Goal: Task Accomplishment & Management: Manage account settings

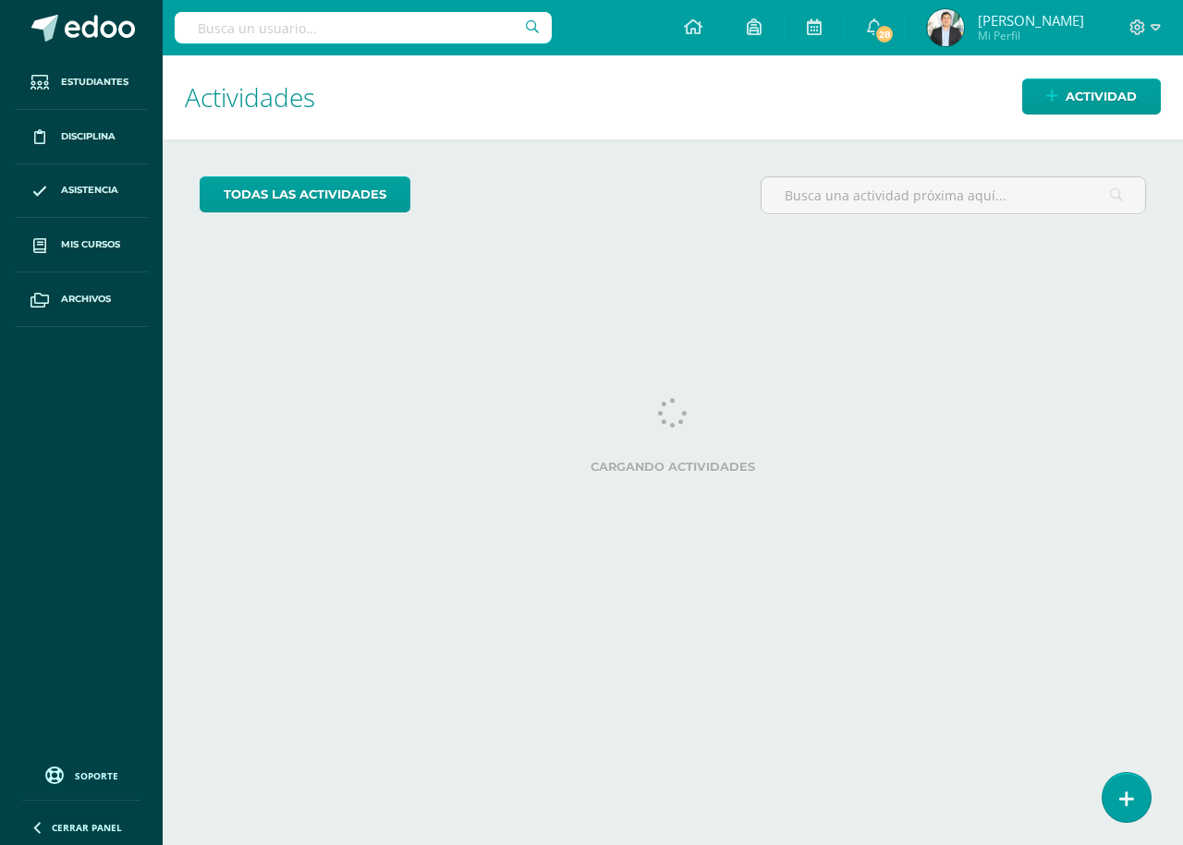
click at [960, 35] on span "Josué David Ramírez Corado Mi Perfil" at bounding box center [1005, 27] width 164 height 37
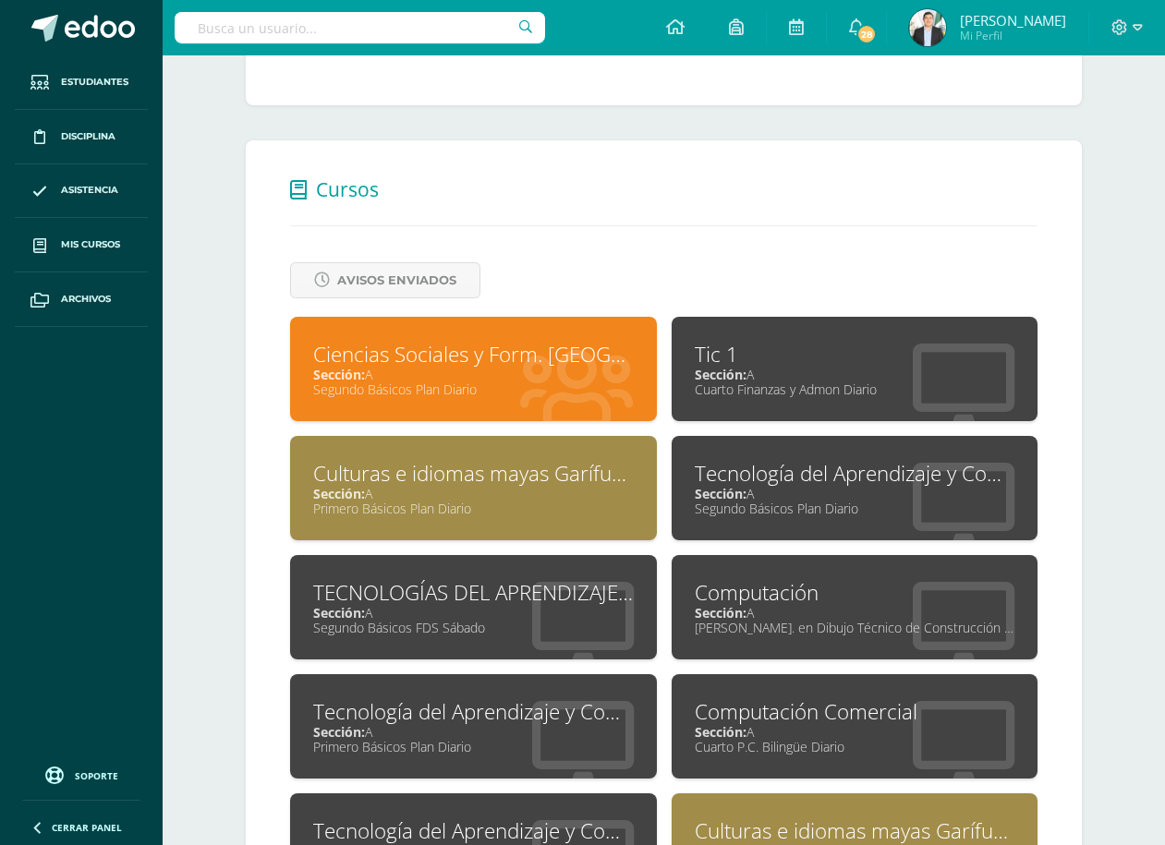
scroll to position [642, 0]
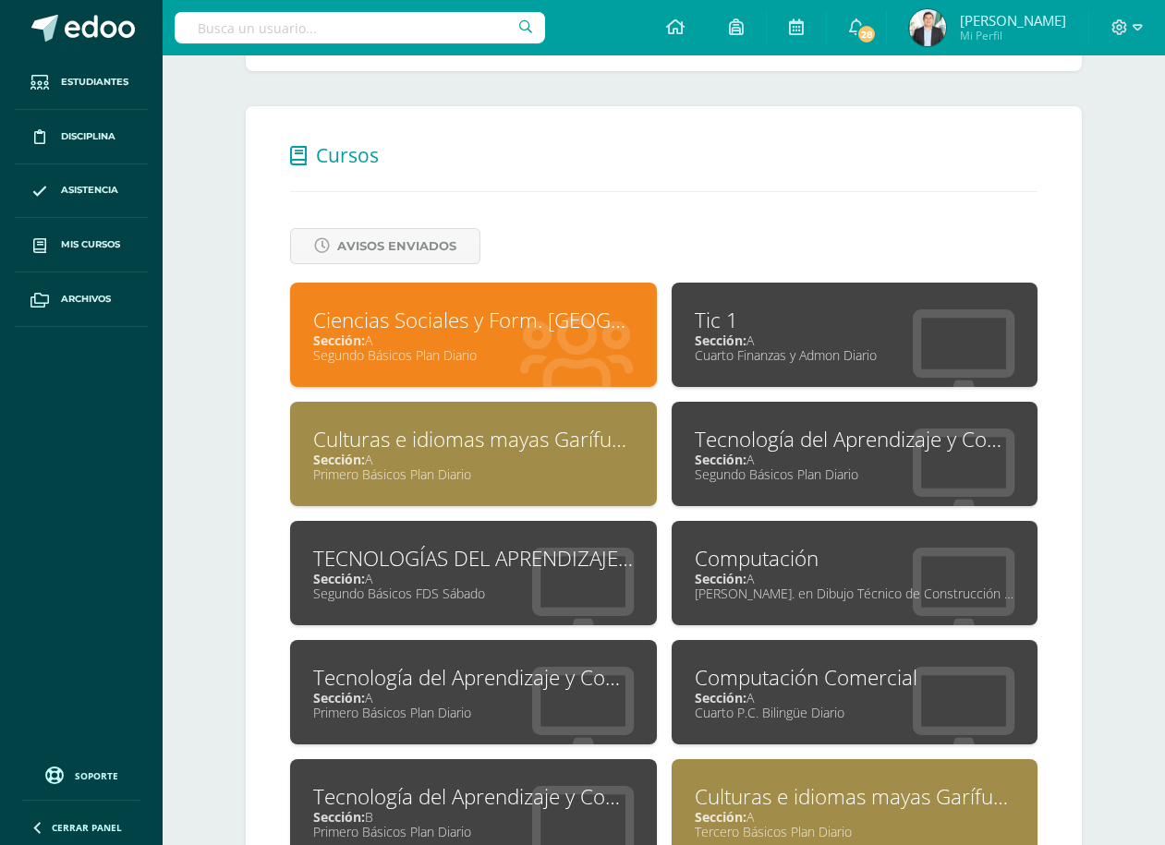
click at [431, 442] on div "Culturas e idiomas mayas Garífuna y Xinca L2" at bounding box center [473, 439] width 321 height 29
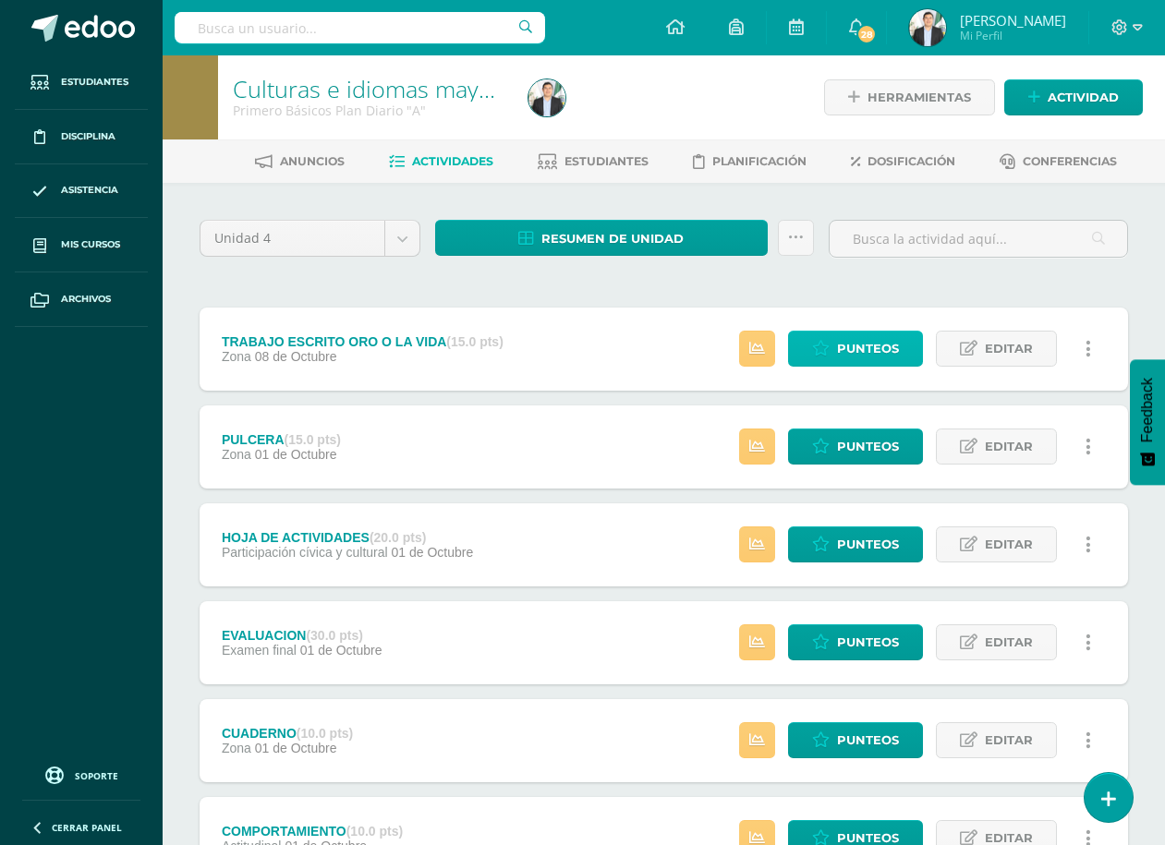
click at [818, 346] on icon at bounding box center [821, 349] width 18 height 16
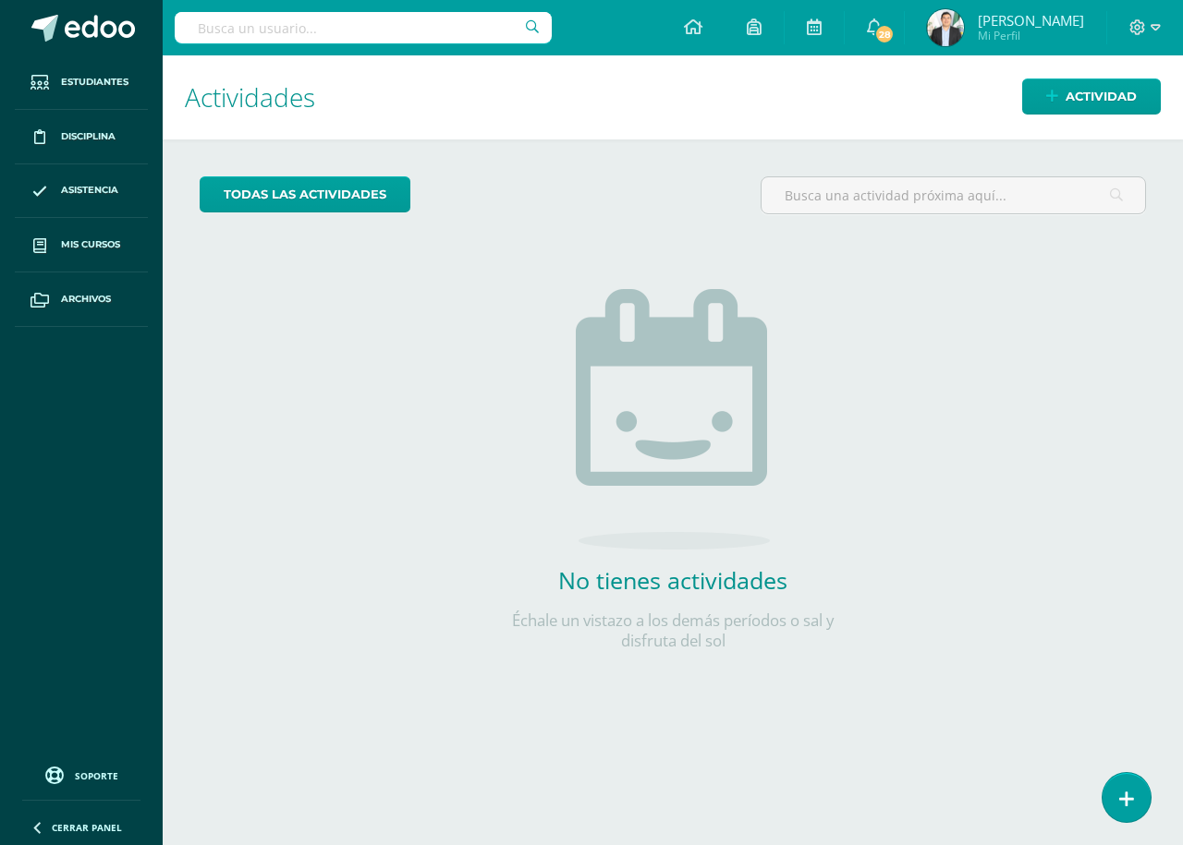
click at [940, 36] on img at bounding box center [945, 27] width 37 height 37
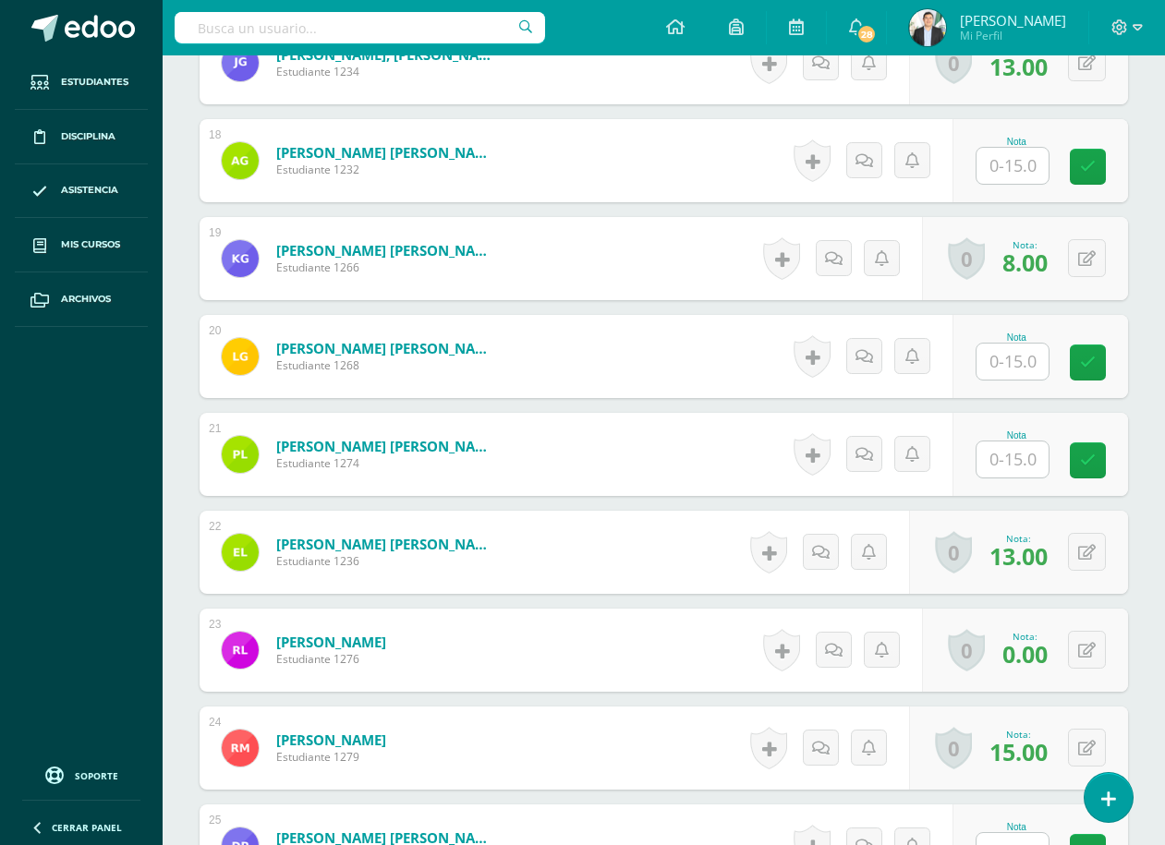
scroll to position [2292, 0]
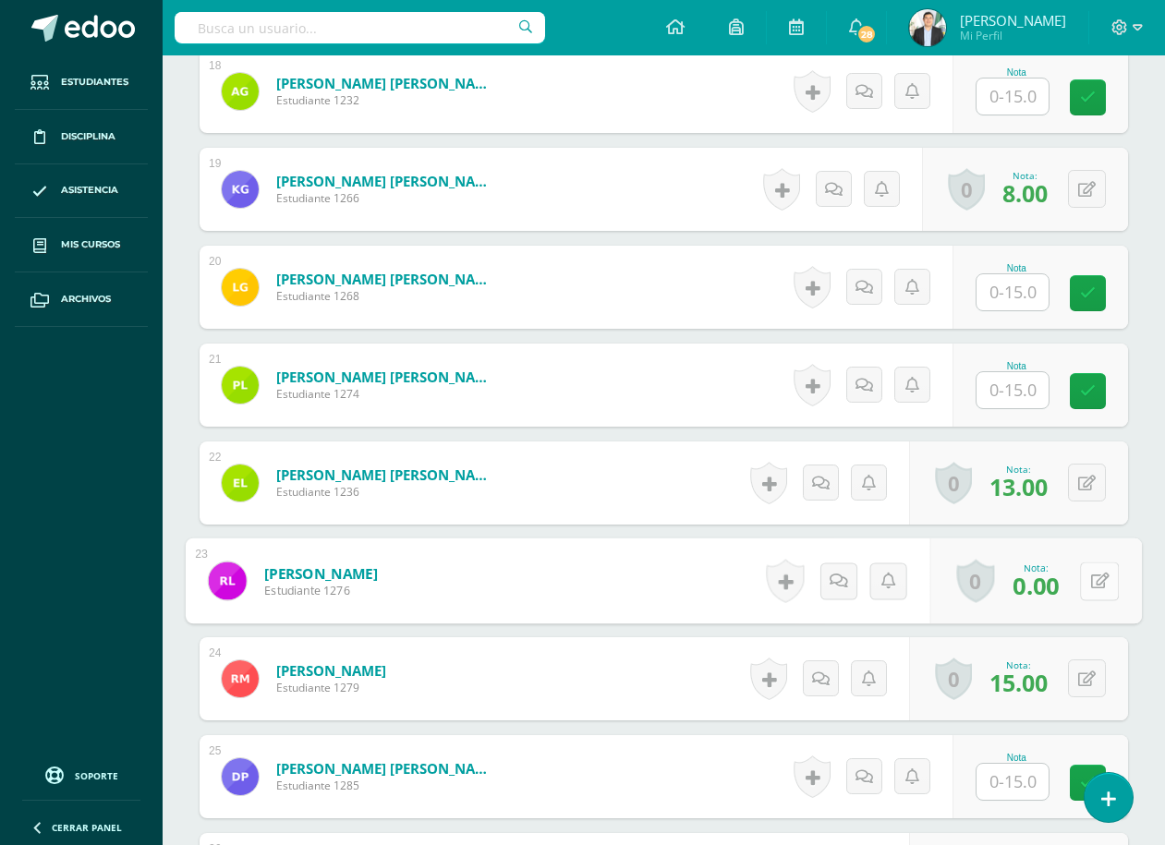
click at [1092, 586] on icon at bounding box center [1100, 581] width 18 height 16
type input "15"
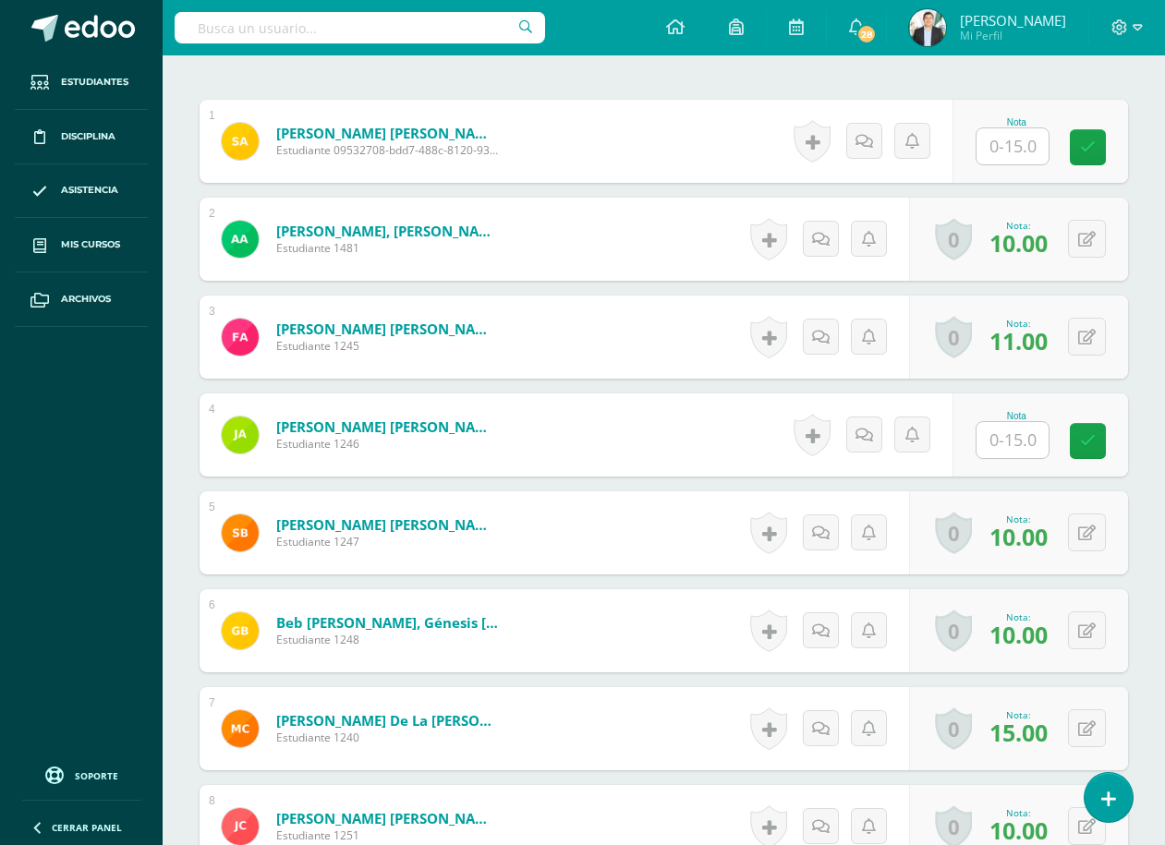
scroll to position [434, 0]
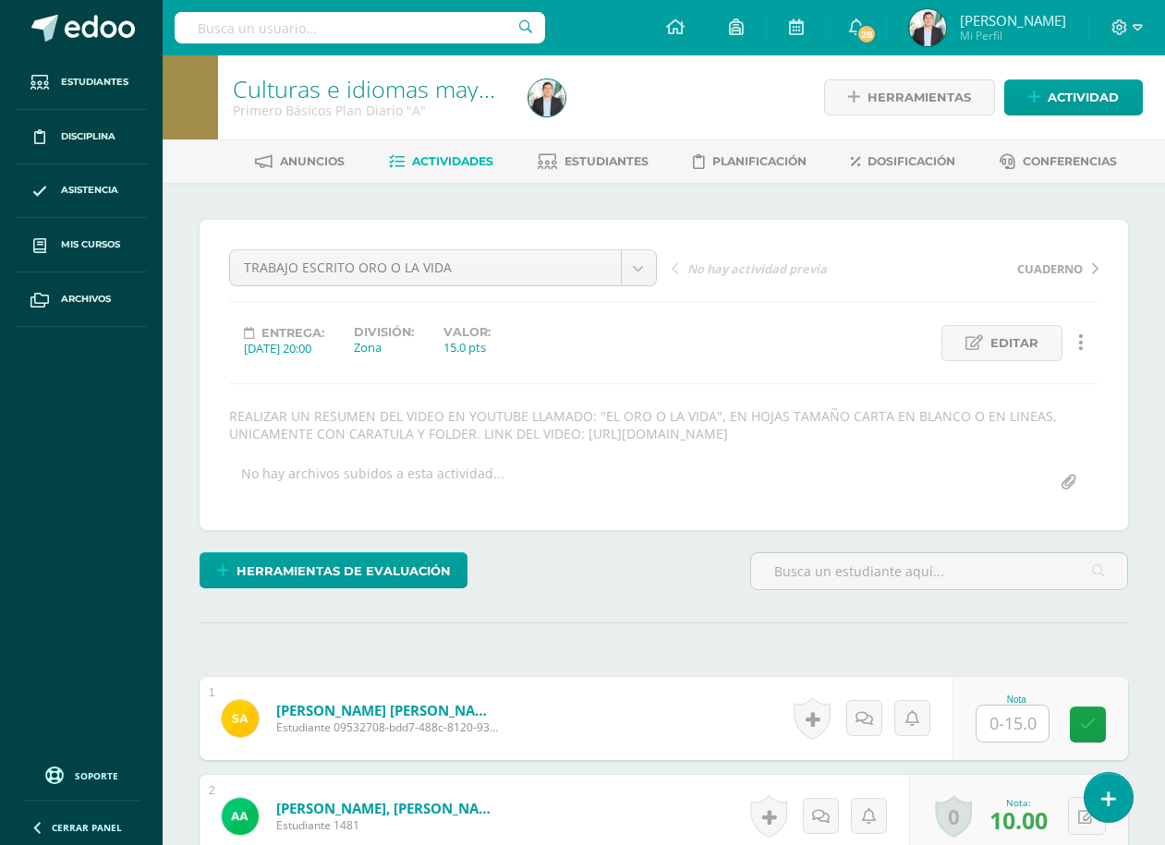
click at [967, 21] on span "[PERSON_NAME]" at bounding box center [1013, 20] width 106 height 18
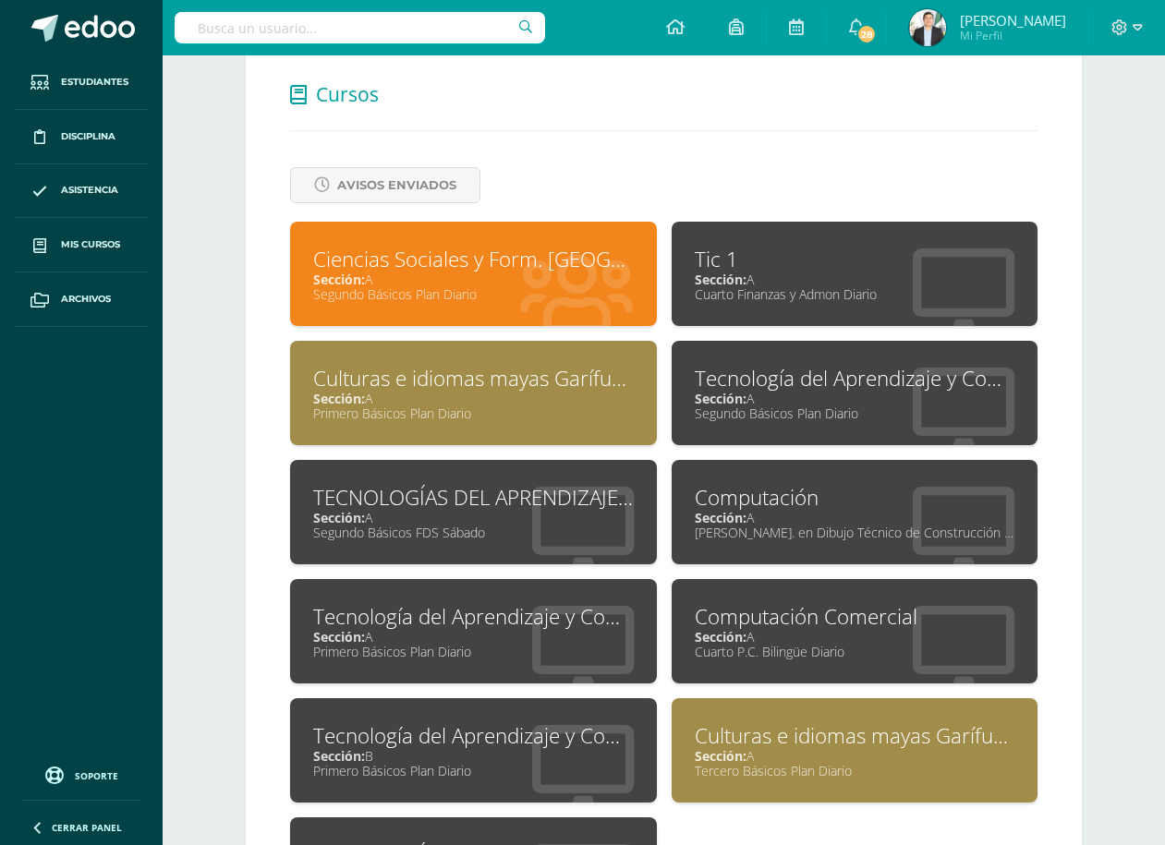
scroll to position [722, 0]
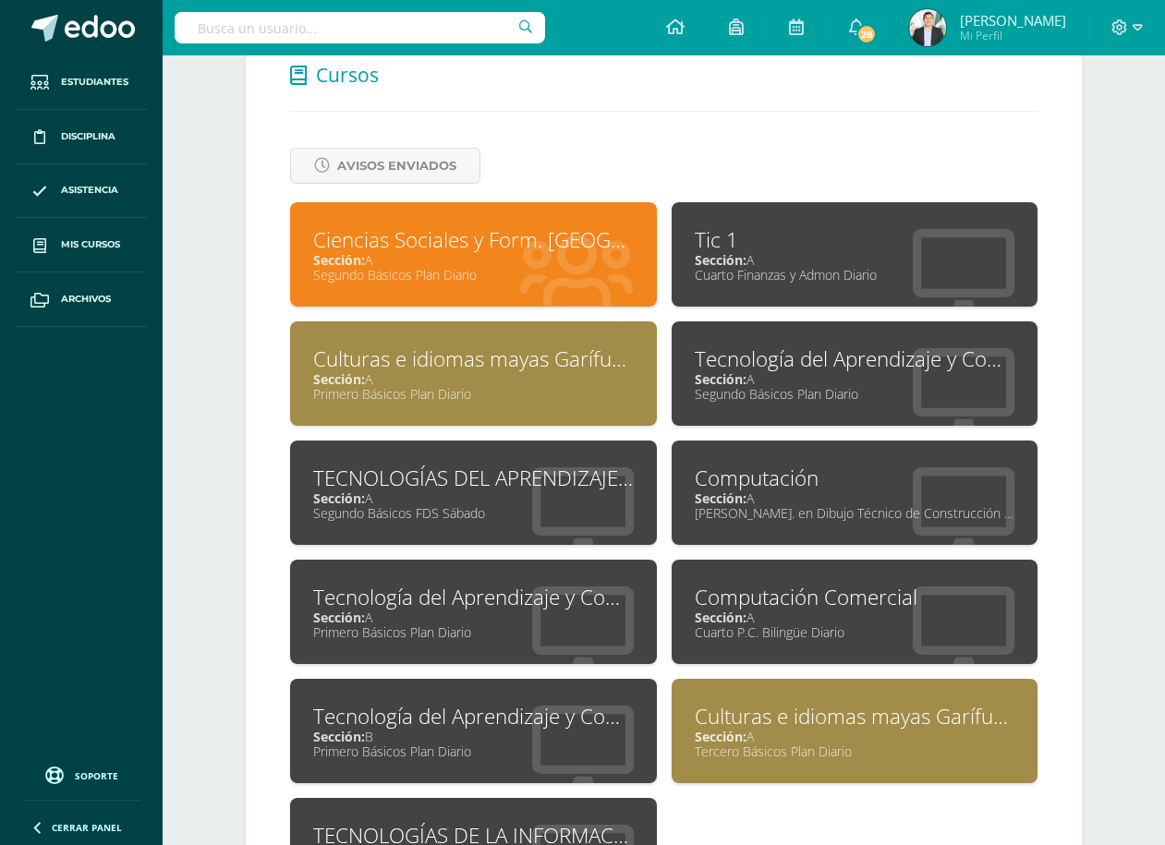
click at [359, 588] on div "Tecnología del Aprendizaje y Comunicación" at bounding box center [473, 597] width 321 height 29
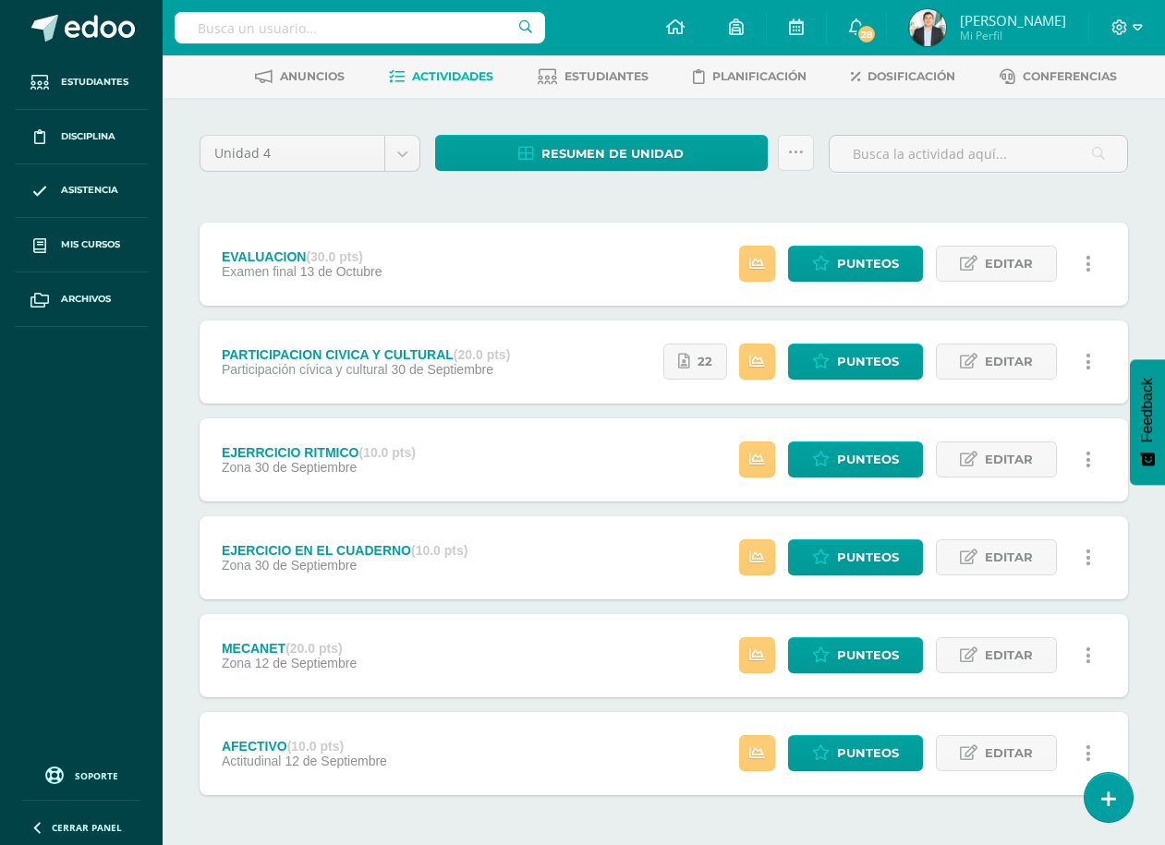
scroll to position [42, 0]
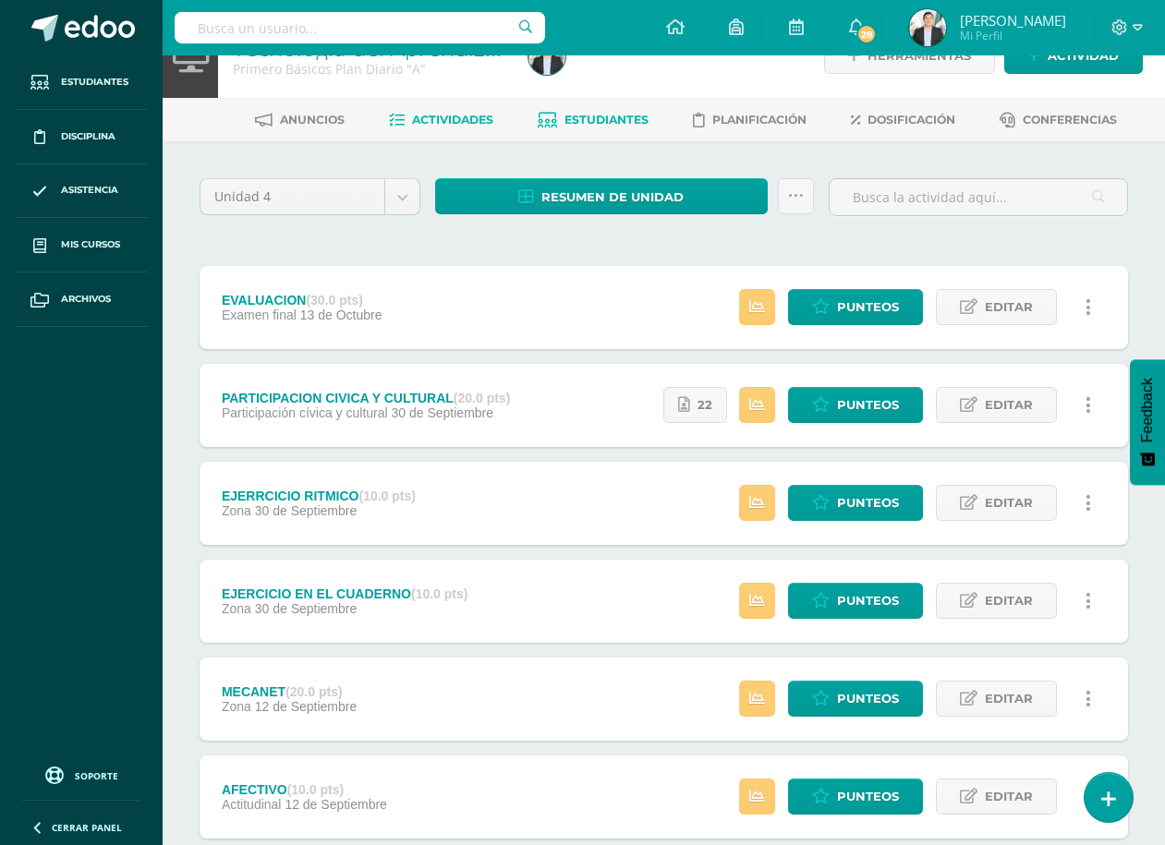
click at [564, 121] on span "Estudiantes" at bounding box center [606, 120] width 84 height 14
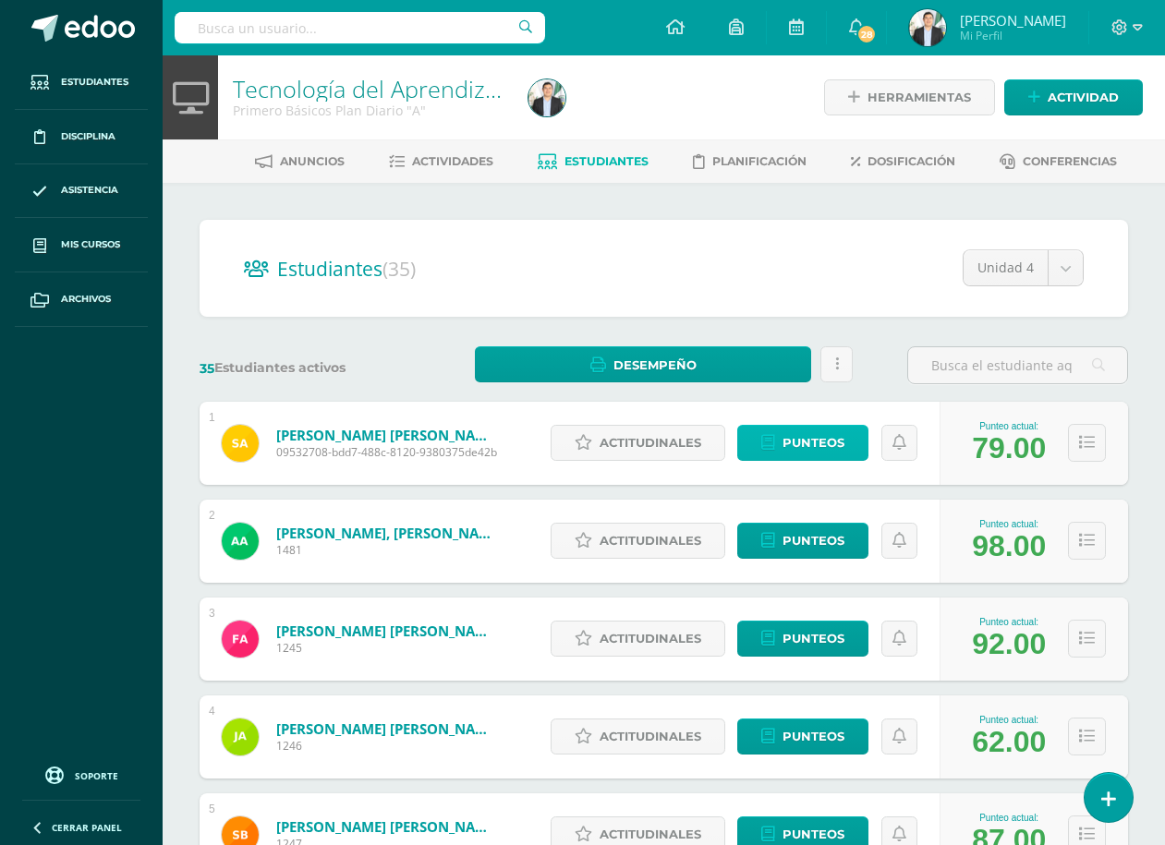
click at [792, 442] on span "Punteos" at bounding box center [814, 443] width 62 height 34
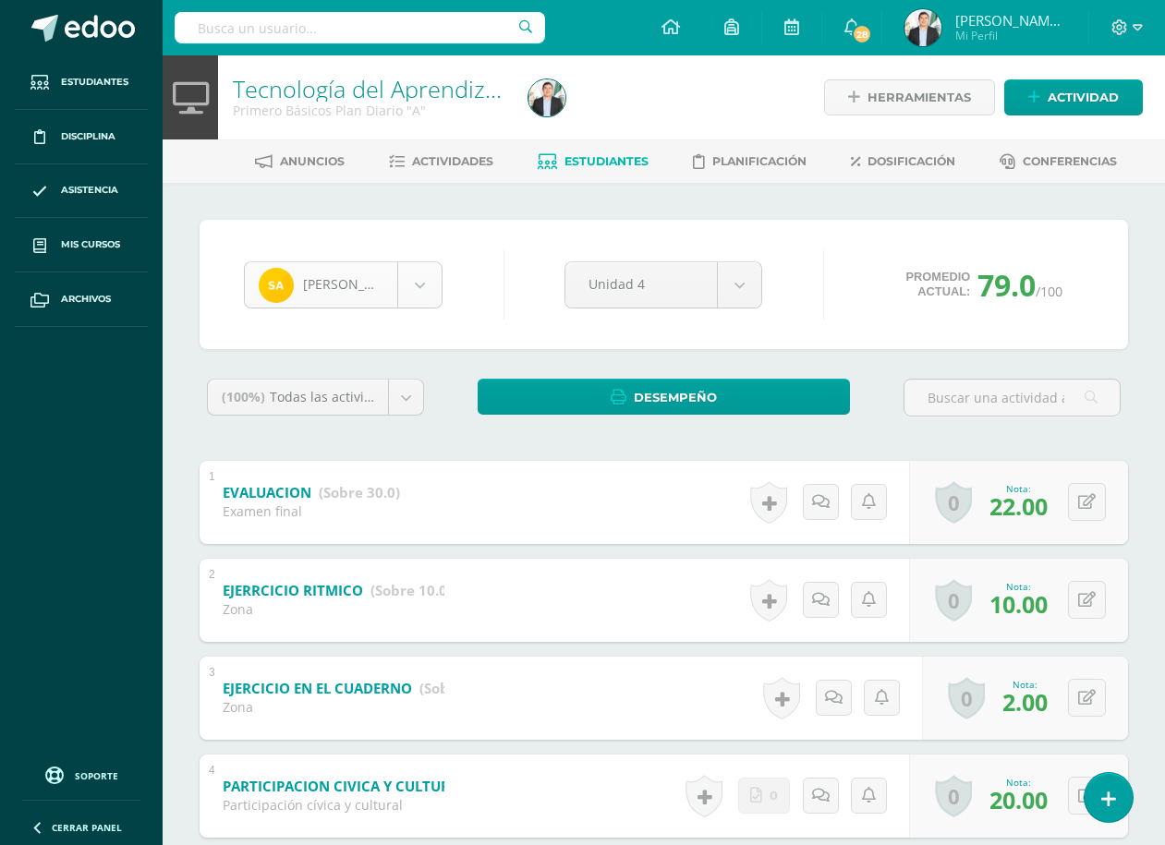
click at [421, 290] on body "Estudiantes Disciplina Asistencia Mis cursos Archivos Soporte Ayuda Reportar un…" at bounding box center [582, 578] width 1165 height 1157
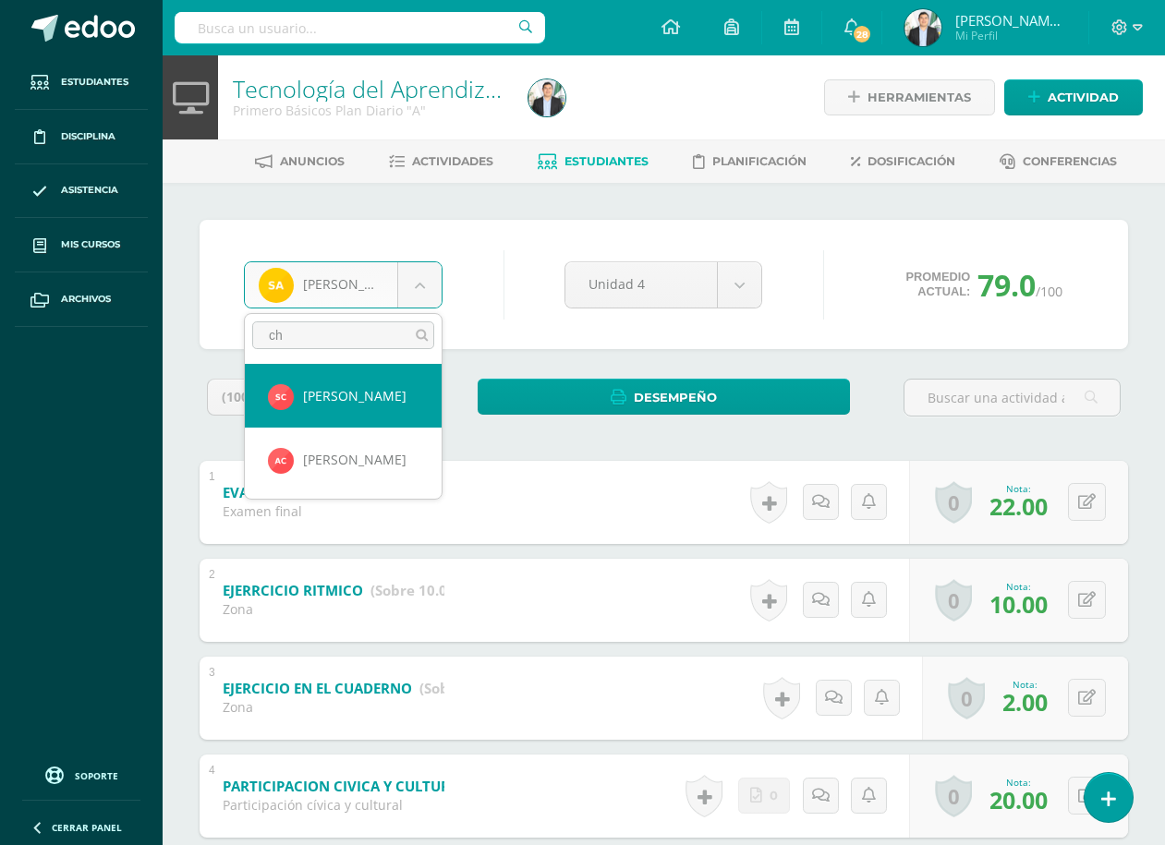
type input "cha"
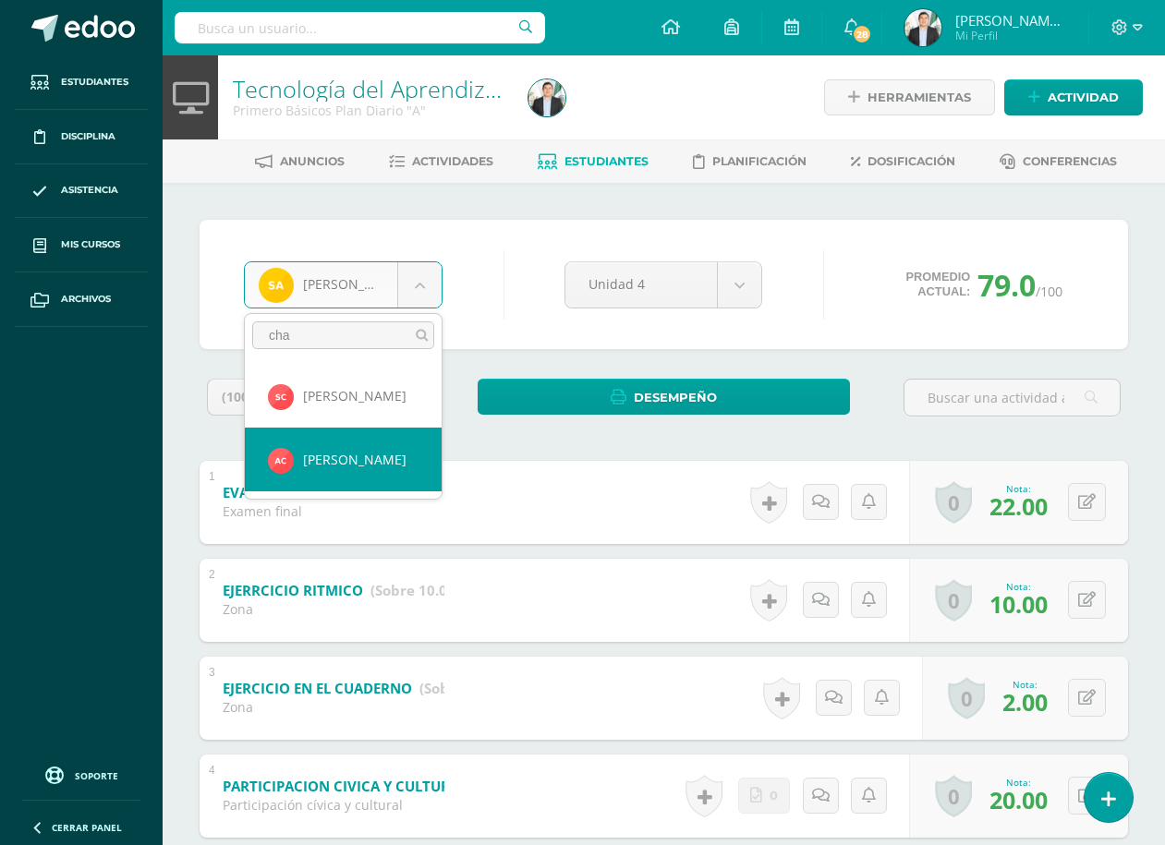
select select "8585"
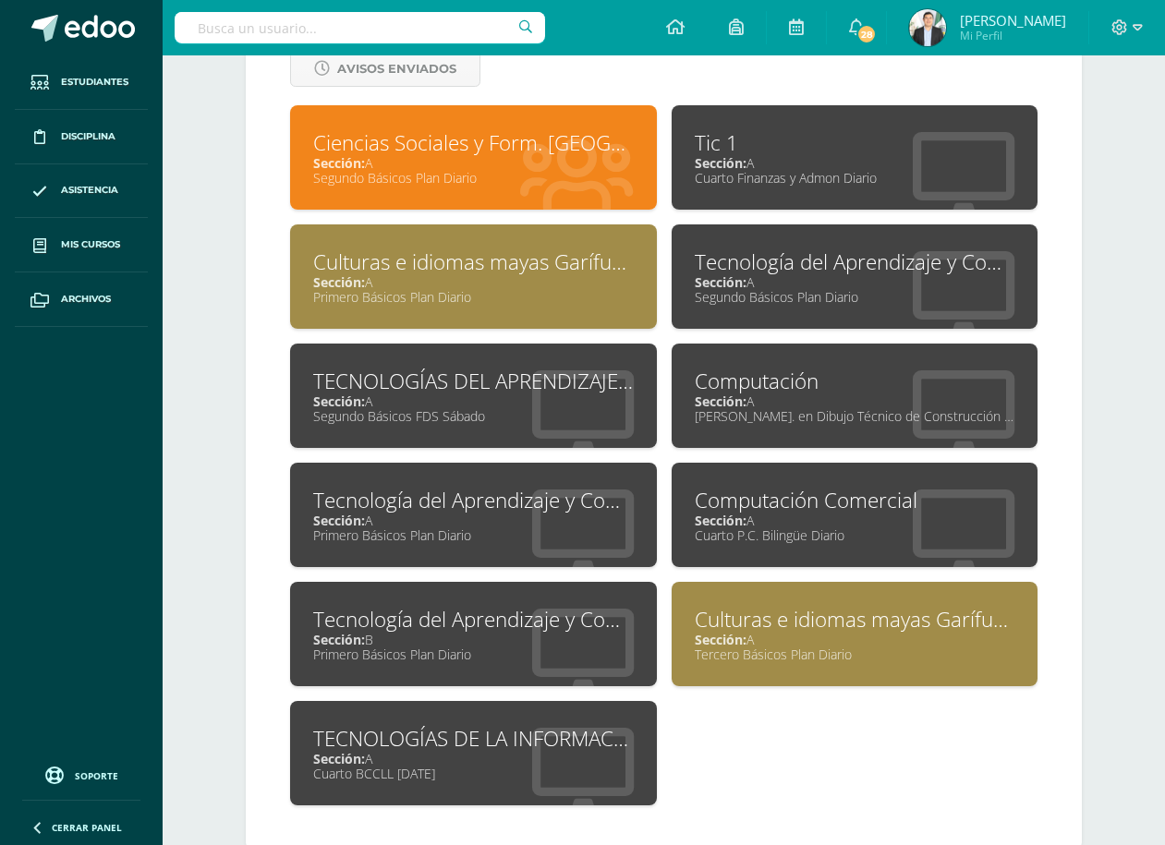
scroll to position [829, 0]
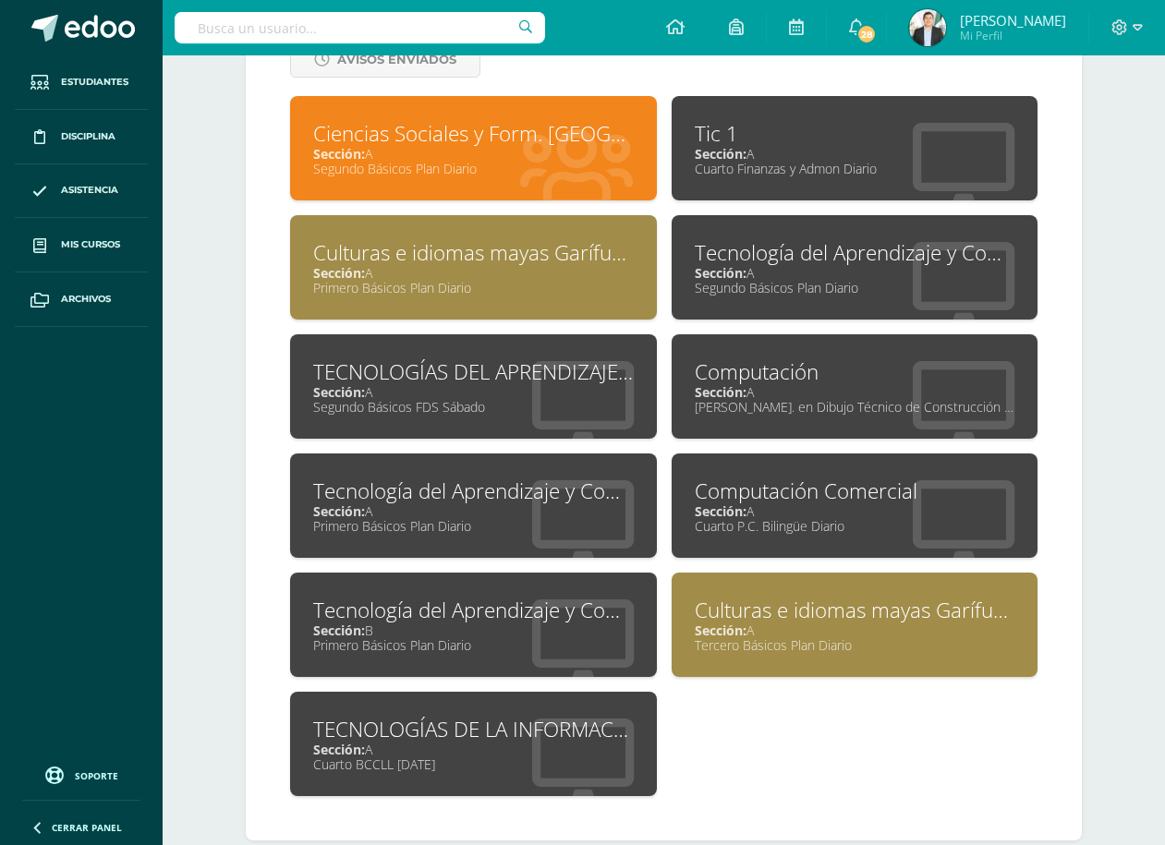
click at [554, 649] on div "Primero Básicos Plan Diario" at bounding box center [473, 646] width 321 height 18
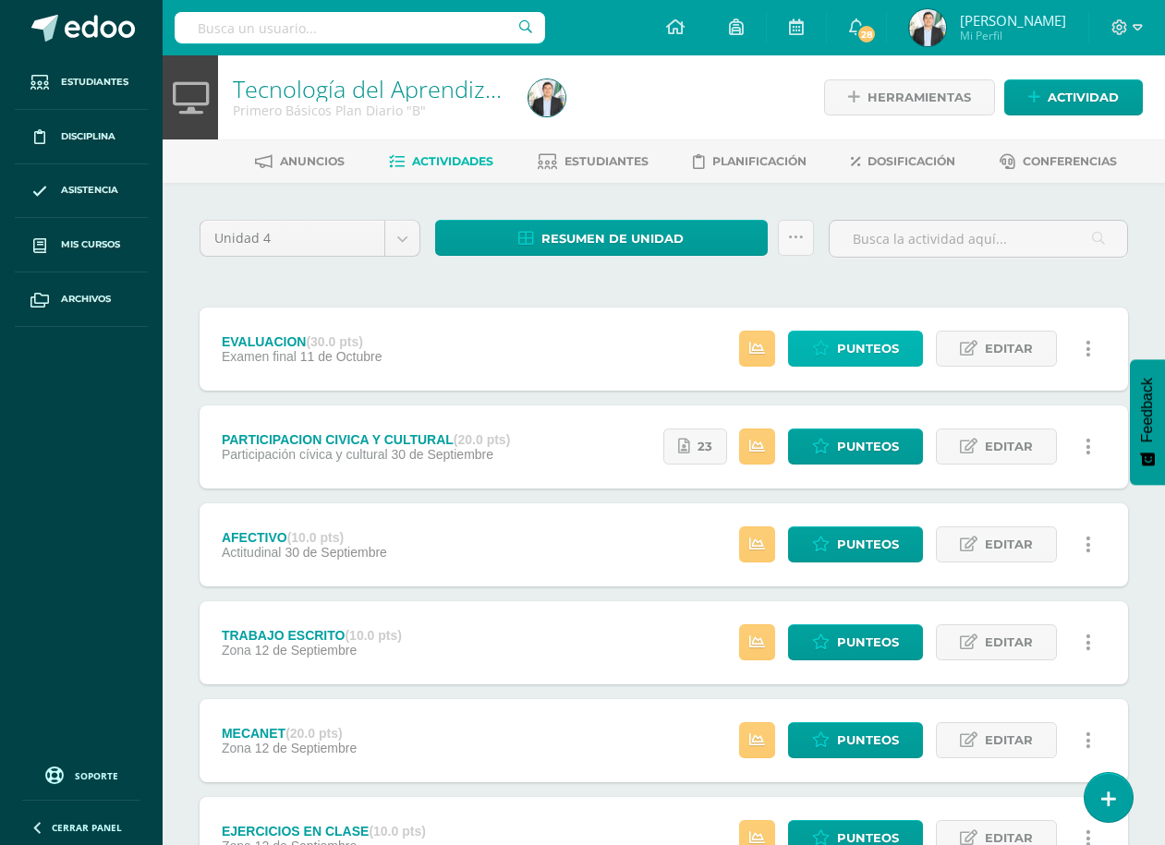
click at [822, 344] on icon at bounding box center [821, 349] width 18 height 16
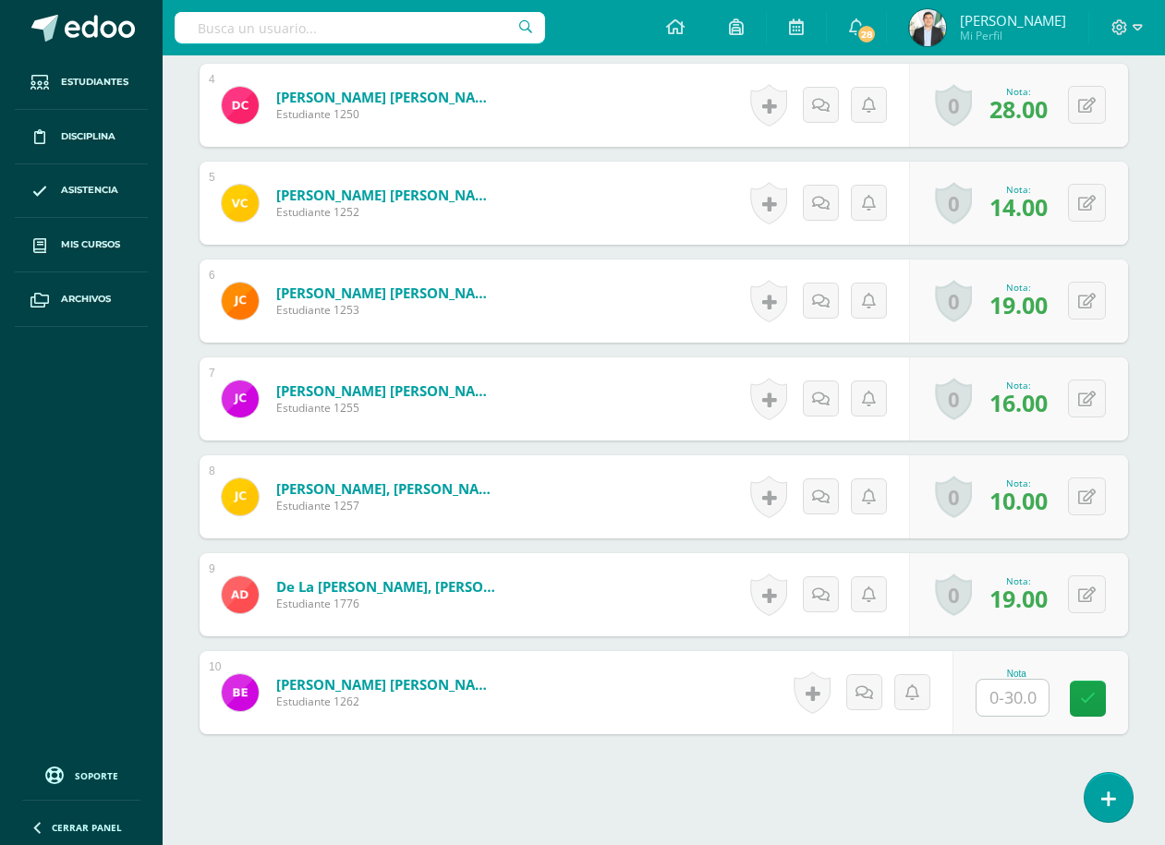
scroll to position [937, 0]
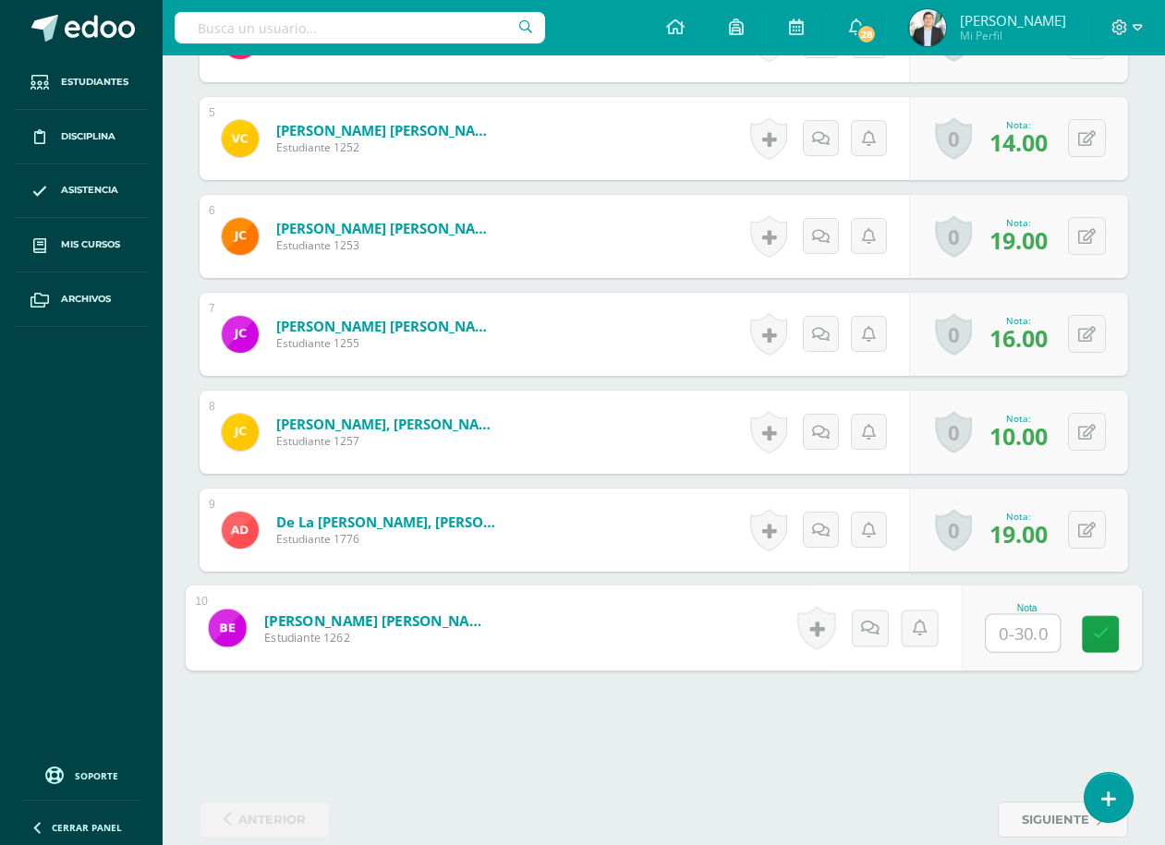
click at [1023, 639] on input "text" at bounding box center [1023, 633] width 74 height 37
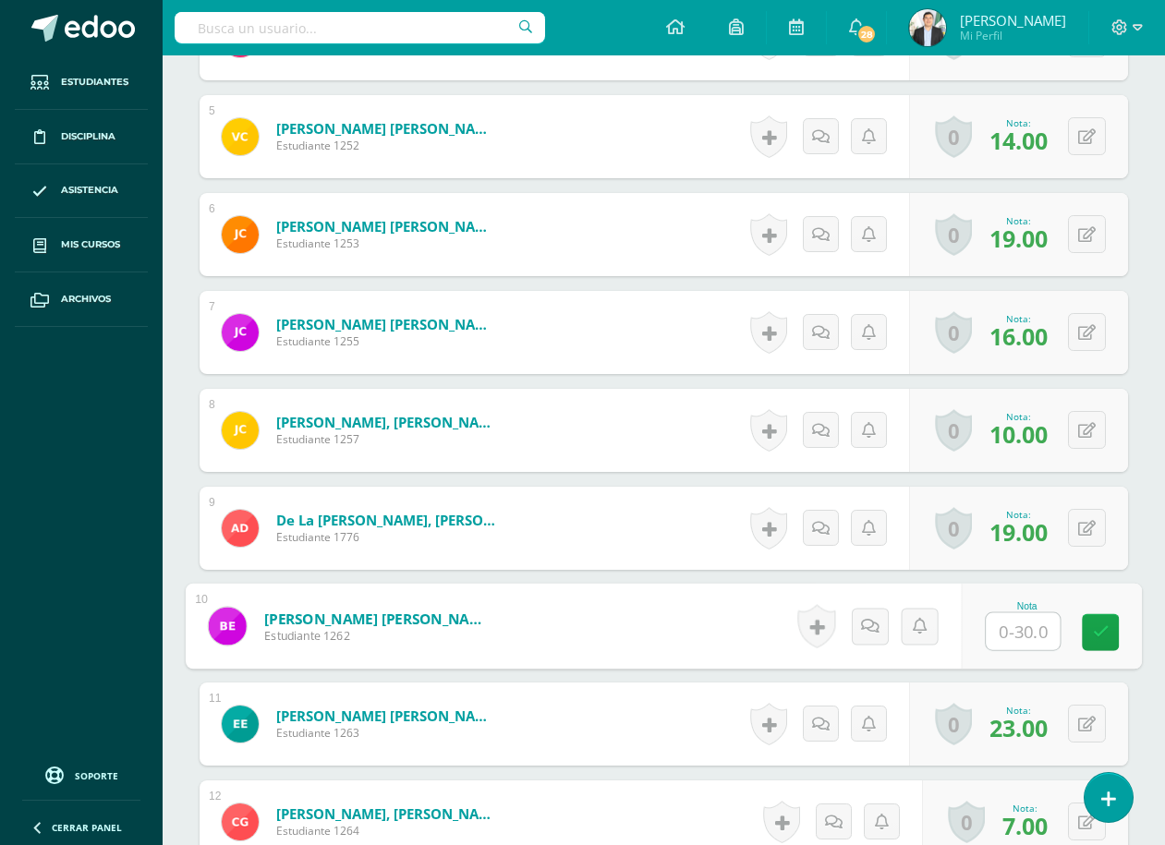
scroll to position [940, 0]
click at [1023, 639] on input "text" at bounding box center [1023, 631] width 74 height 37
type input "20"
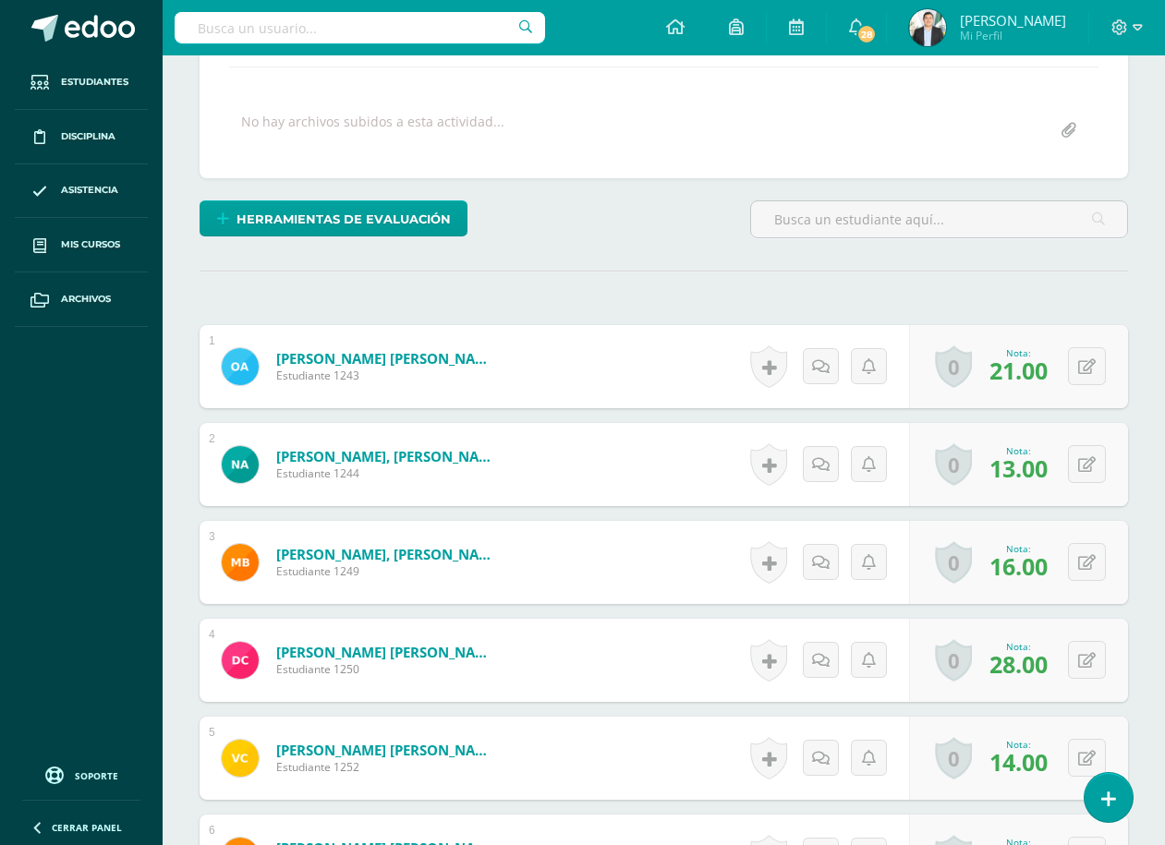
scroll to position [0, 0]
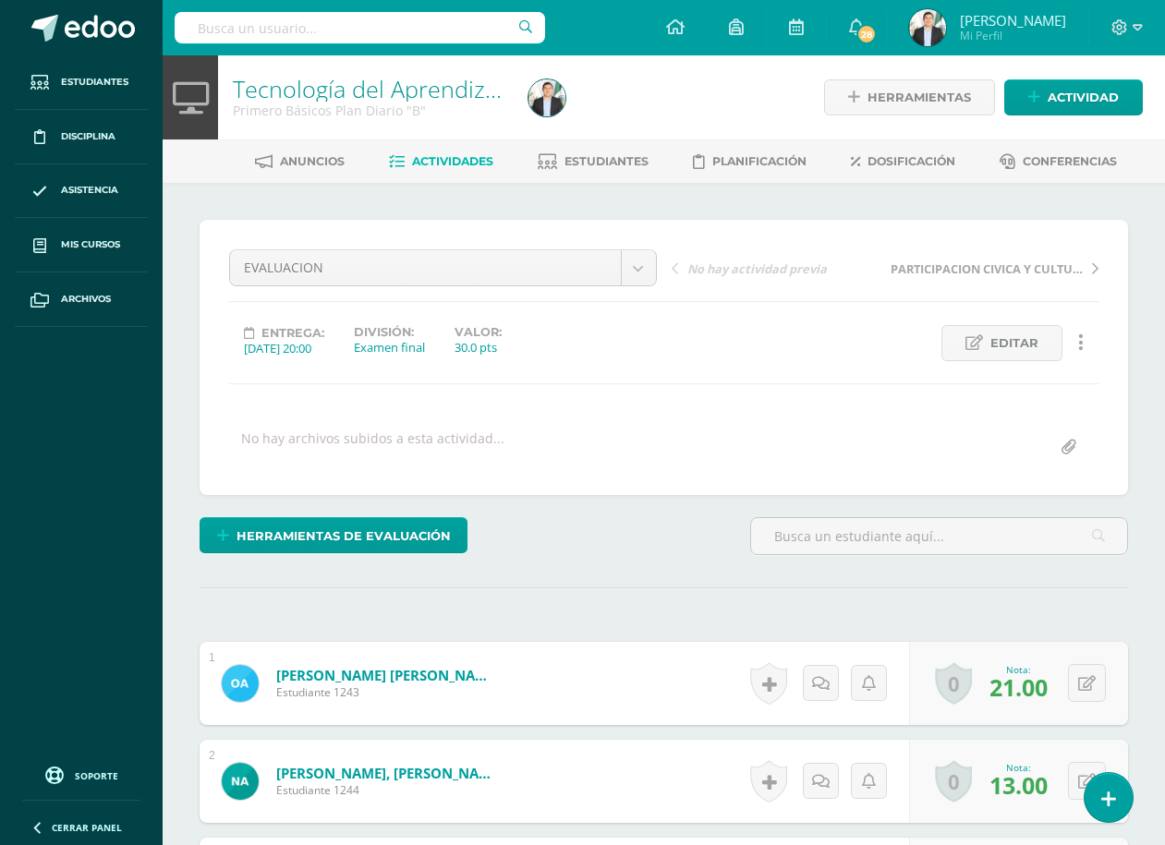
click at [925, 24] on img at bounding box center [927, 27] width 37 height 37
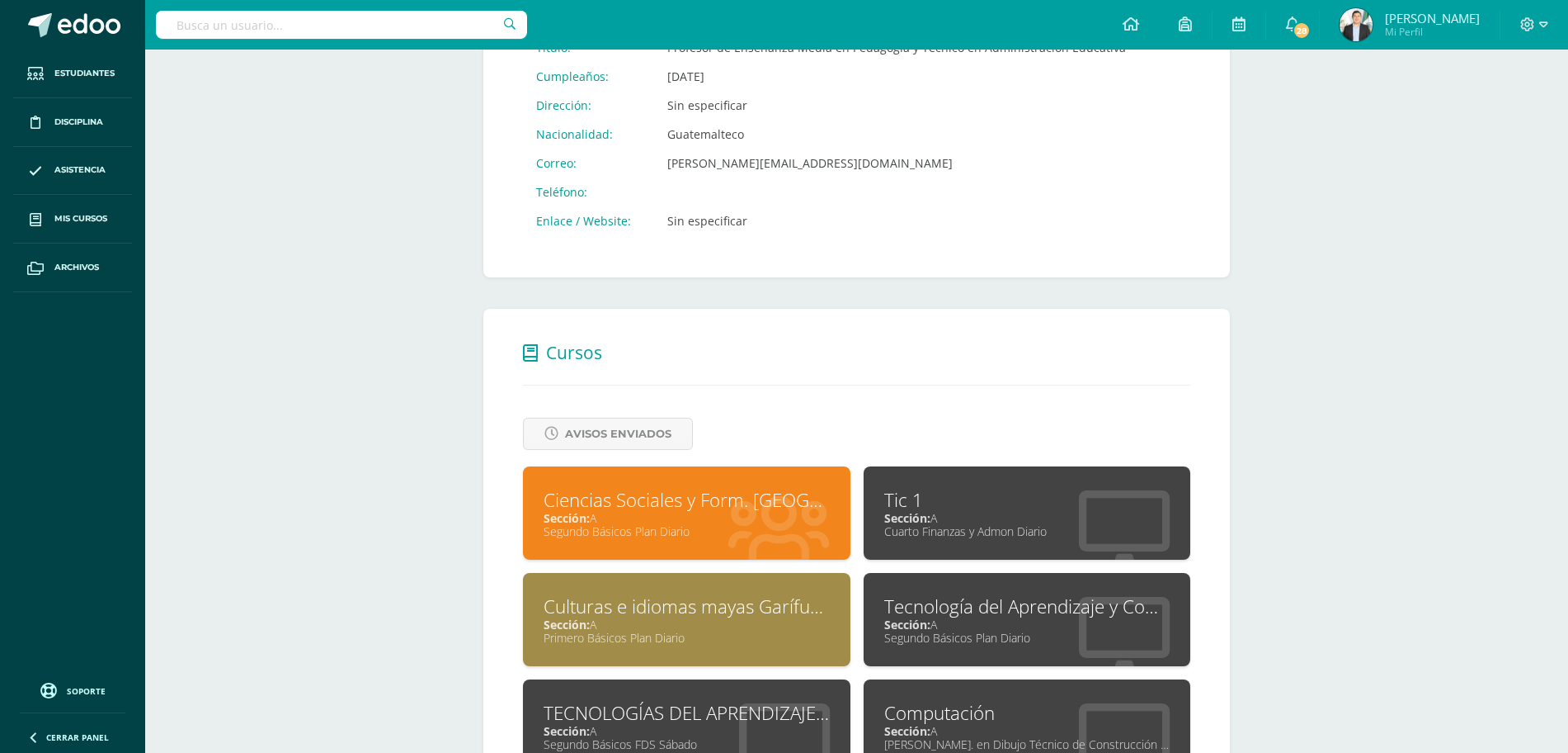
scroll to position [372, 0]
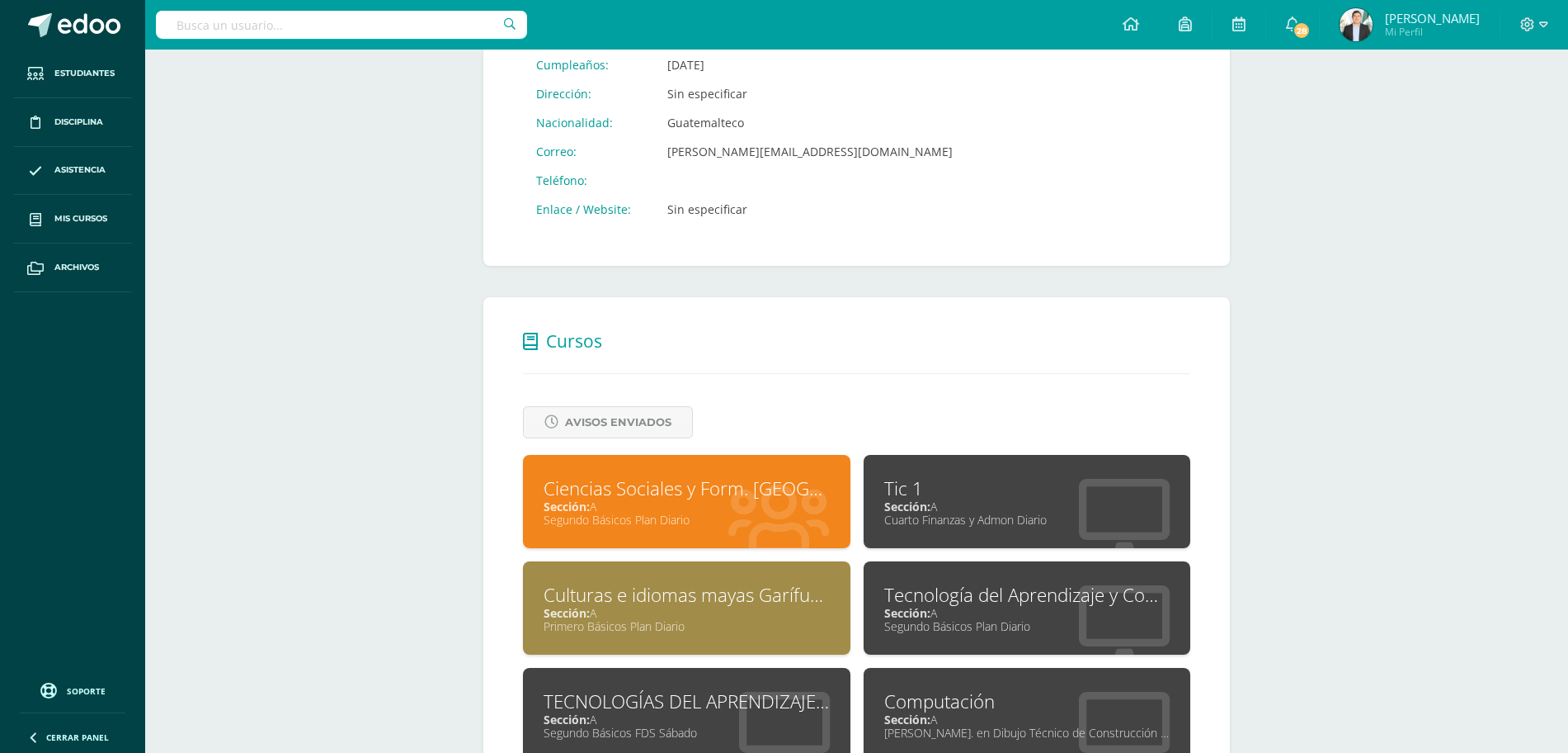
click at [789, 493] on div "Ciencias Sociales y Form. [GEOGRAPHIC_DATA]" at bounding box center [687, 488] width 287 height 26
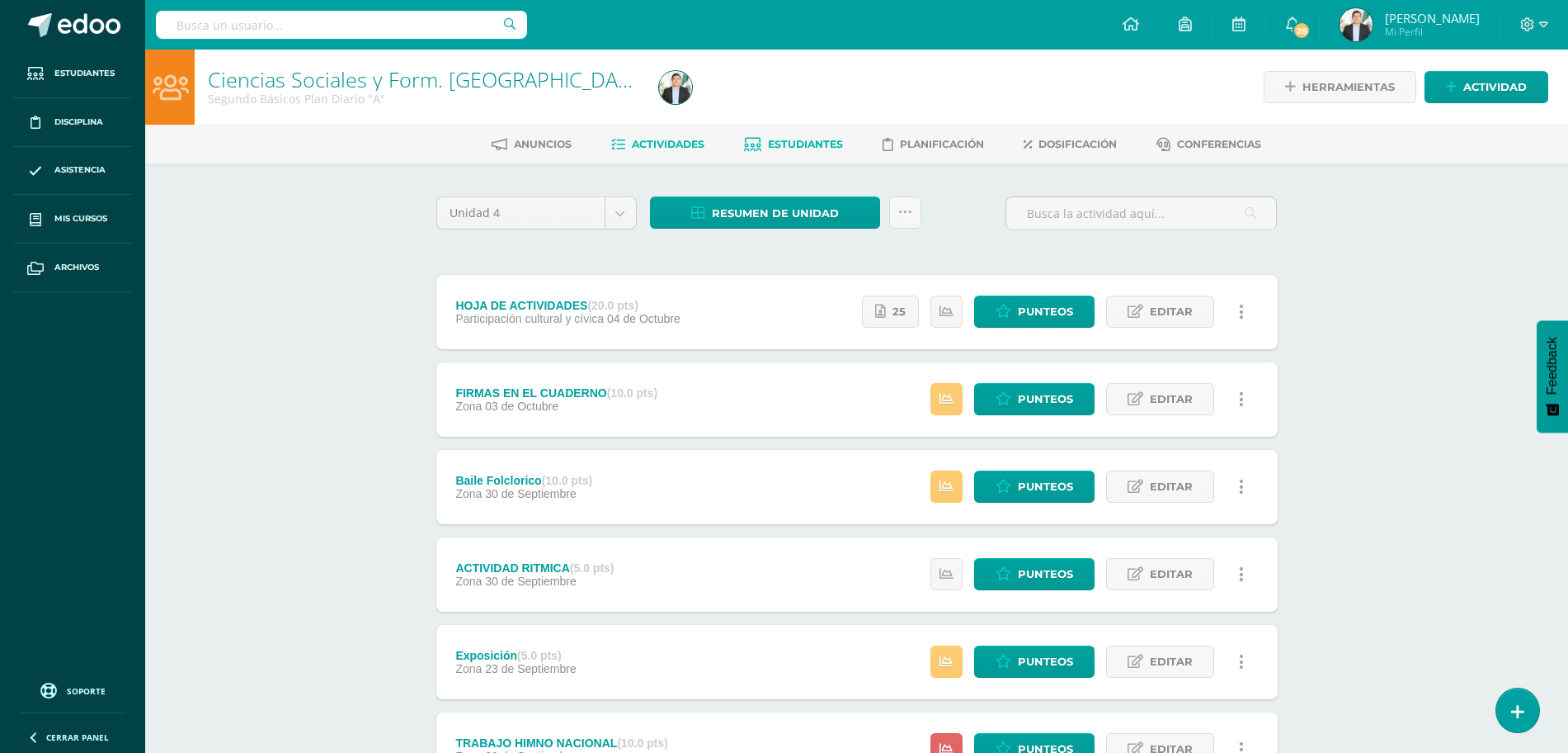
click at [744, 144] on icon at bounding box center [752, 145] width 17 height 14
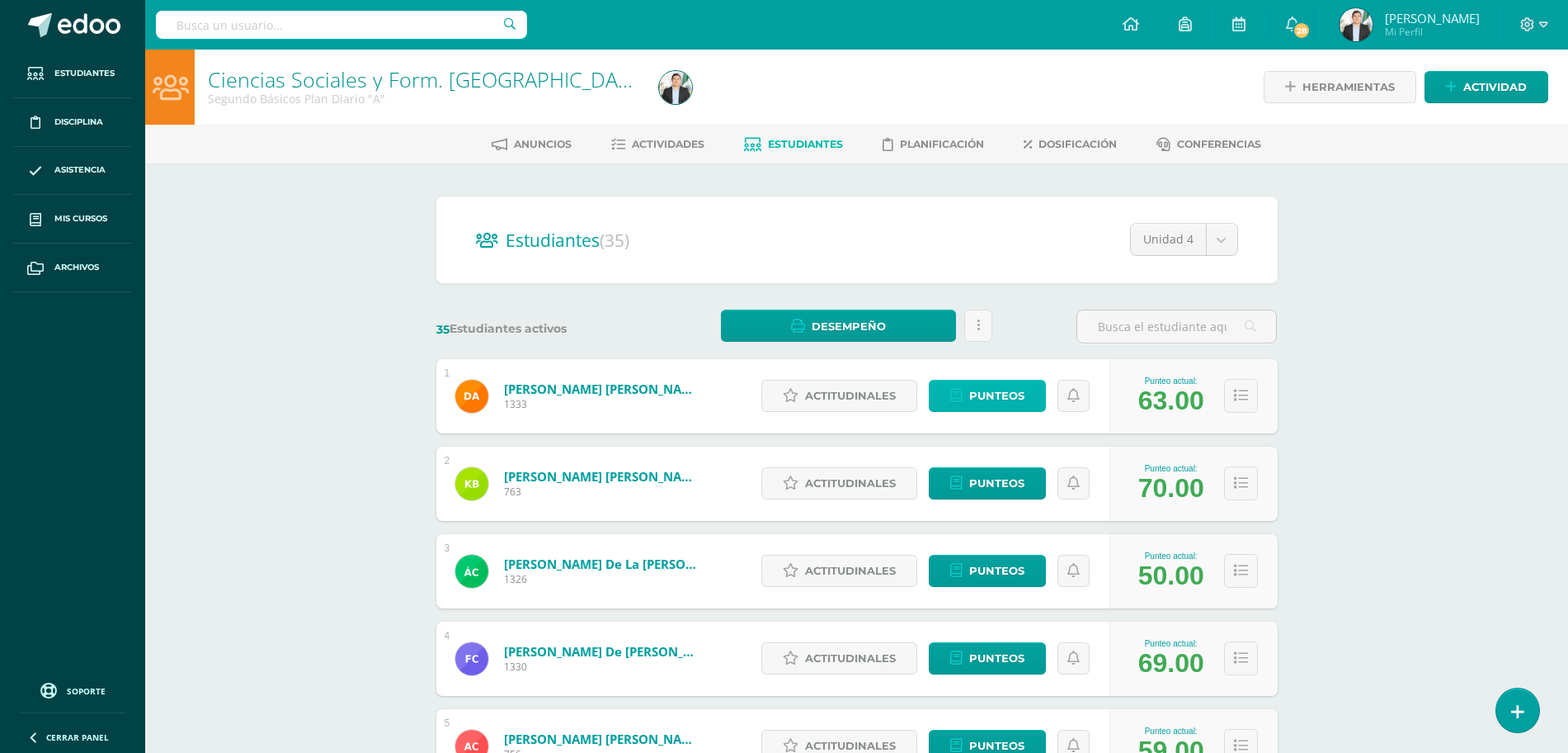
click at [1001, 380] on link "Punteos" at bounding box center [987, 396] width 117 height 32
click at [998, 385] on span "Punteos" at bounding box center [997, 396] width 55 height 30
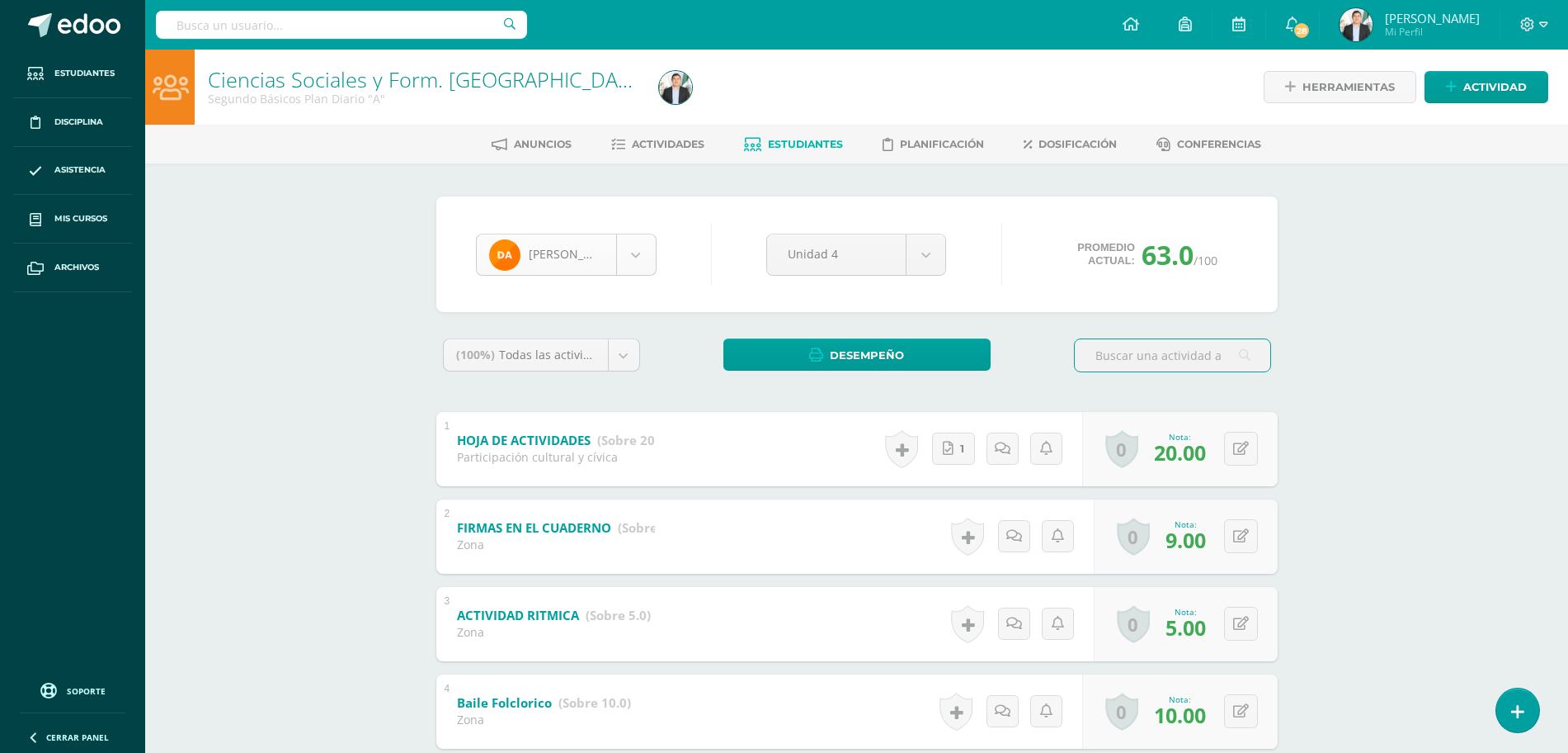
click at [581, 250] on body "Estudiantes Disciplina Asistencia Mis cursos Archivos Soporte Ayuda Reportar un…" at bounding box center [784, 560] width 1568 height 1121
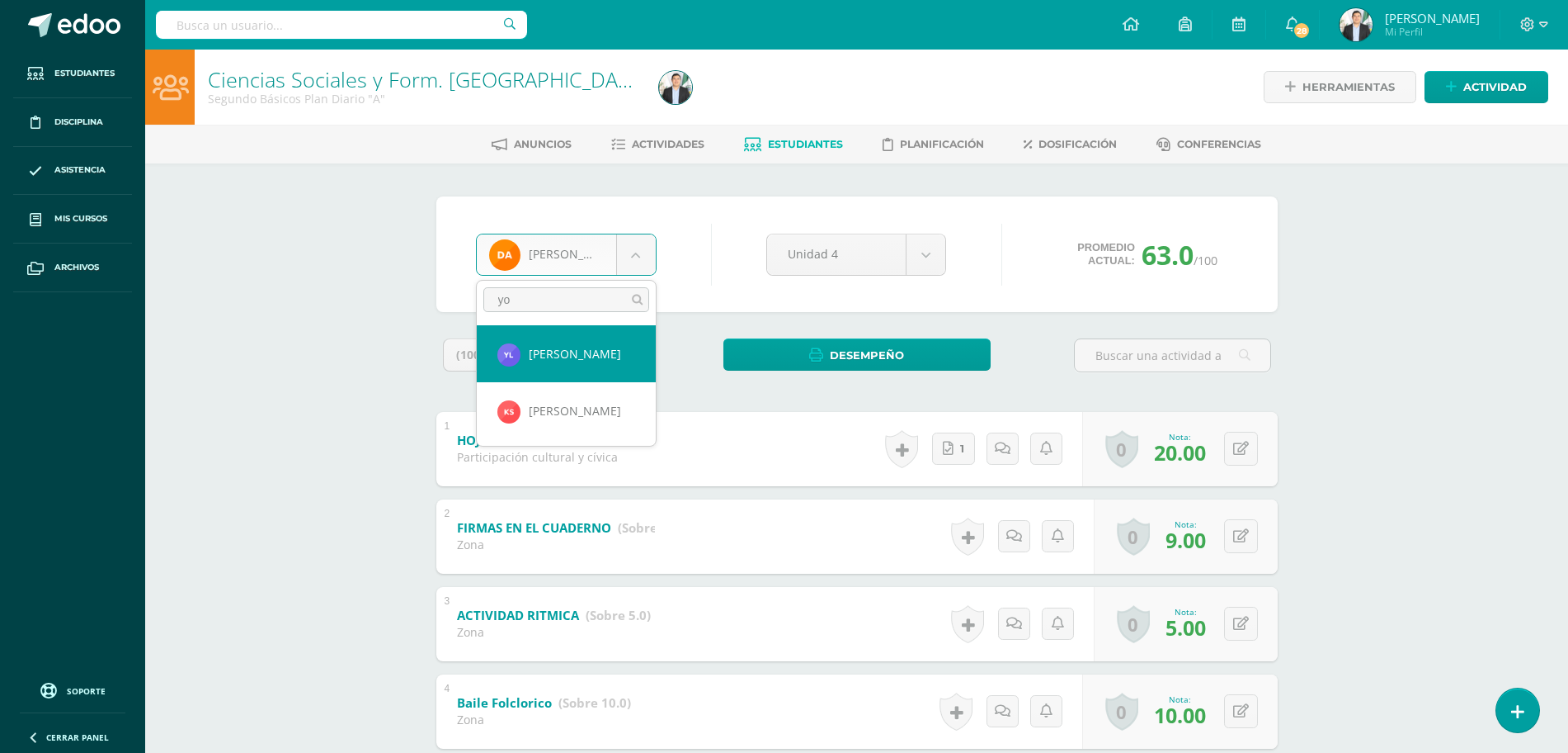
type input "yoh"
select select "8053"
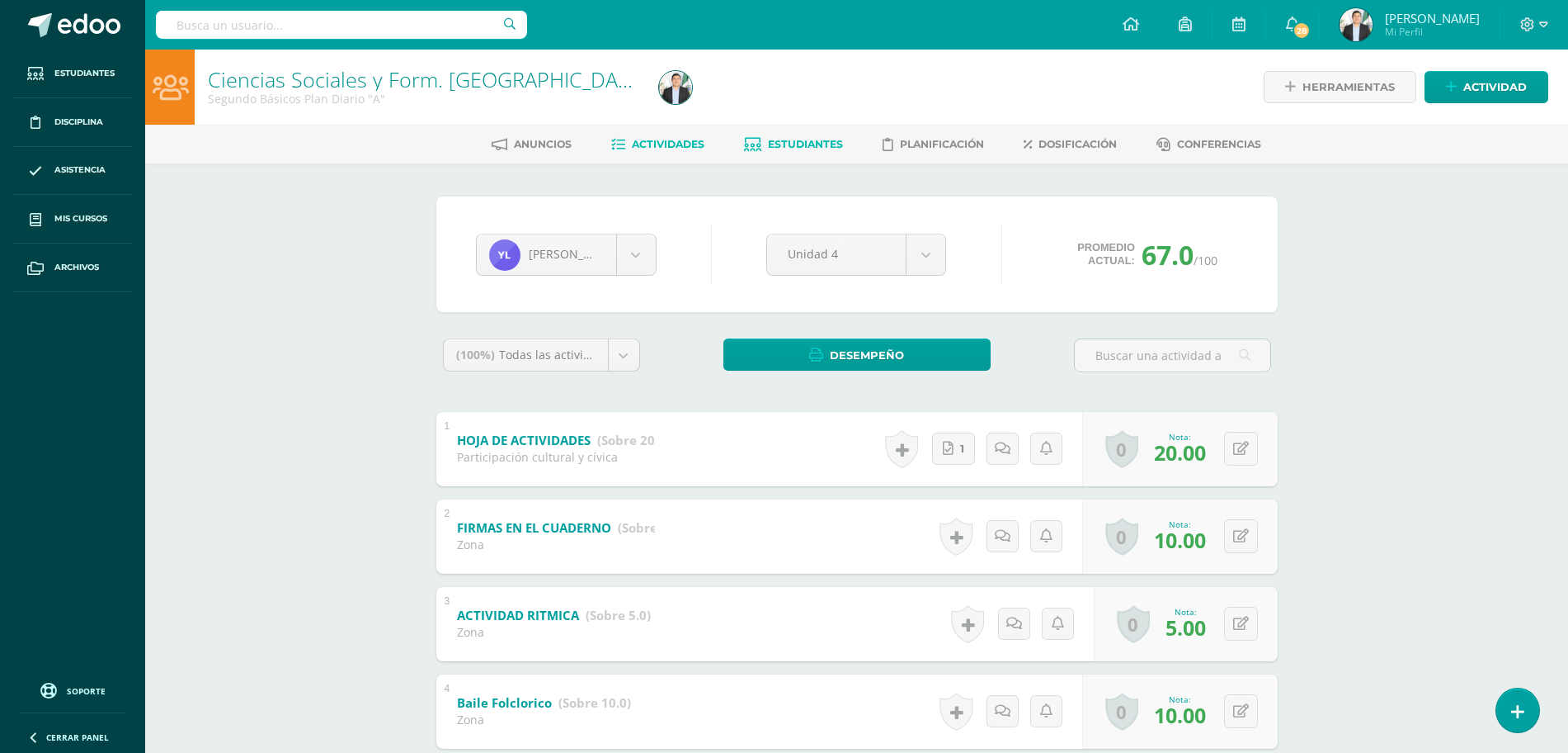
click at [633, 144] on span "Actividades" at bounding box center [668, 144] width 72 height 13
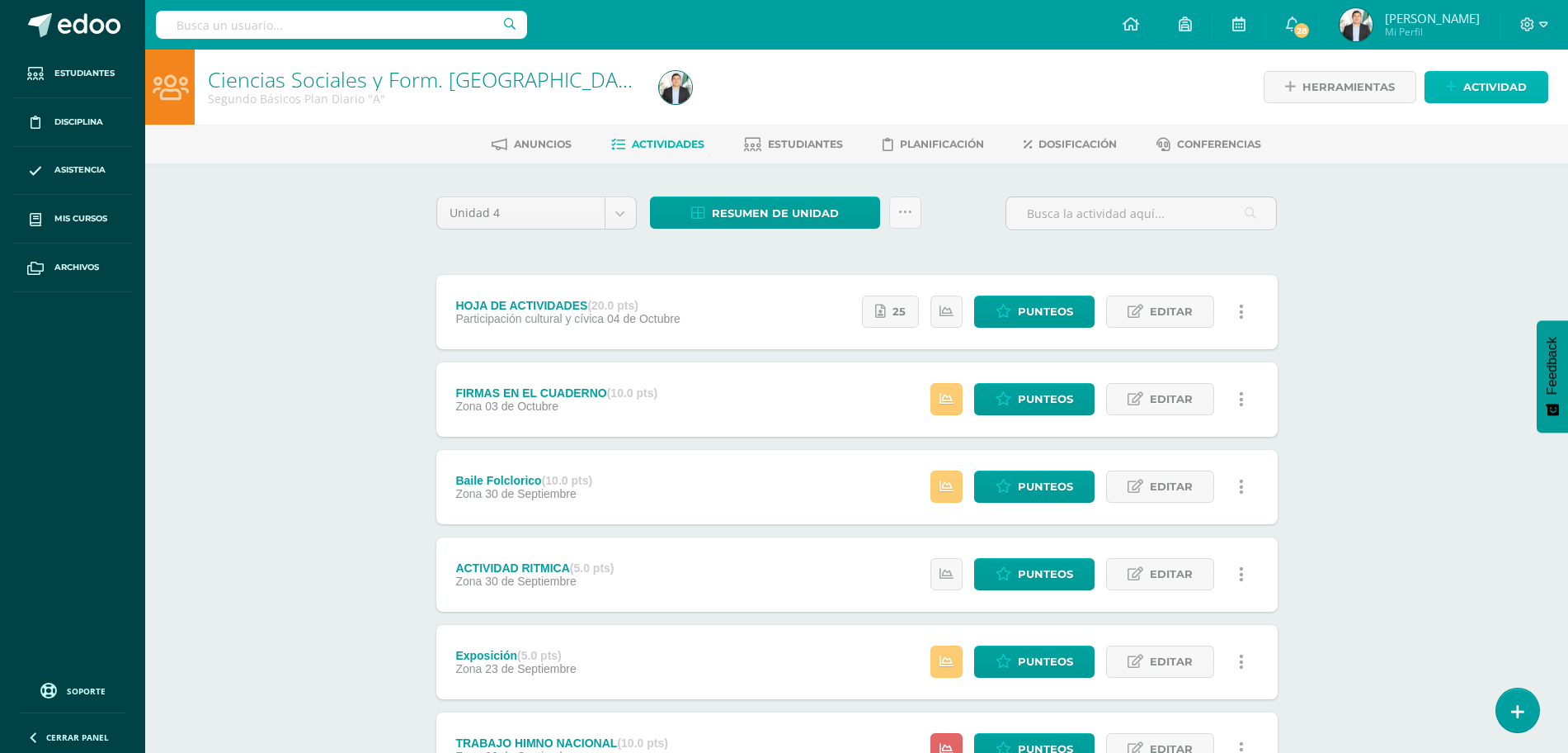
click at [1509, 75] on span "Actividad" at bounding box center [1495, 87] width 63 height 30
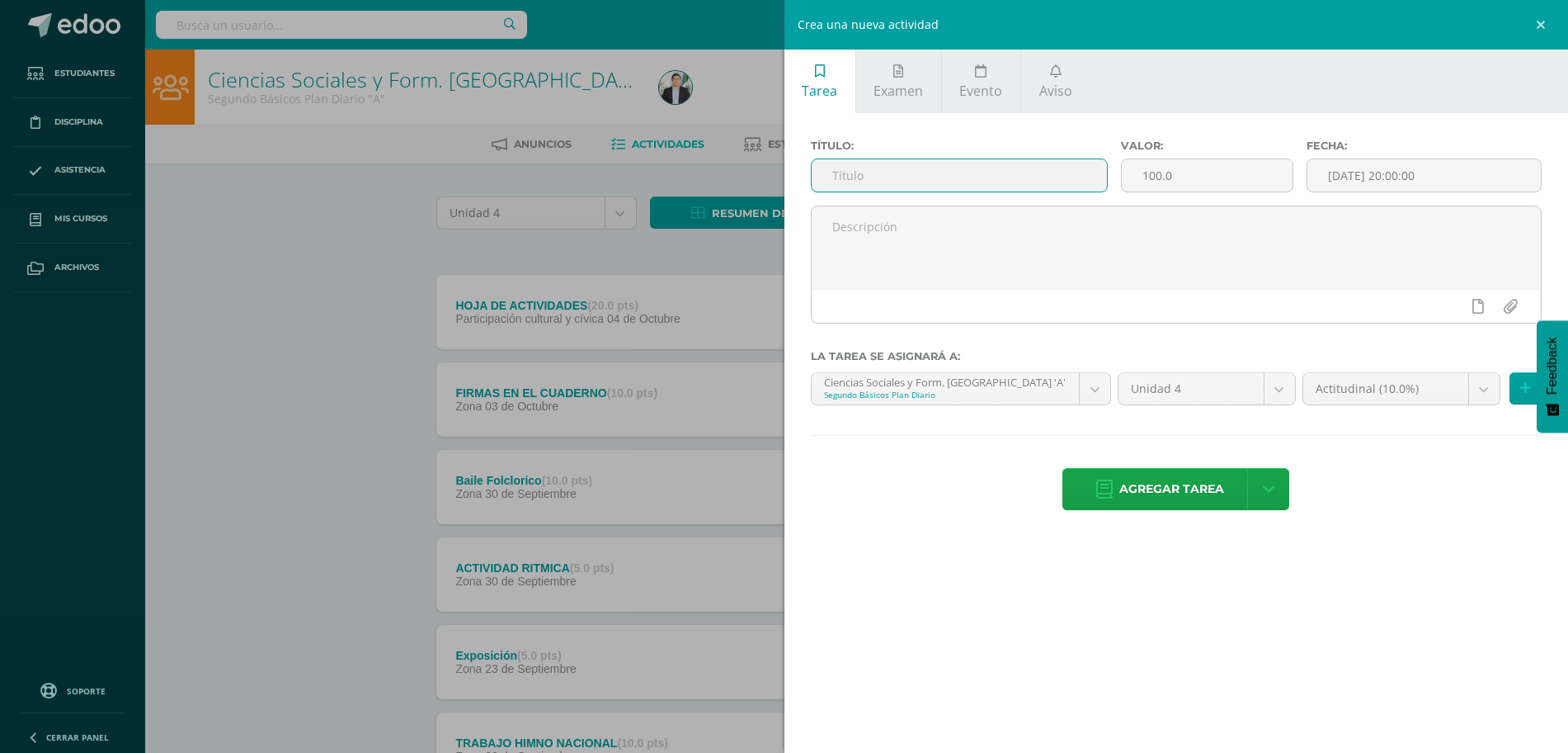
click at [980, 179] on input "text" at bounding box center [959, 175] width 296 height 32
type input "e"
type input "EVALUACION"
click at [1198, 179] on input "100.0" at bounding box center [1207, 175] width 171 height 32
type input "1"
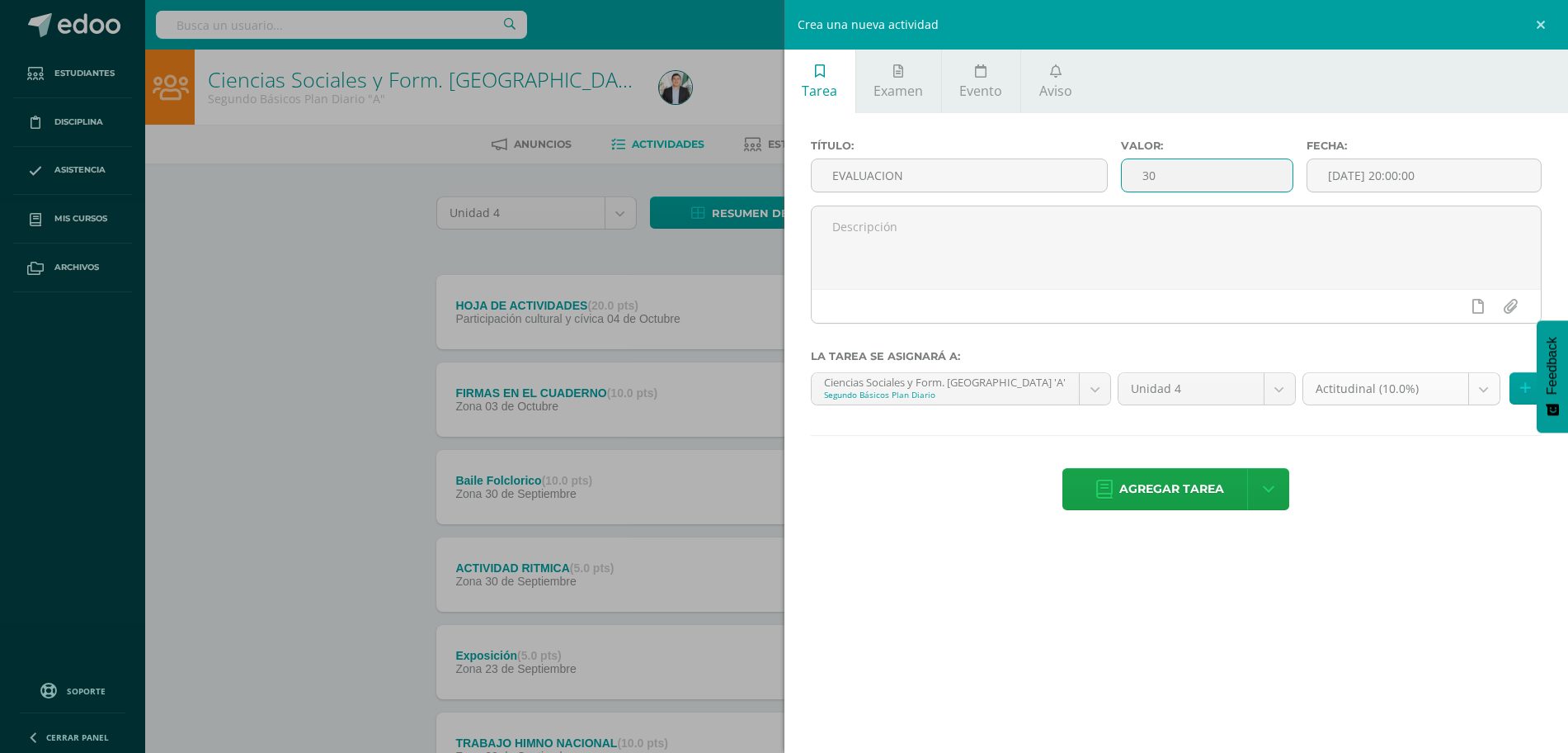
type input "30"
click at [1340, 396] on body "Estudiantes Disciplina Asistencia Mis cursos Archivos Soporte Ayuda Reportar un…" at bounding box center [784, 491] width 1568 height 983
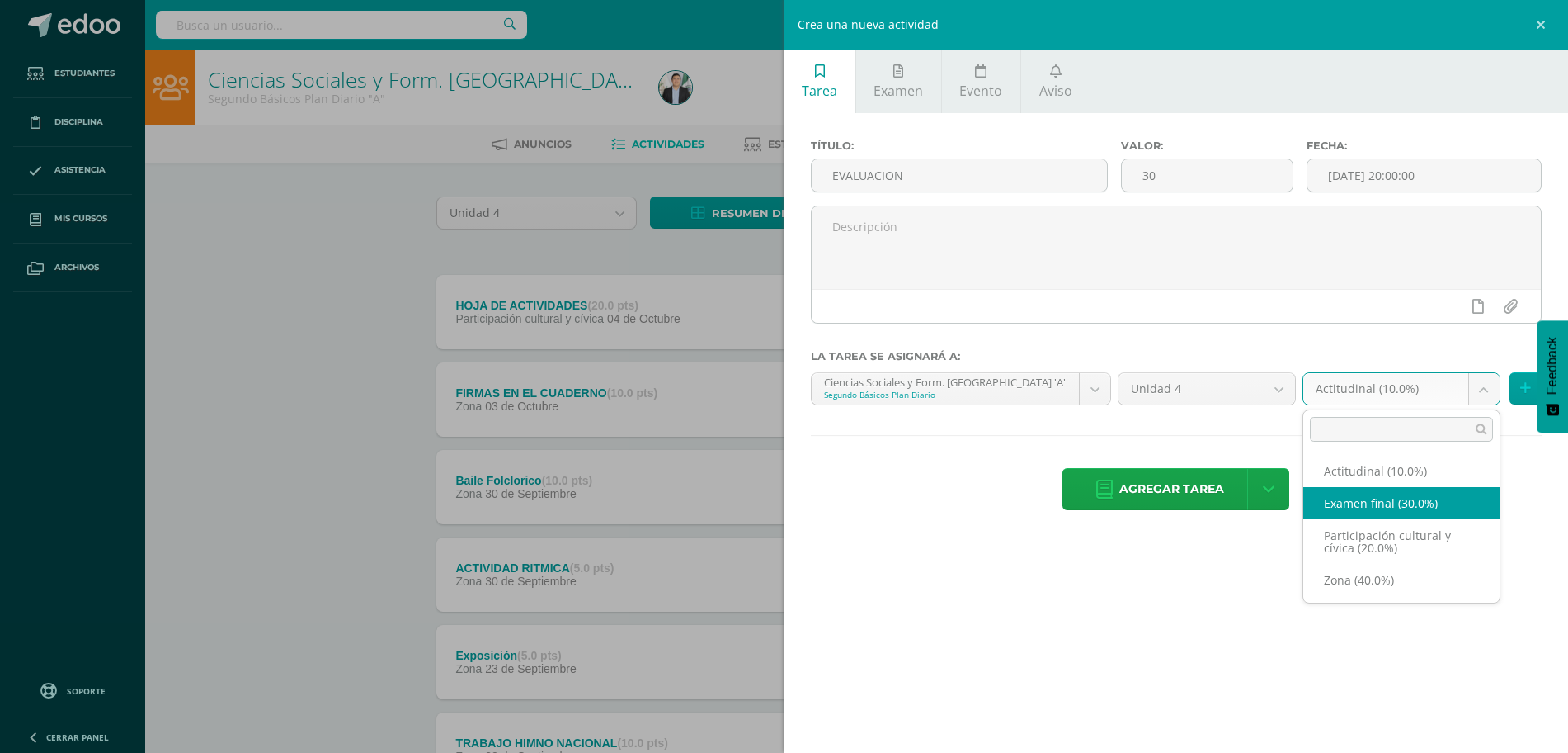
select select "68365"
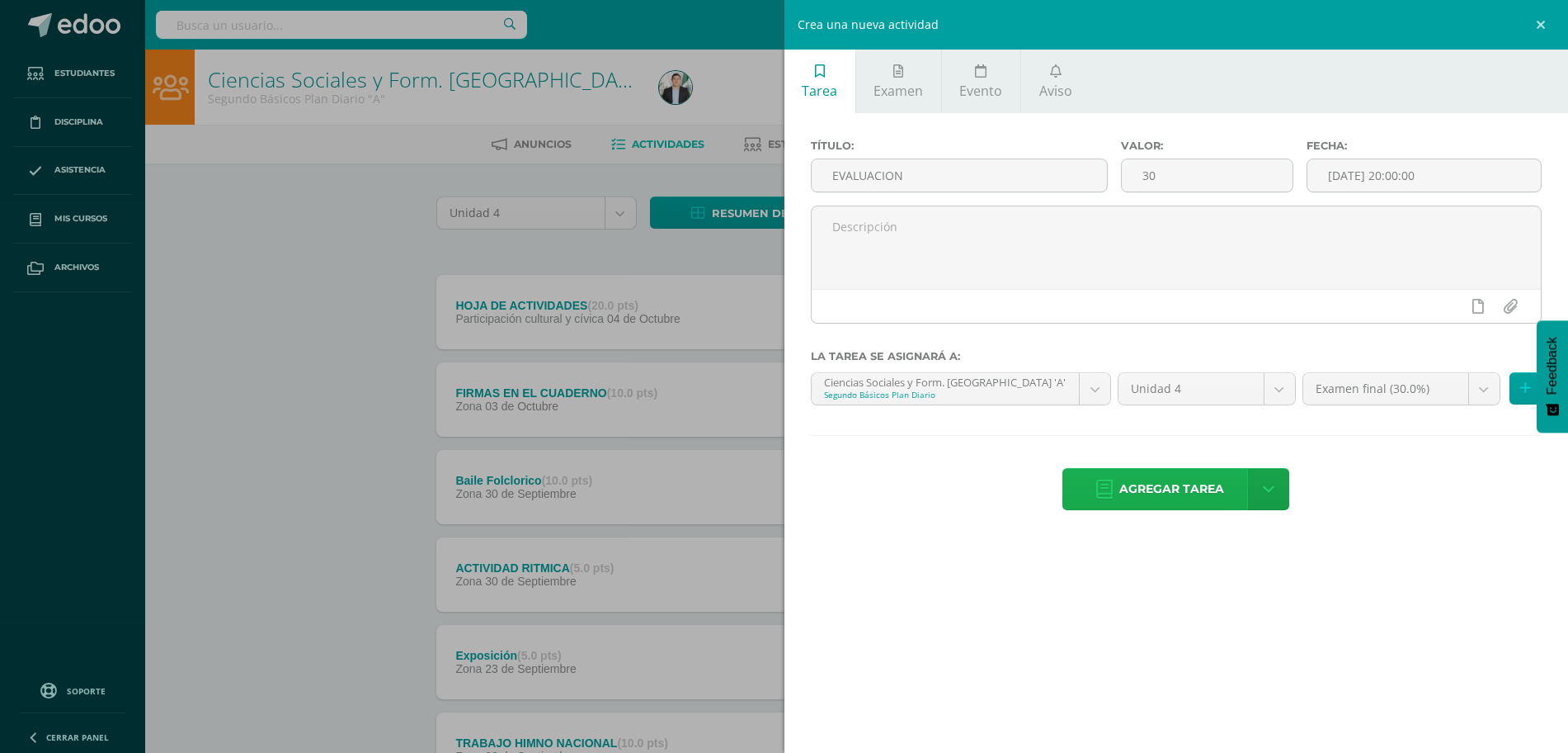
click at [1162, 493] on span "Agregar tarea" at bounding box center [1172, 489] width 104 height 40
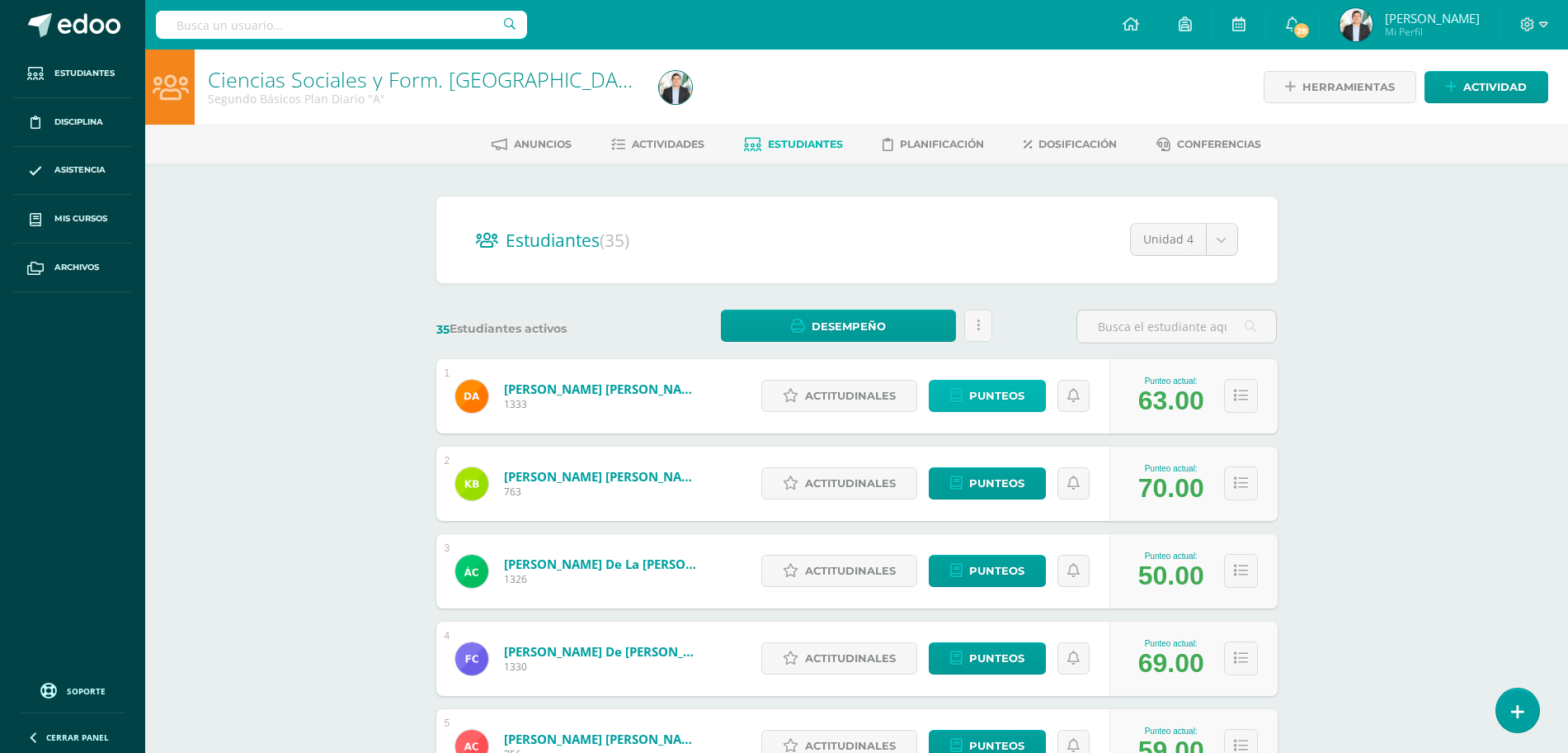
click at [971, 383] on span "Punteos" at bounding box center [997, 396] width 55 height 30
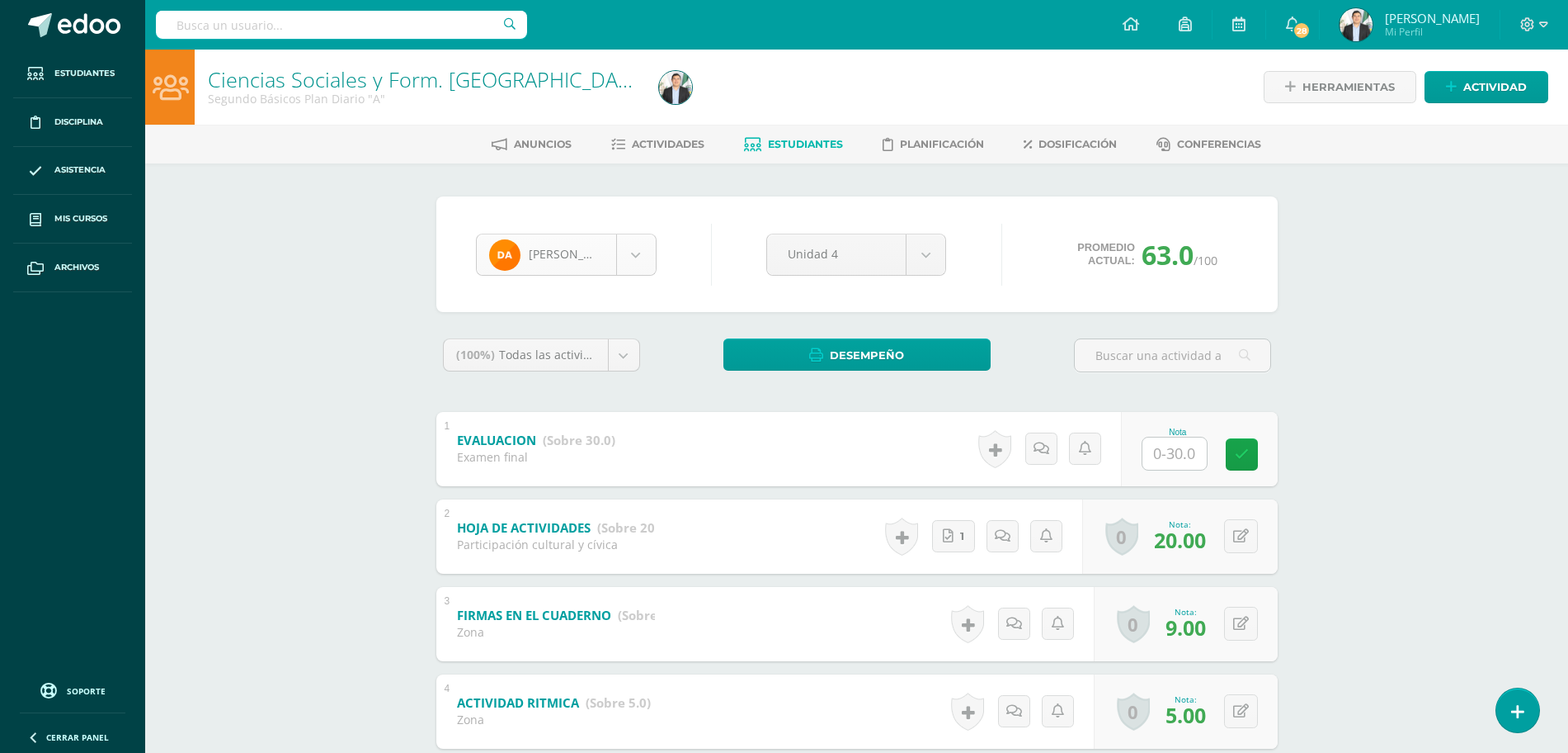
click at [585, 261] on body "Estudiantes Disciplina Asistencia Mis cursos Archivos Soporte Ayuda Reportar un…" at bounding box center [784, 604] width 1568 height 1209
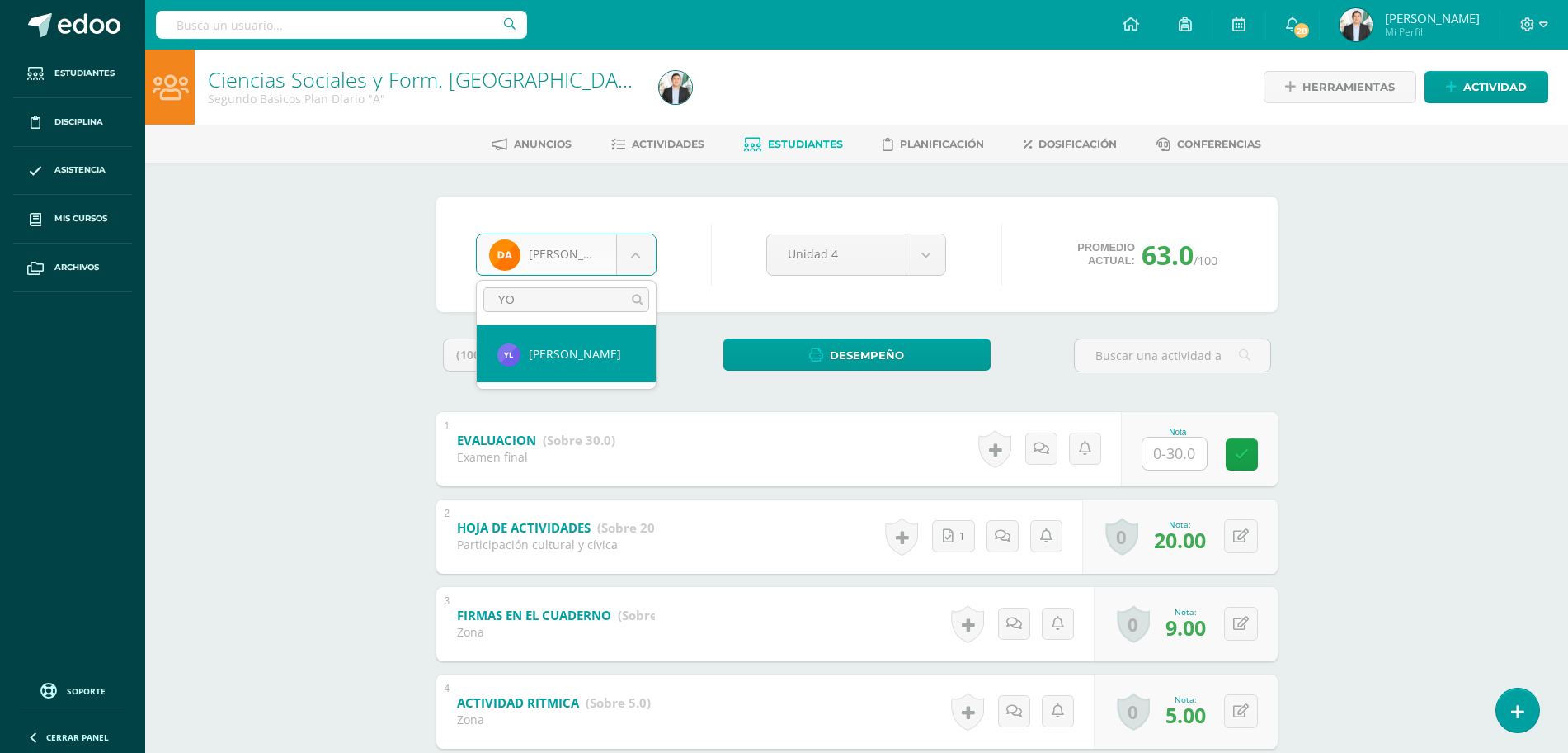
type input "YOH"
select select "8053"
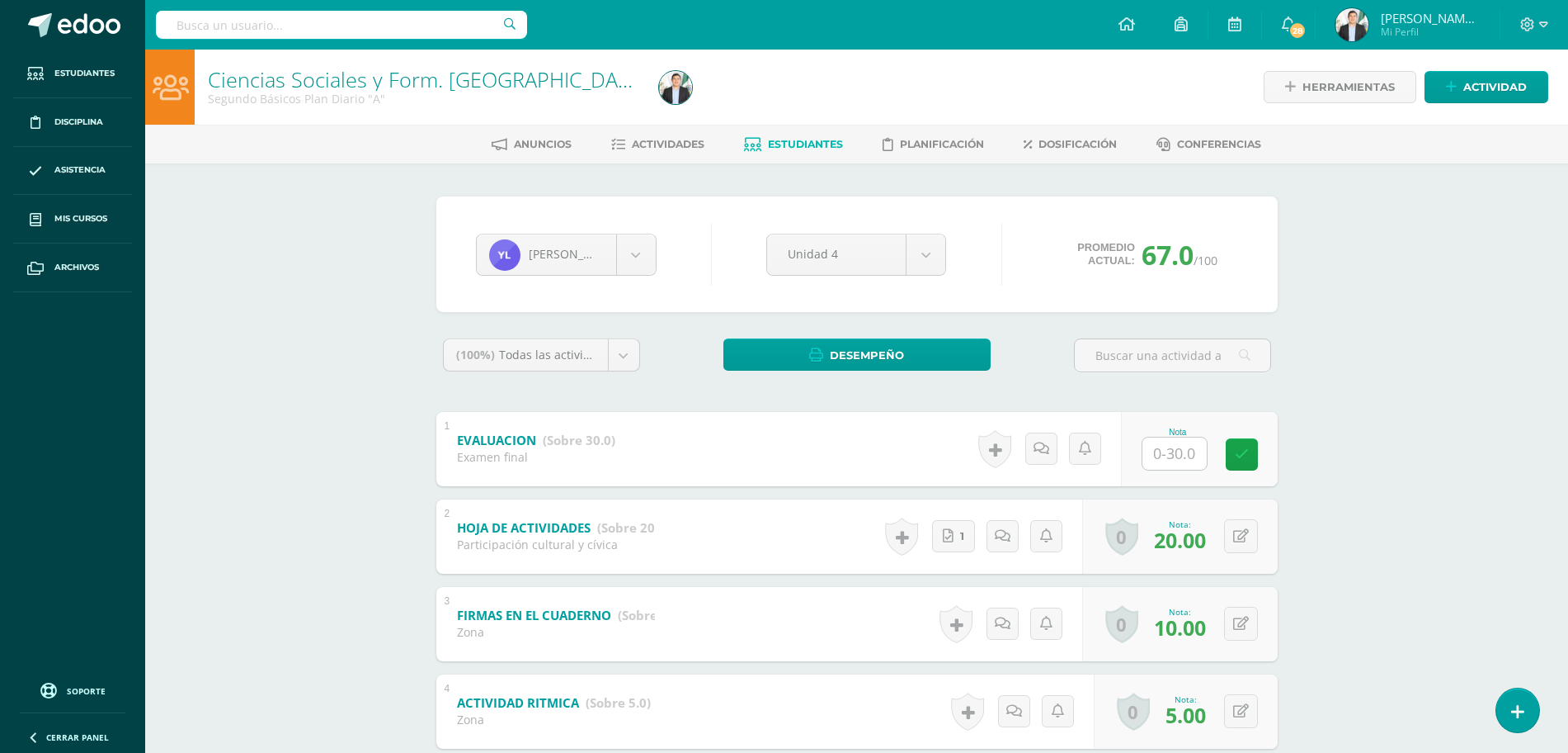
click at [1178, 459] on input "text" at bounding box center [1175, 454] width 64 height 32
type input "16"
click at [1412, 385] on div "Ciencias Sociales y Form. Ciudadana Segundo Básicos Plan Diario "A" Herramienta…" at bounding box center [857, 628] width 1423 height 1159
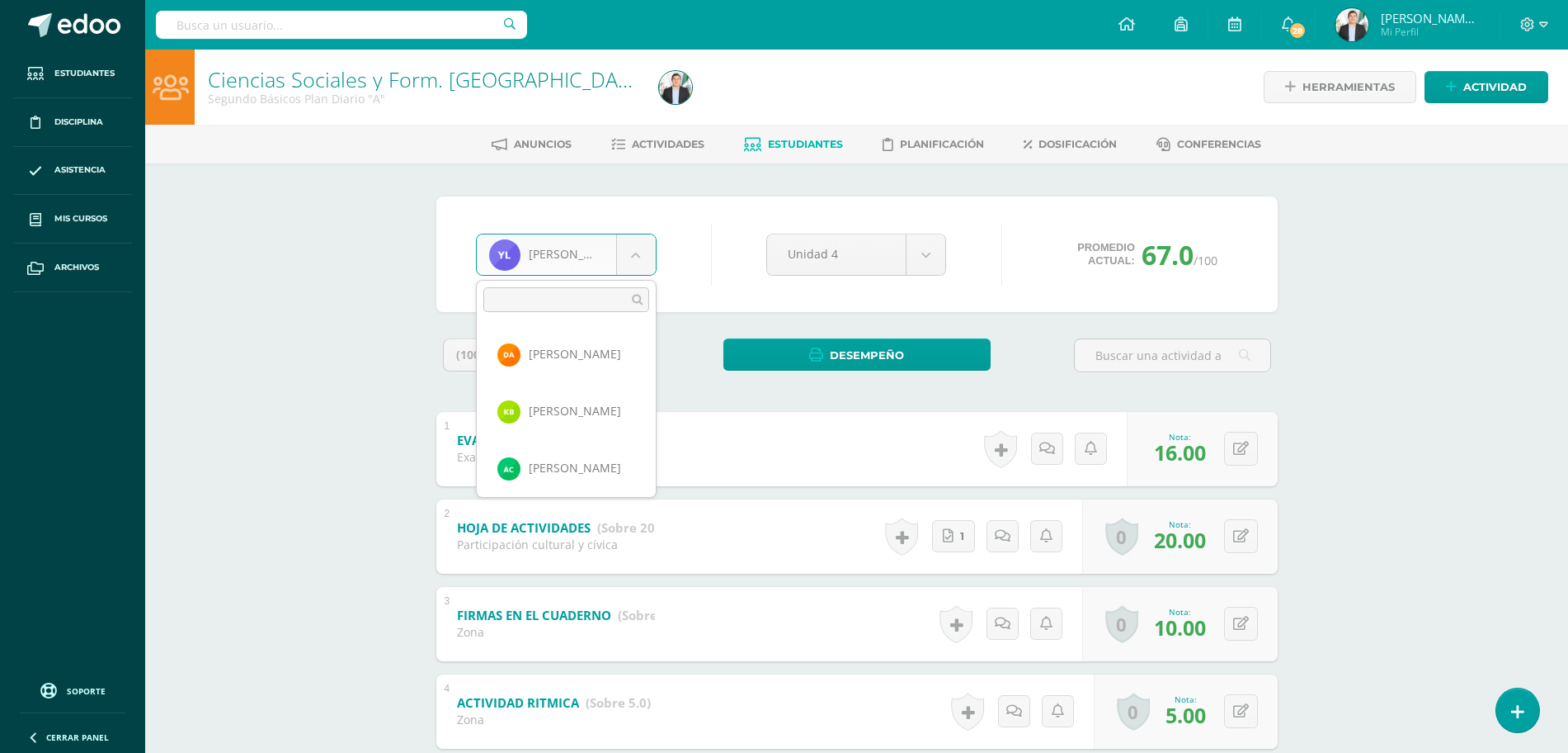
click at [632, 258] on body "Estudiantes Disciplina Asistencia Mis cursos Archivos Soporte Ayuda Reportar un…" at bounding box center [784, 604] width 1568 height 1209
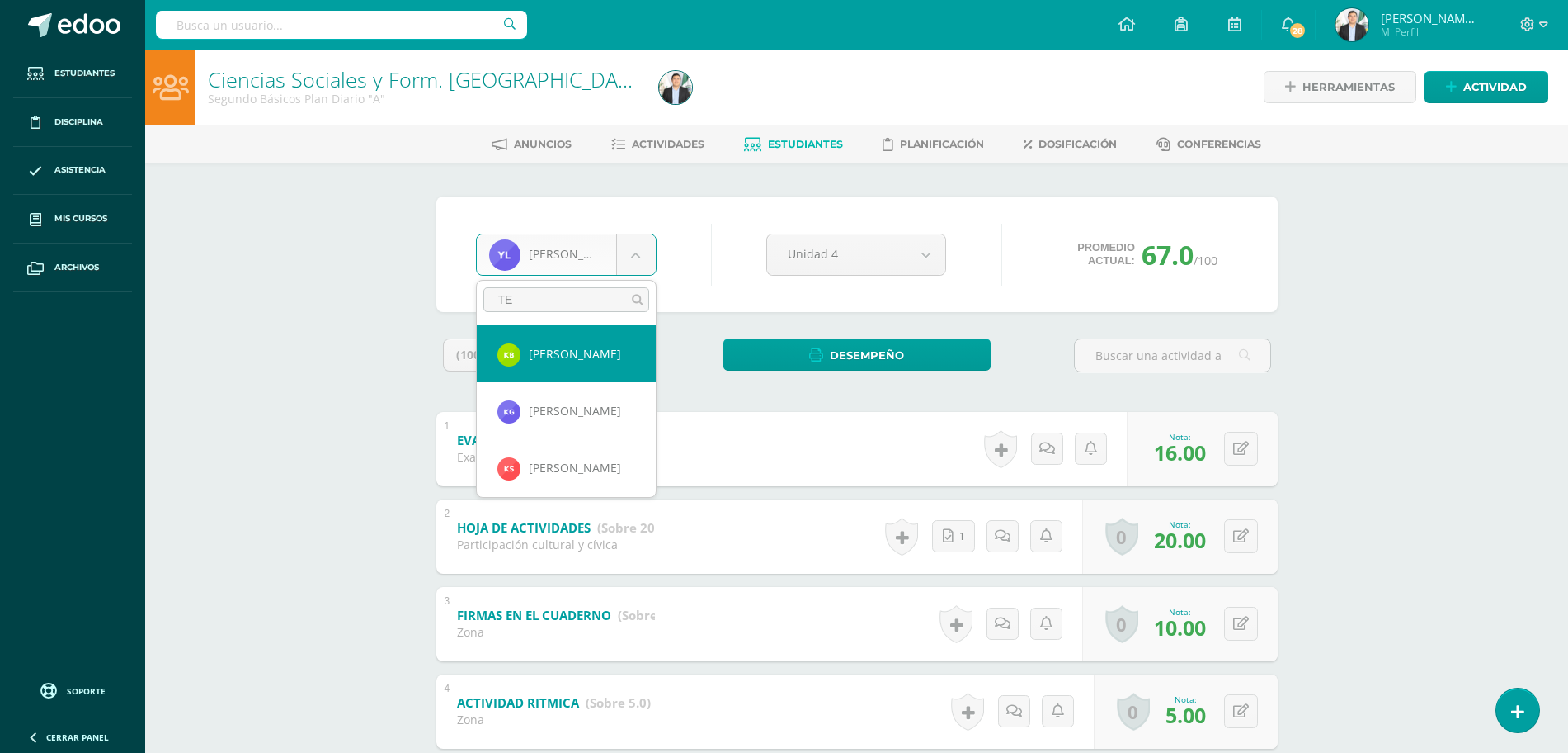
type input "TEJ"
select select "8679"
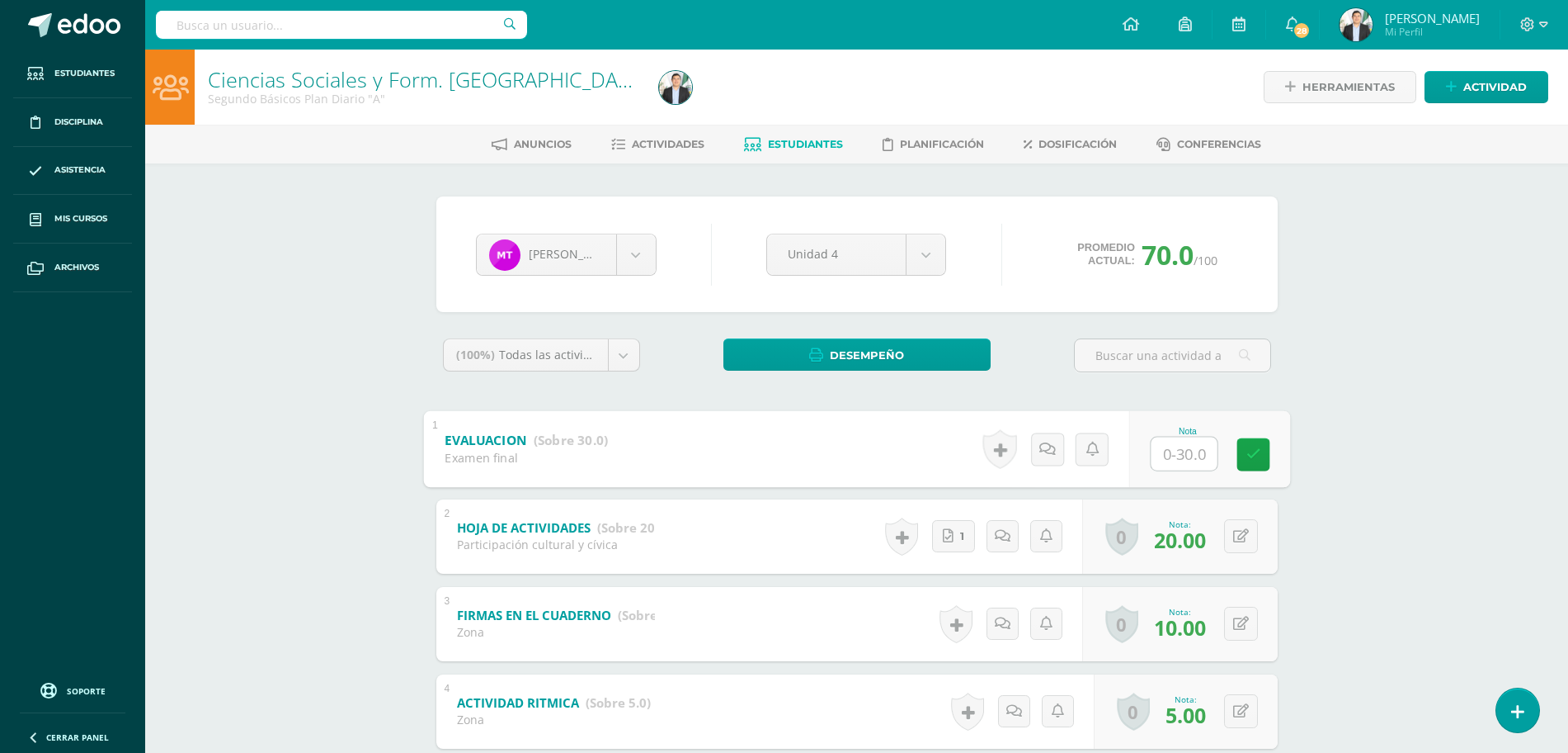
click at [1152, 450] on input "text" at bounding box center [1184, 453] width 66 height 33
type input "11"
click at [1428, 271] on div "Ciencias Sociales y Form. Ciudadana Segundo Básicos Plan Diario "A" Herramienta…" at bounding box center [857, 628] width 1423 height 1159
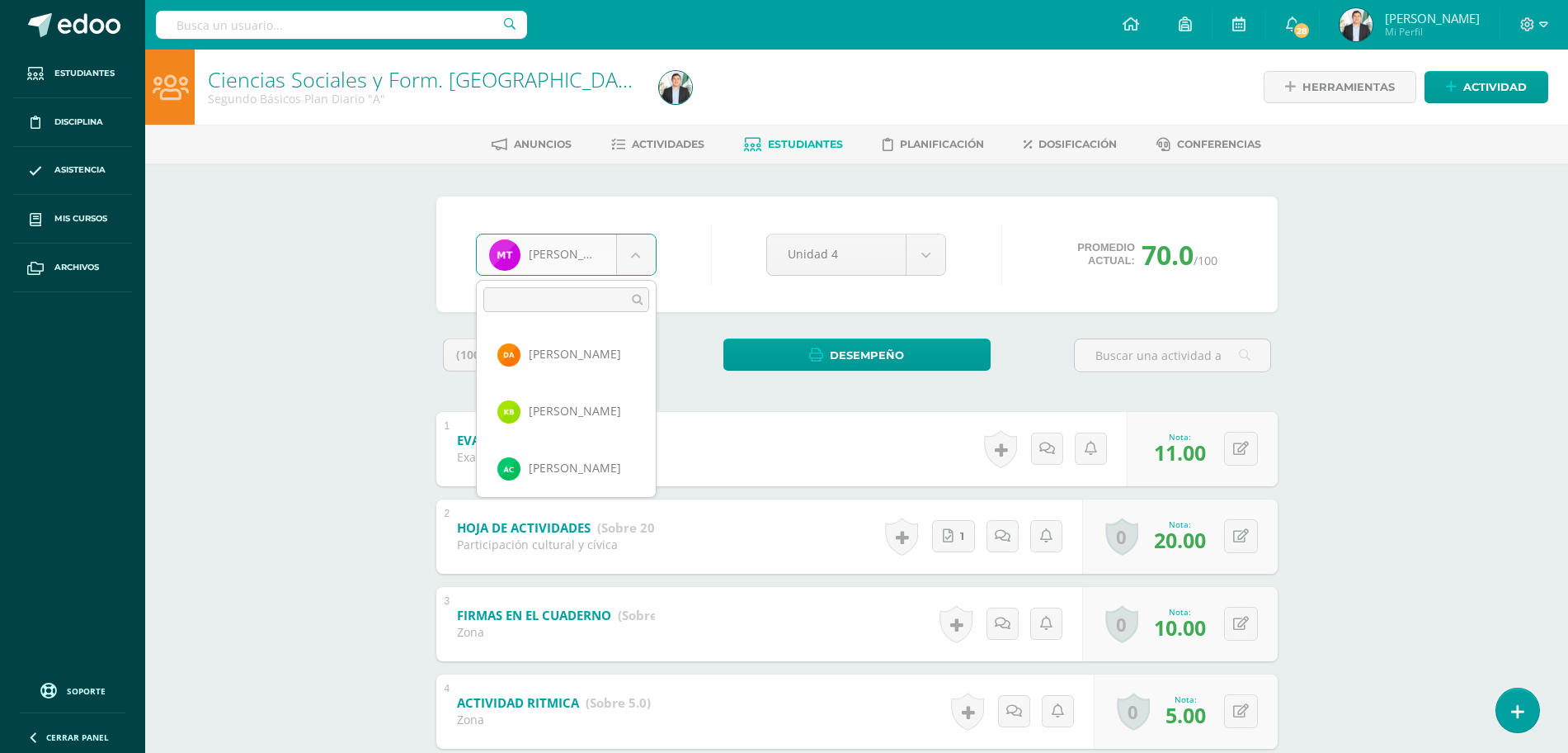
click at [646, 264] on body "Estudiantes Disciplina Asistencia Mis cursos Archivos Soporte Ayuda Reportar un…" at bounding box center [784, 604] width 1568 height 1209
type input "NEY"
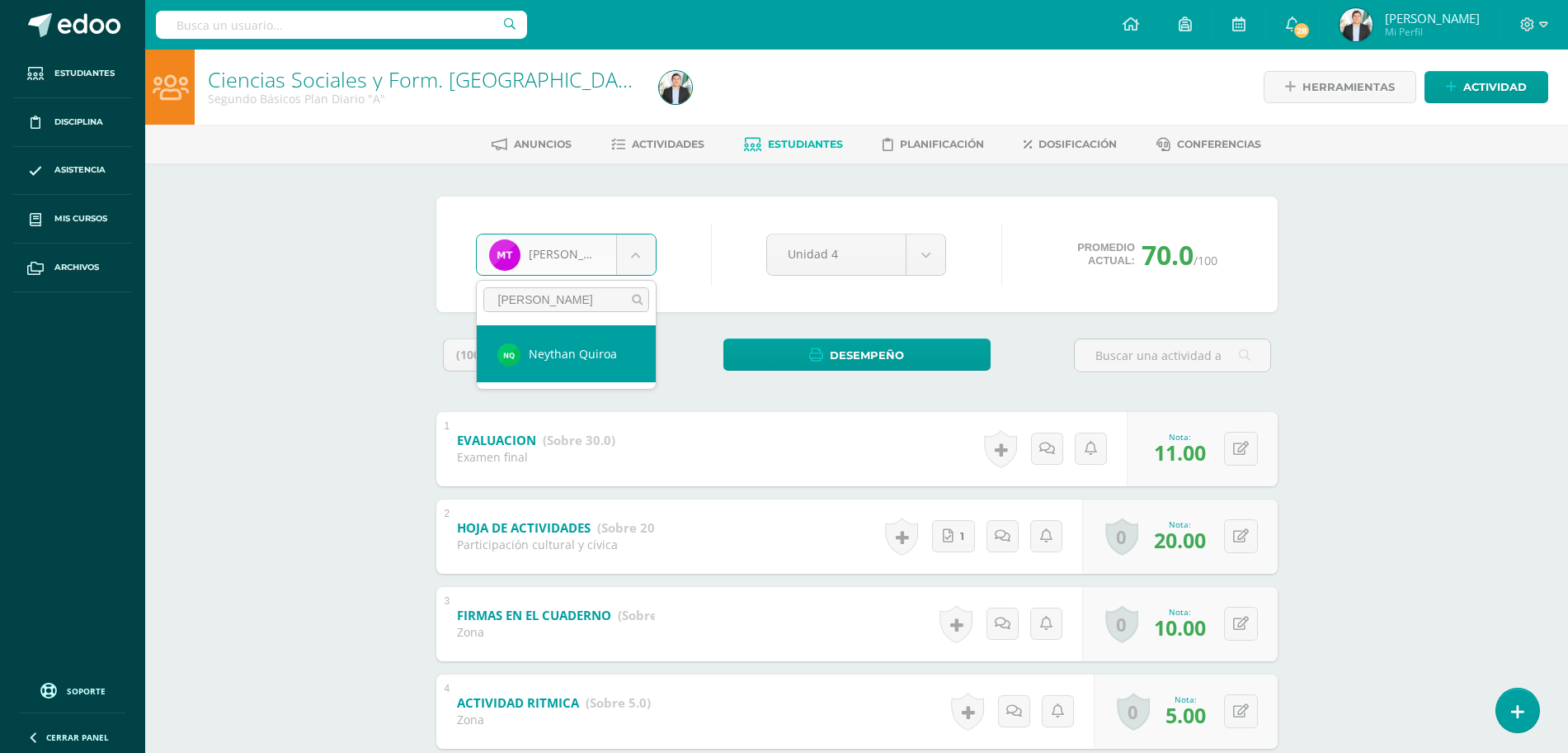
select select "8072"
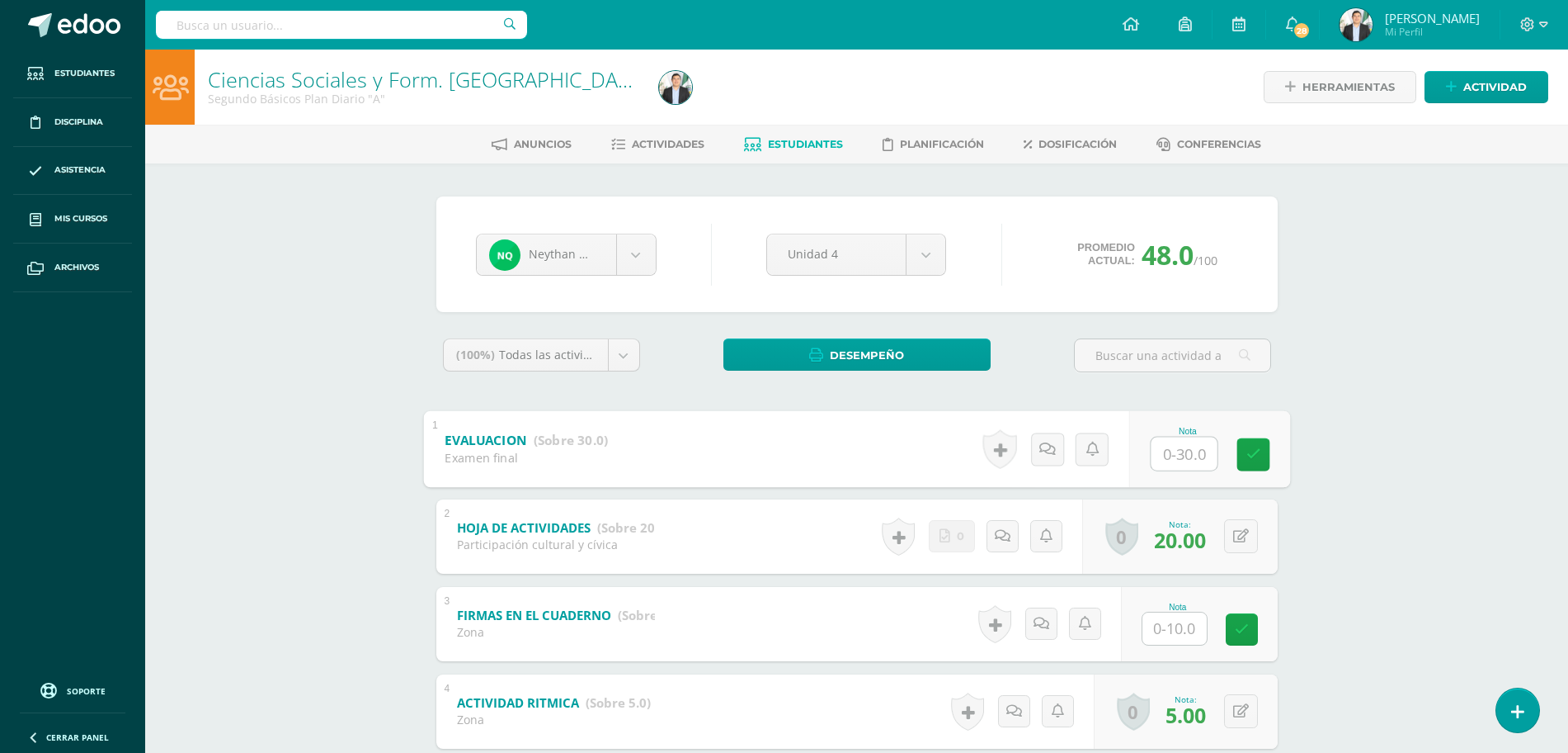
click at [1175, 469] on input "text" at bounding box center [1184, 453] width 66 height 33
type input "9"
click at [1175, 618] on input "text" at bounding box center [1175, 629] width 64 height 32
type input "2"
click at [1356, 584] on div "Ciencias Sociales y Form. Ciudadana Segundo Básicos Plan Diario "A" Herramienta…" at bounding box center [857, 628] width 1423 height 1159
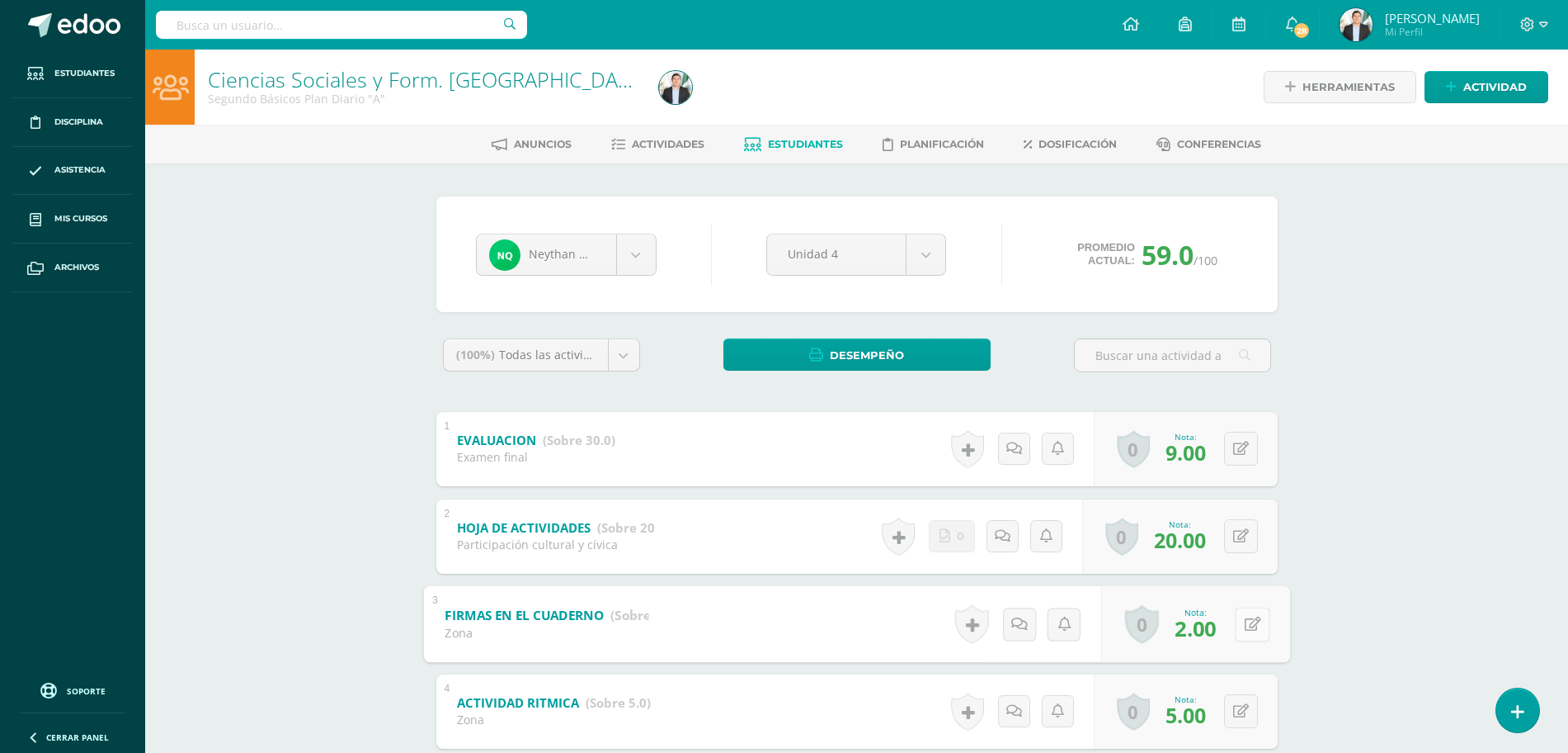
click at [1235, 626] on button at bounding box center [1252, 623] width 35 height 35
type input "3"
click at [1314, 599] on div "Ciencias Sociales y Form. Ciudadana Segundo Básicos Plan Diario "A" Herramienta…" at bounding box center [857, 628] width 1423 height 1159
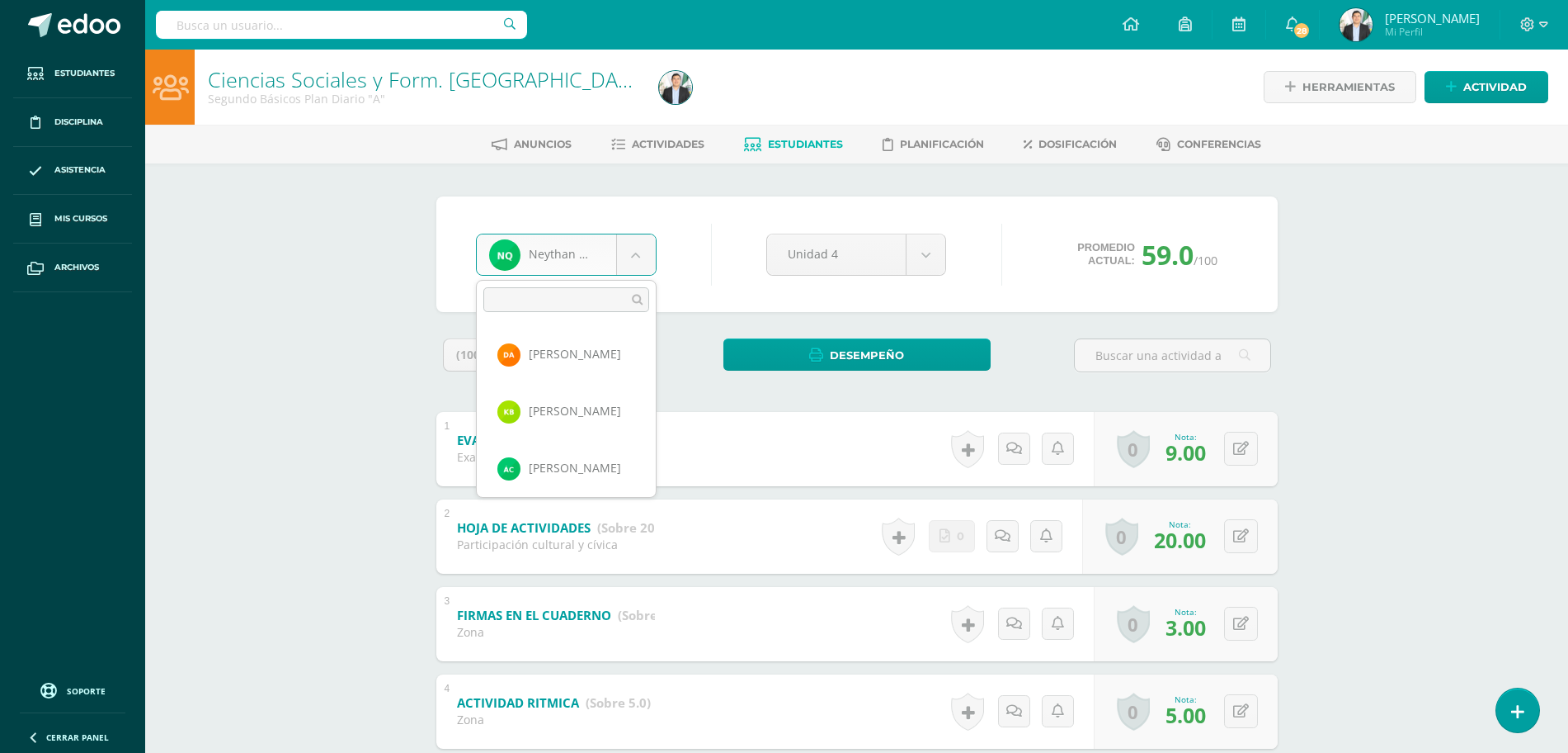
click at [609, 247] on body "Estudiantes Disciplina Asistencia Mis cursos Archivos Soporte Ayuda Reportar un…" at bounding box center [784, 604] width 1568 height 1209
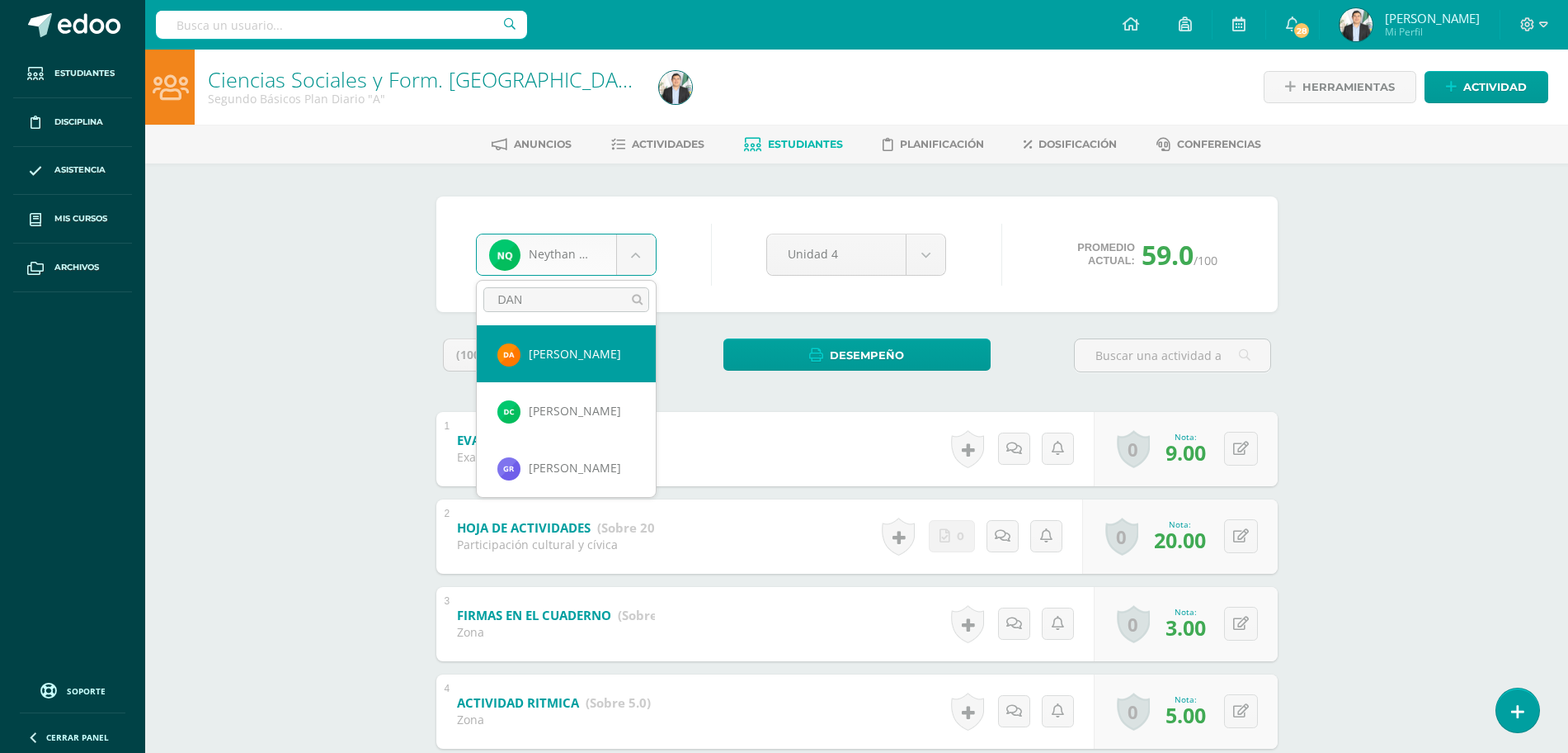
type input "DANI"
select select "8056"
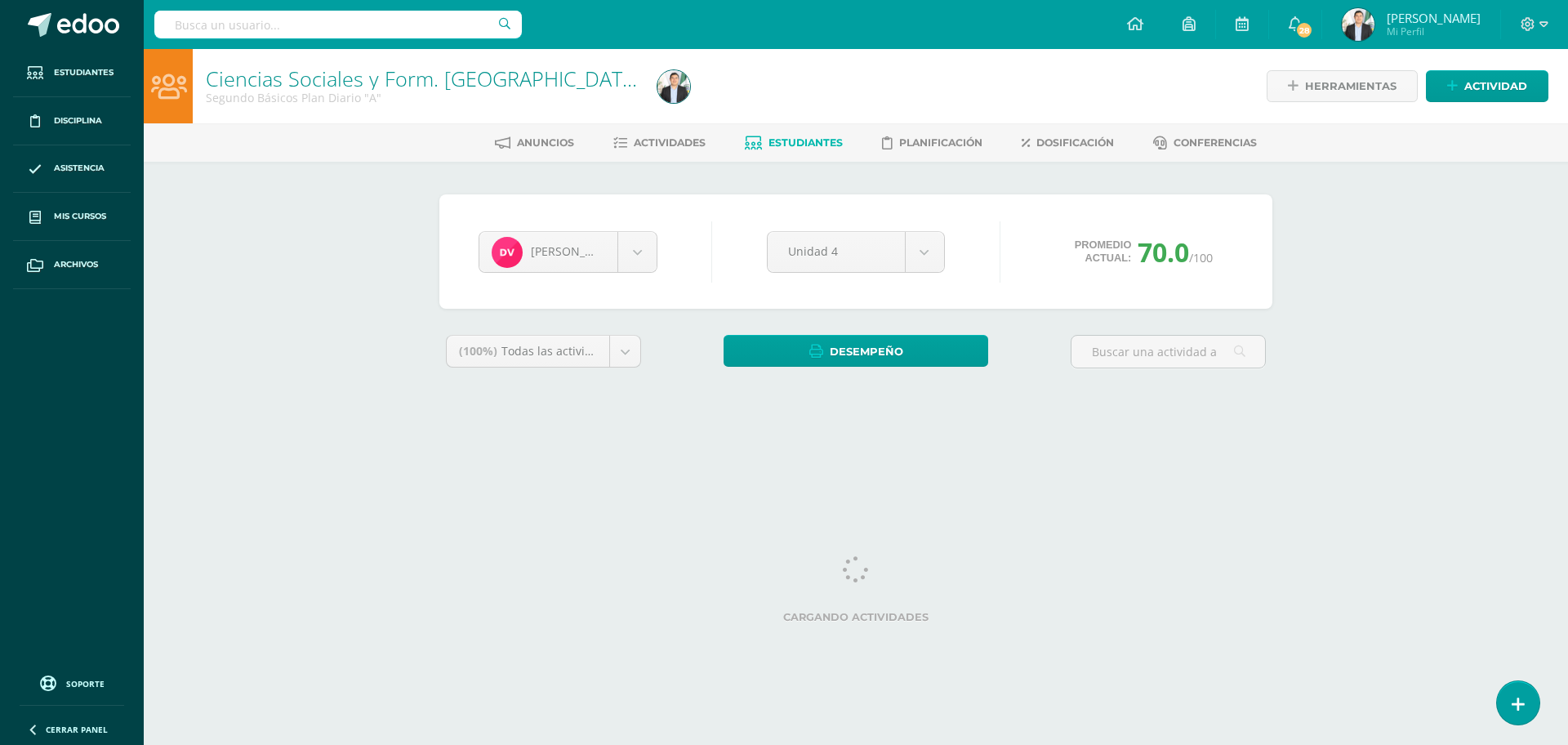
click at [603, 244] on body "Estudiantes Disciplina Asistencia Mis cursos Archivos Soporte Ayuda Reportar un…" at bounding box center [784, 220] width 1568 height 440
click at [1358, 408] on body "Estudiantes Disciplina Asistencia Mis cursos Archivos Soporte Ayuda Reportar un…" at bounding box center [784, 220] width 1568 height 440
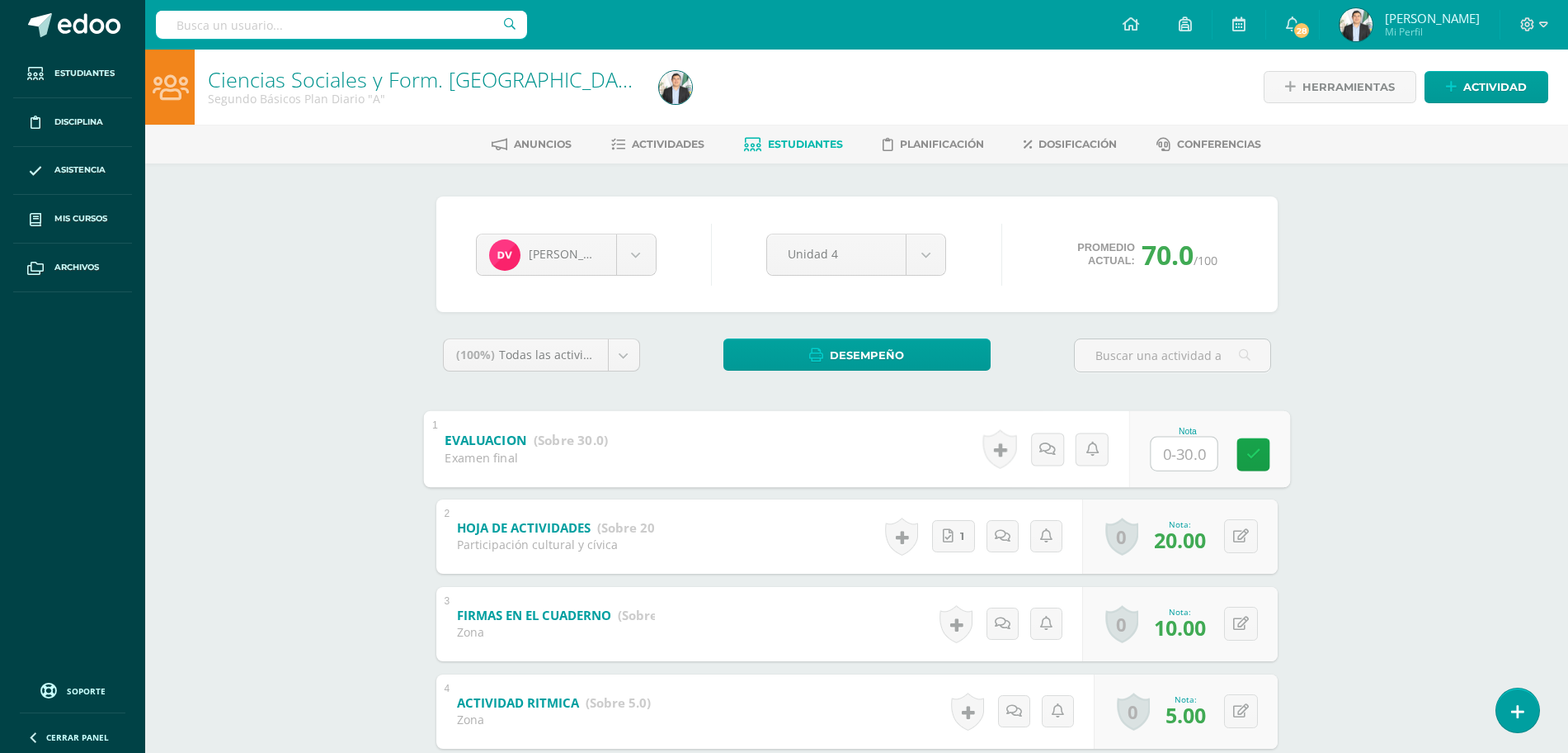
click at [1188, 449] on input "text" at bounding box center [1184, 453] width 66 height 33
type input "20"
click at [1280, 432] on div "Daniela Velásquez Danna Aldana Katerin Barrera Ángel Cárdenas Flor Carrillo Ali…" at bounding box center [856, 686] width 855 height 979
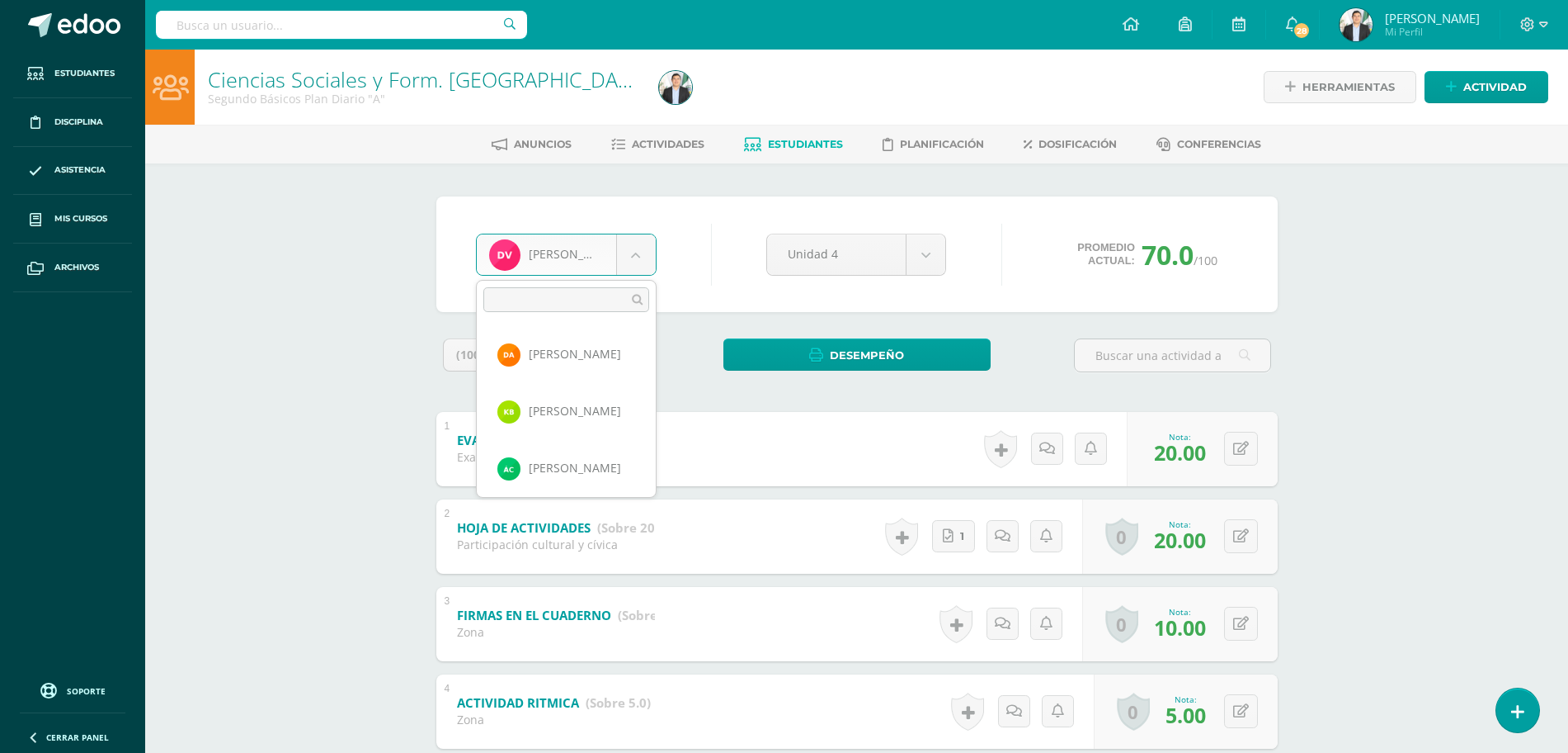
click at [547, 263] on body "Estudiantes Disciplina Asistencia Mis cursos Archivos Soporte Ayuda Reportar un…" at bounding box center [784, 604] width 1568 height 1209
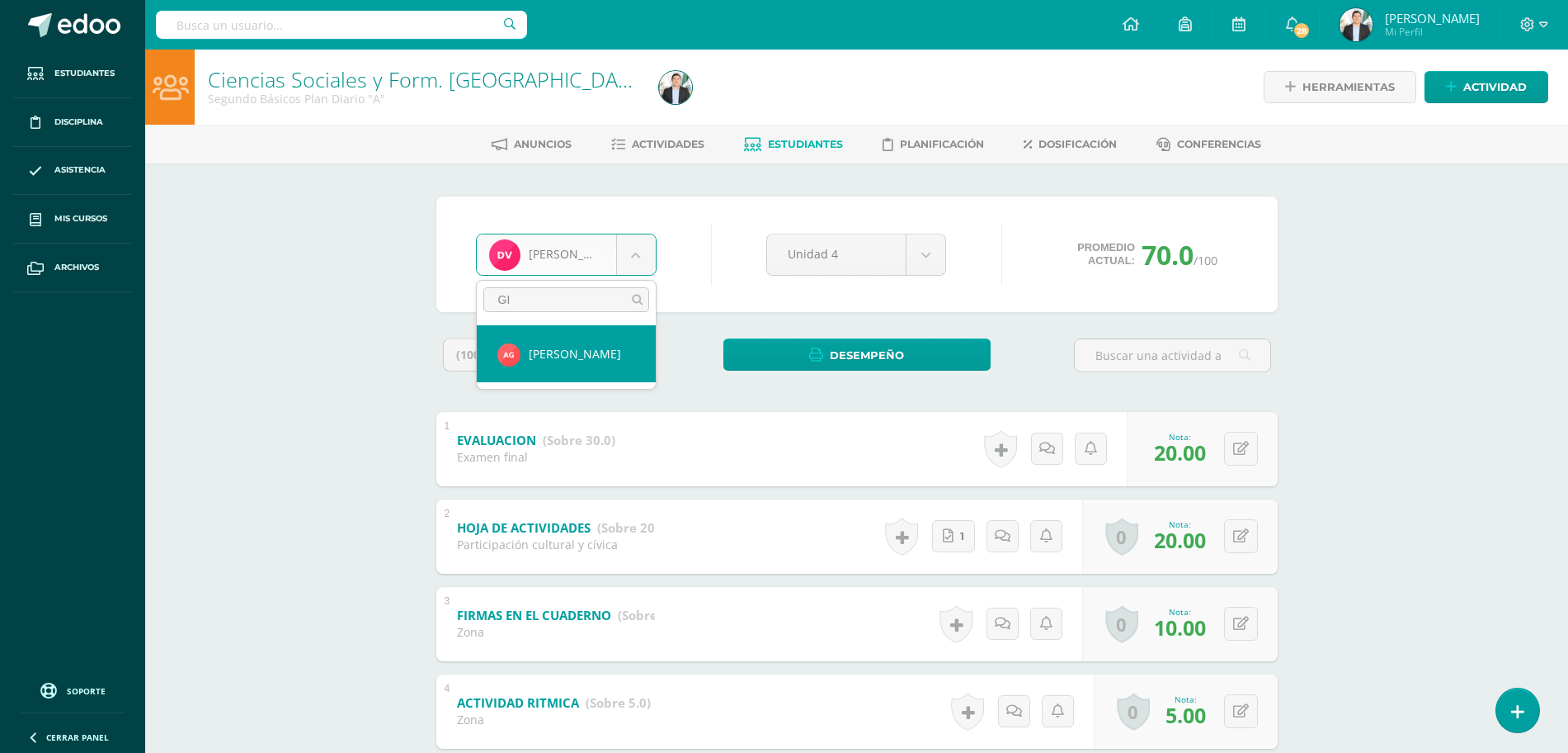
type input "GIR"
select select "8052"
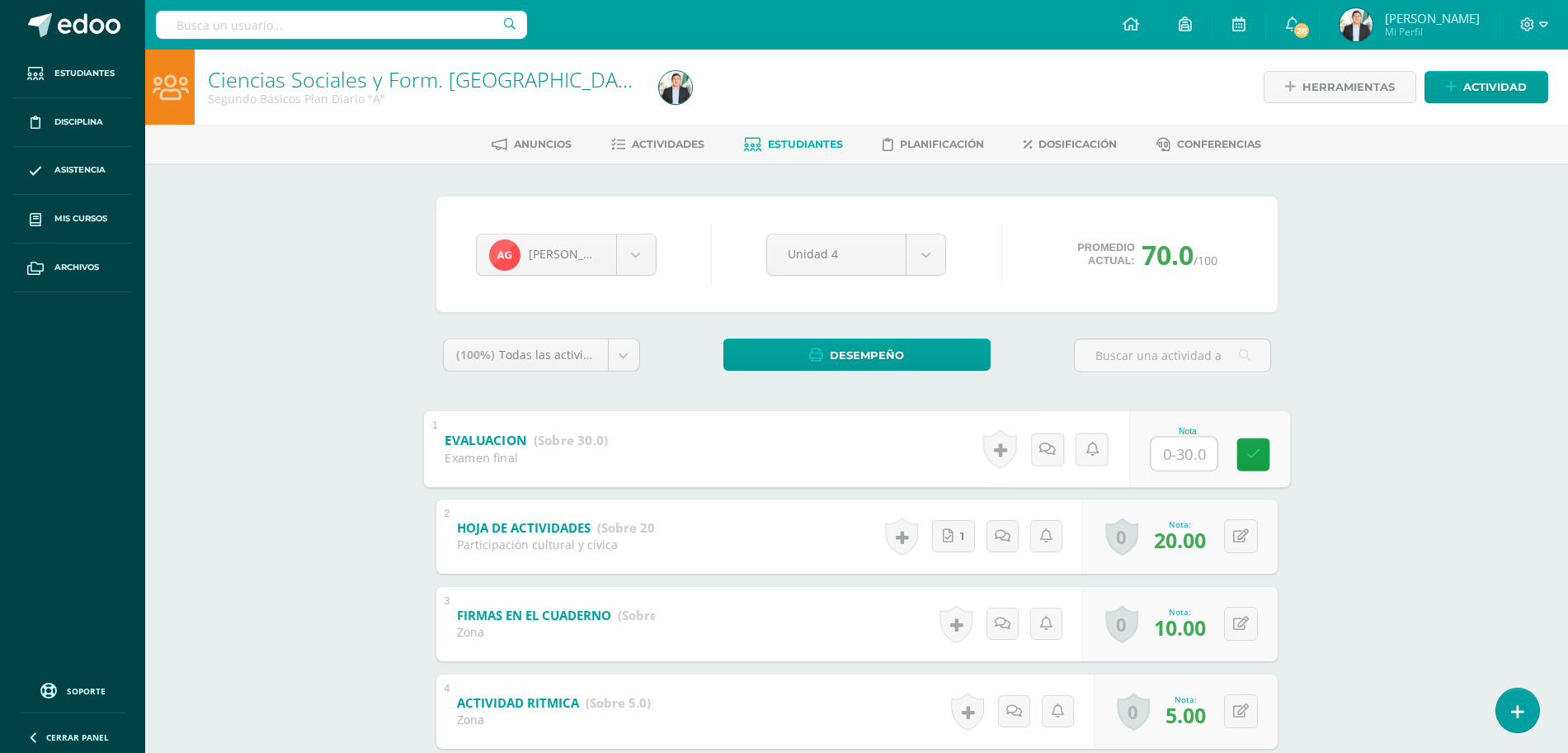
click at [1170, 458] on input "text" at bounding box center [1184, 453] width 66 height 33
type input "16"
click at [1332, 397] on div "Ciencias Sociales y Form. [GEOGRAPHIC_DATA] Segundo Básicos Plan Diario "A" Her…" at bounding box center [857, 628] width 1423 height 1159
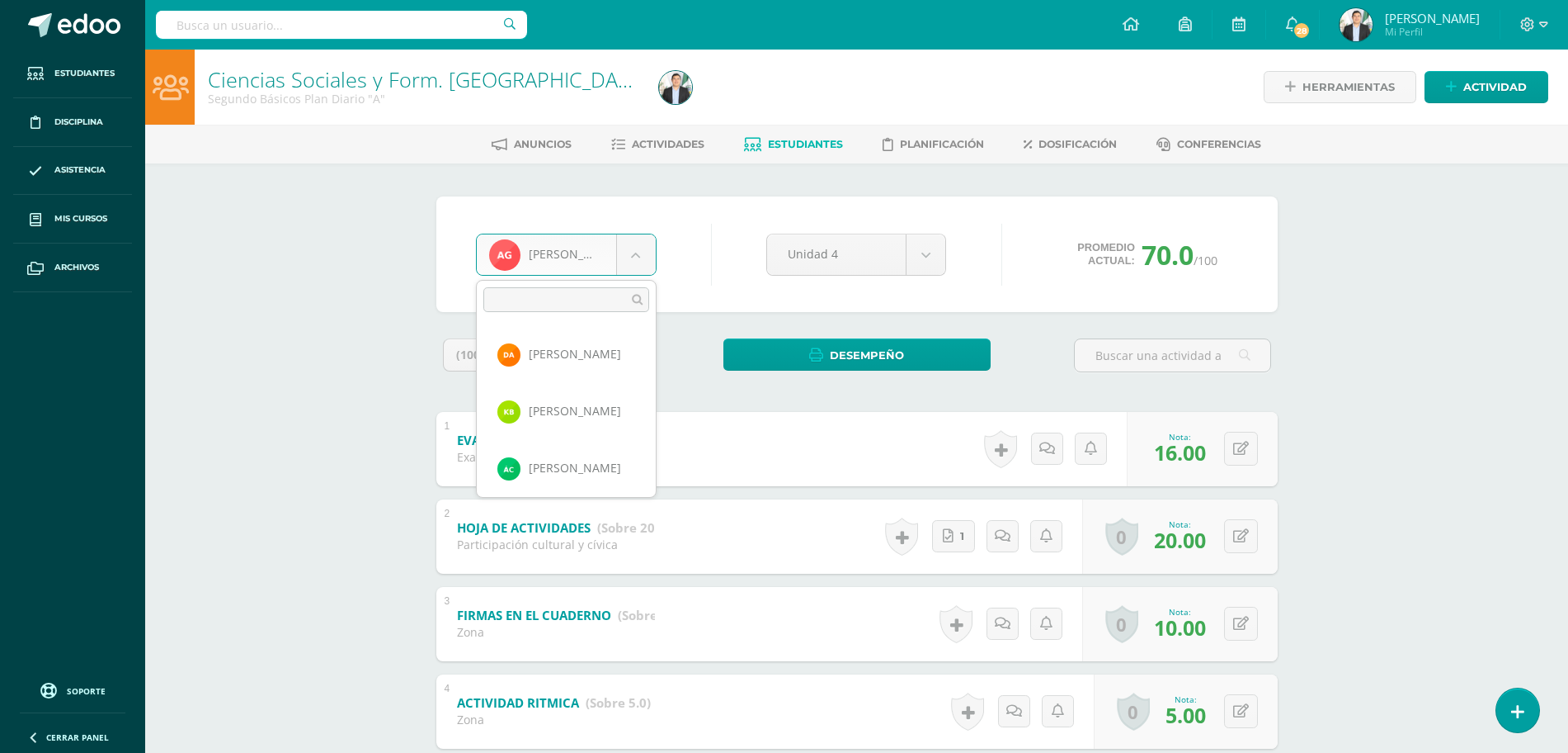
click at [562, 246] on body "Estudiantes Disciplina Asistencia Mis cursos Archivos Soporte Ayuda Reportar un…" at bounding box center [784, 604] width 1568 height 1209
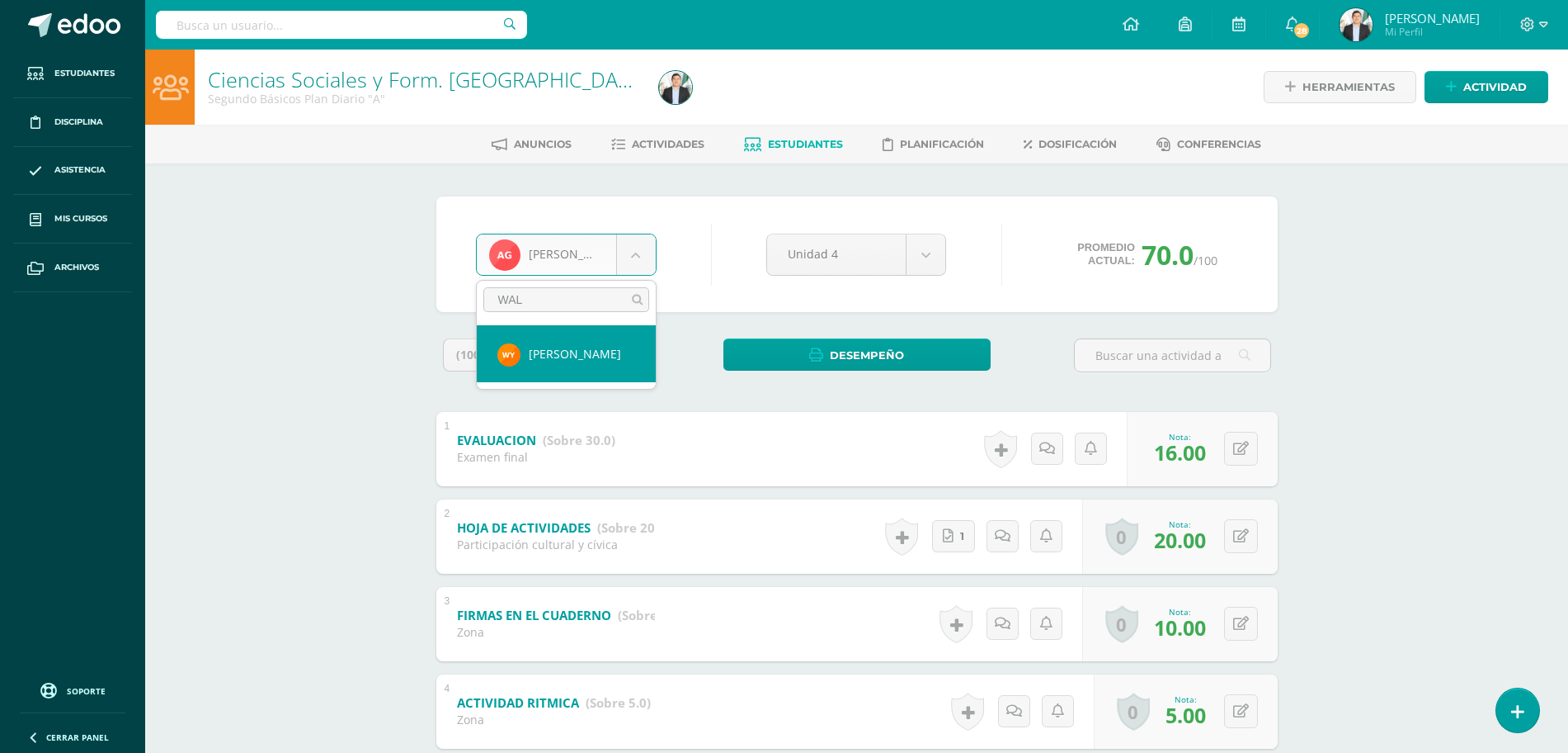
type input "WALT"
select select "8068"
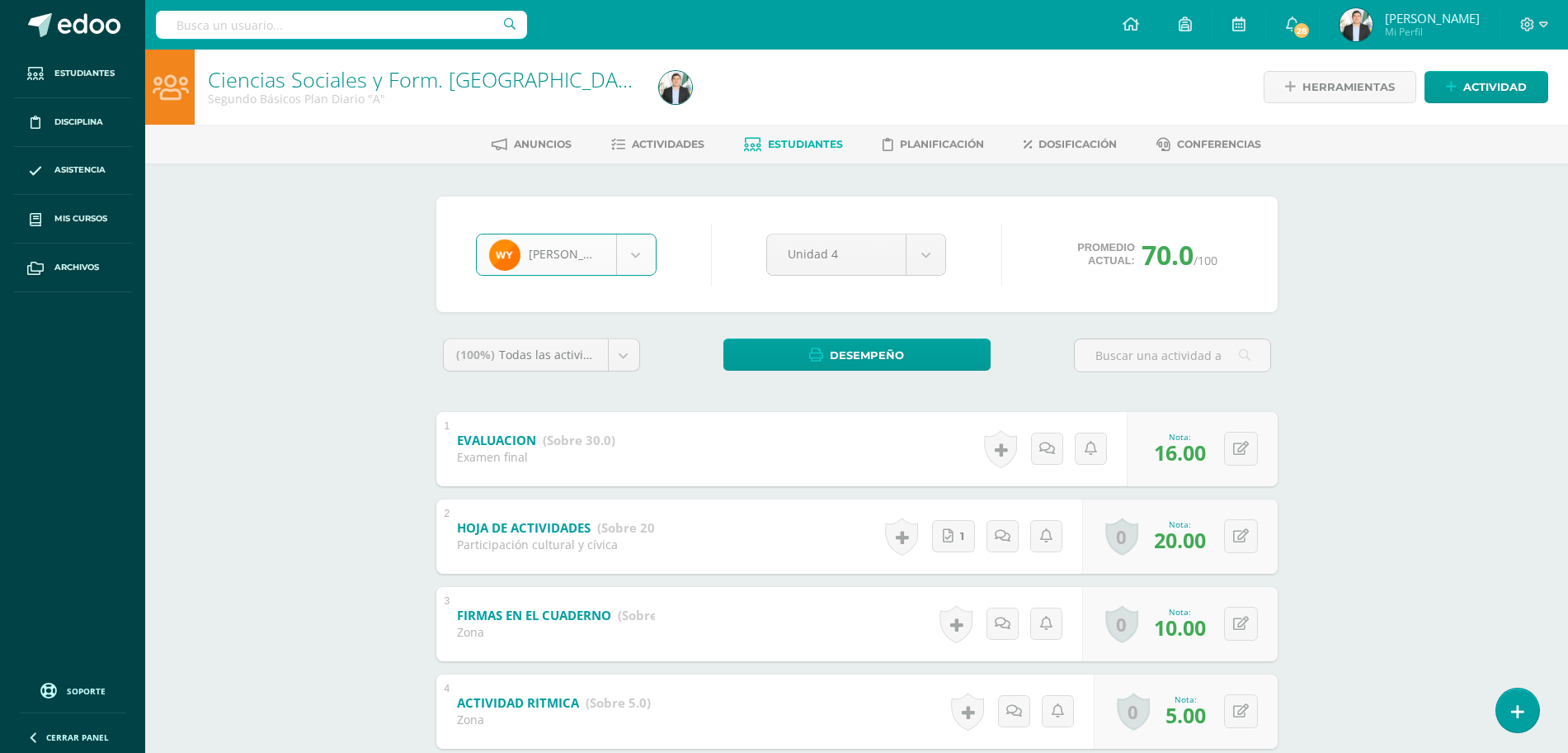
scroll to position [1764, 0]
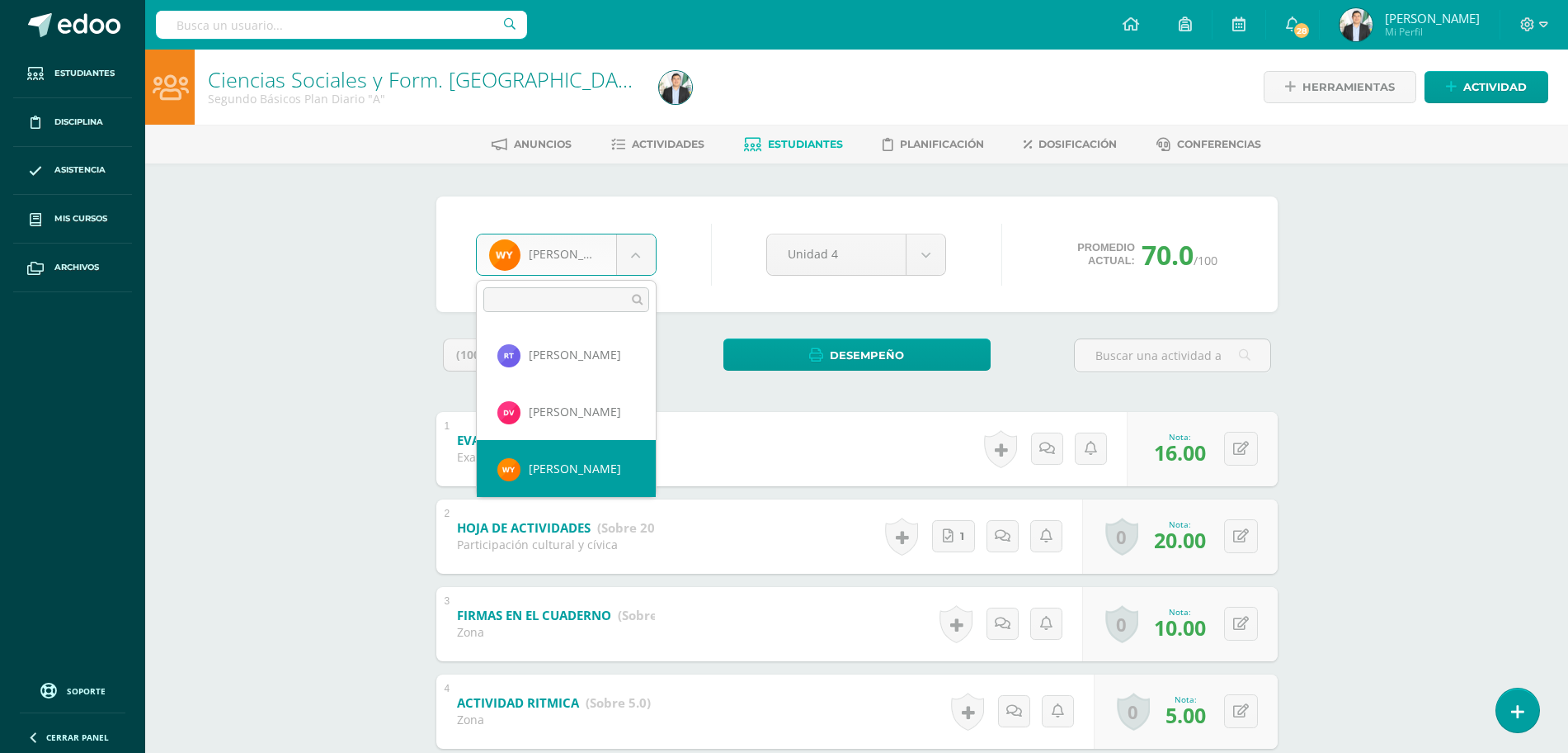
click at [562, 246] on body "Estudiantes Disciplina Asistencia Mis cursos Archivos Soporte Ayuda Reportar un…" at bounding box center [784, 604] width 1568 height 1209
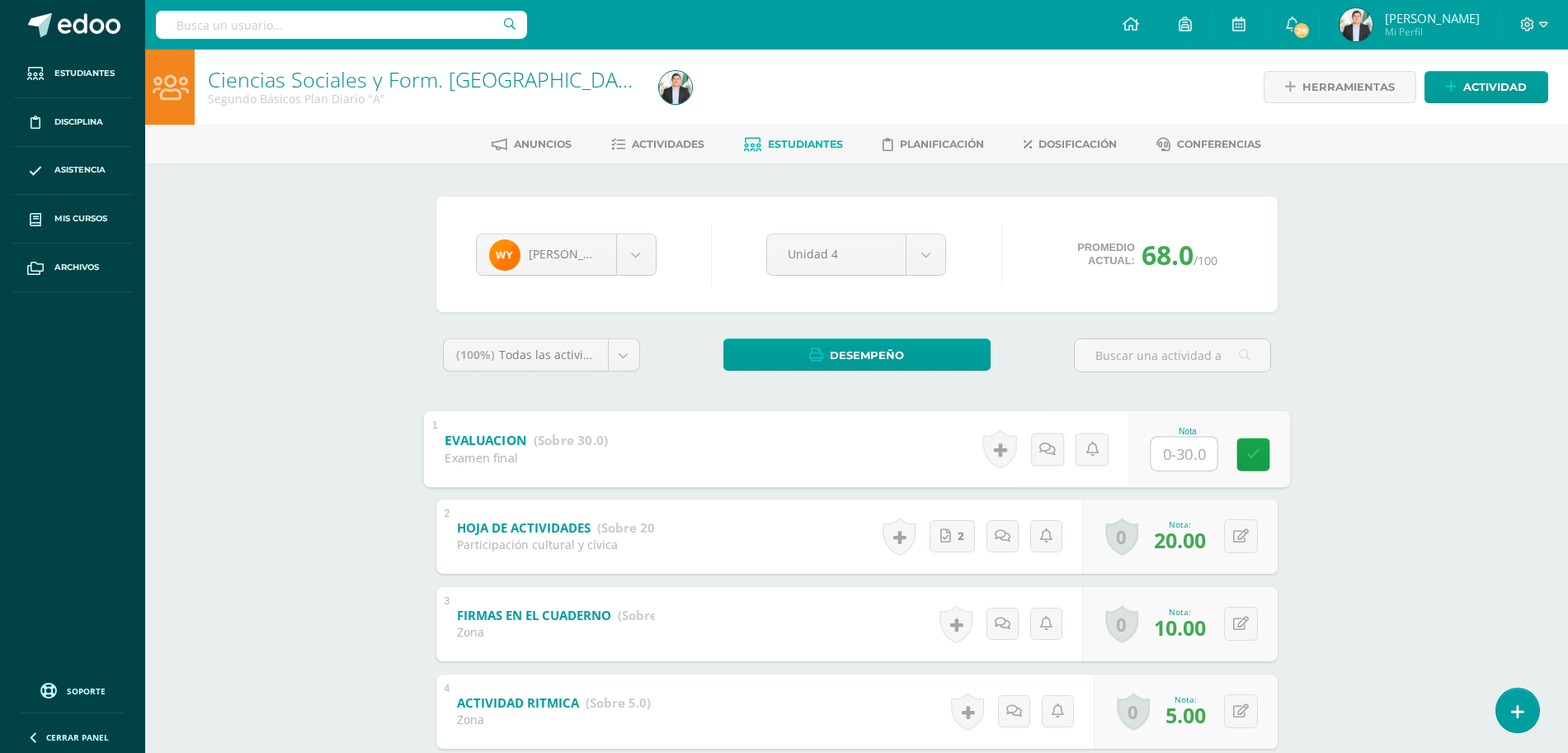
click at [1174, 448] on input "text" at bounding box center [1184, 453] width 66 height 33
type input "18"
click at [1401, 369] on div "Ciencias Sociales y Form. Ciudadana Segundo Básicos Plan Diario "A" Herramienta…" at bounding box center [857, 628] width 1423 height 1159
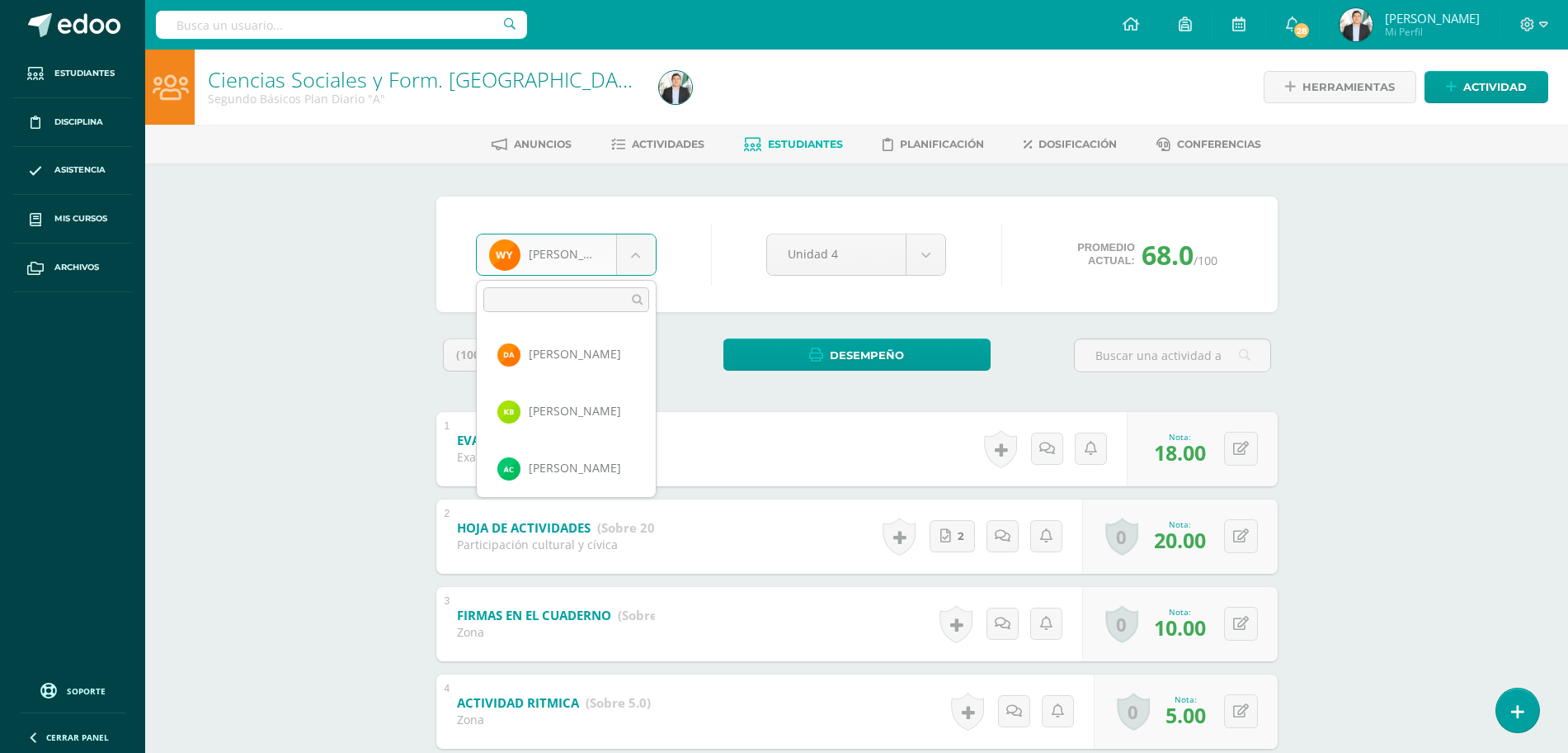
click at [623, 261] on body "Estudiantes Disciplina Asistencia Mis cursos Archivos Soporte Ayuda Reportar un…" at bounding box center [784, 604] width 1568 height 1209
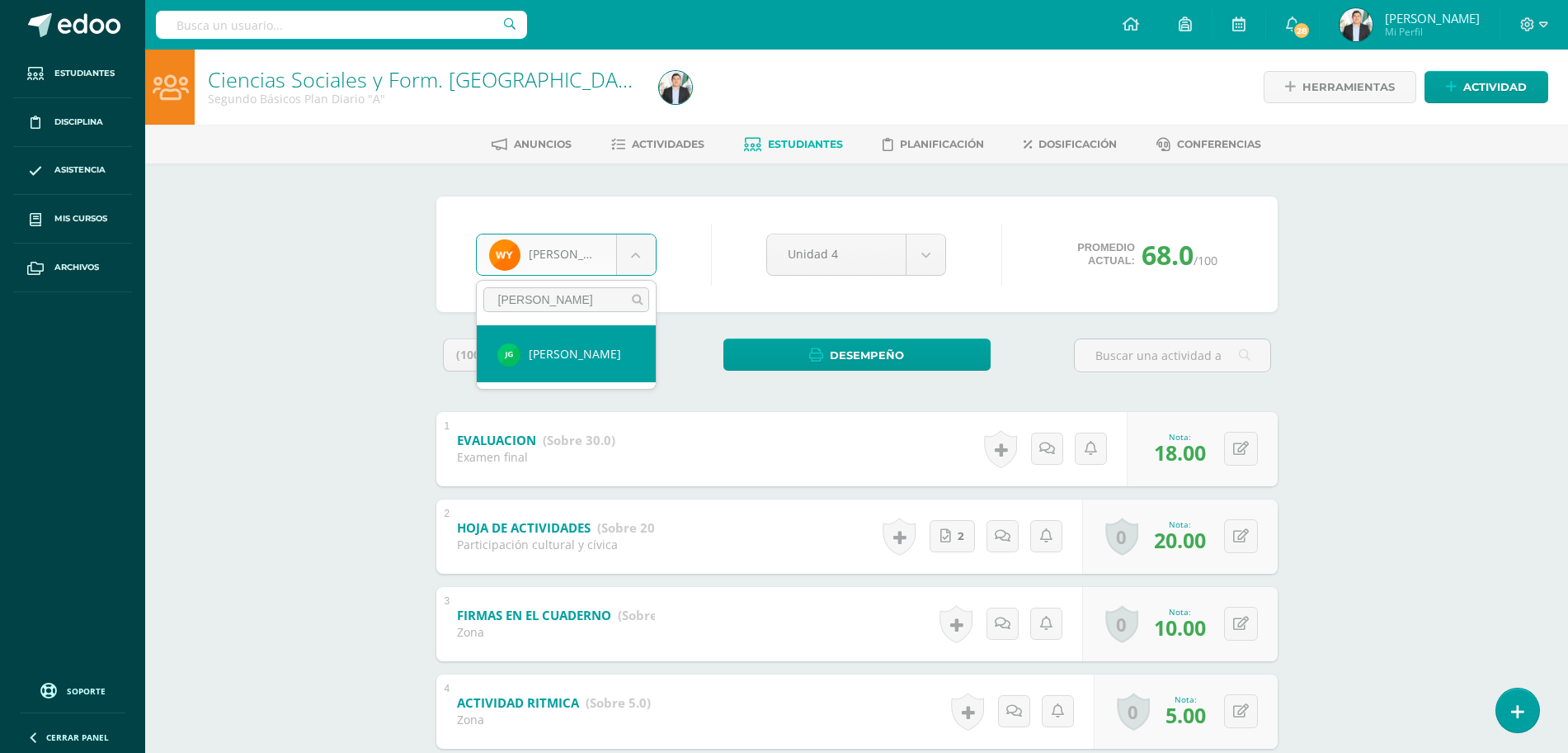
type input "JOS"
select select "8067"
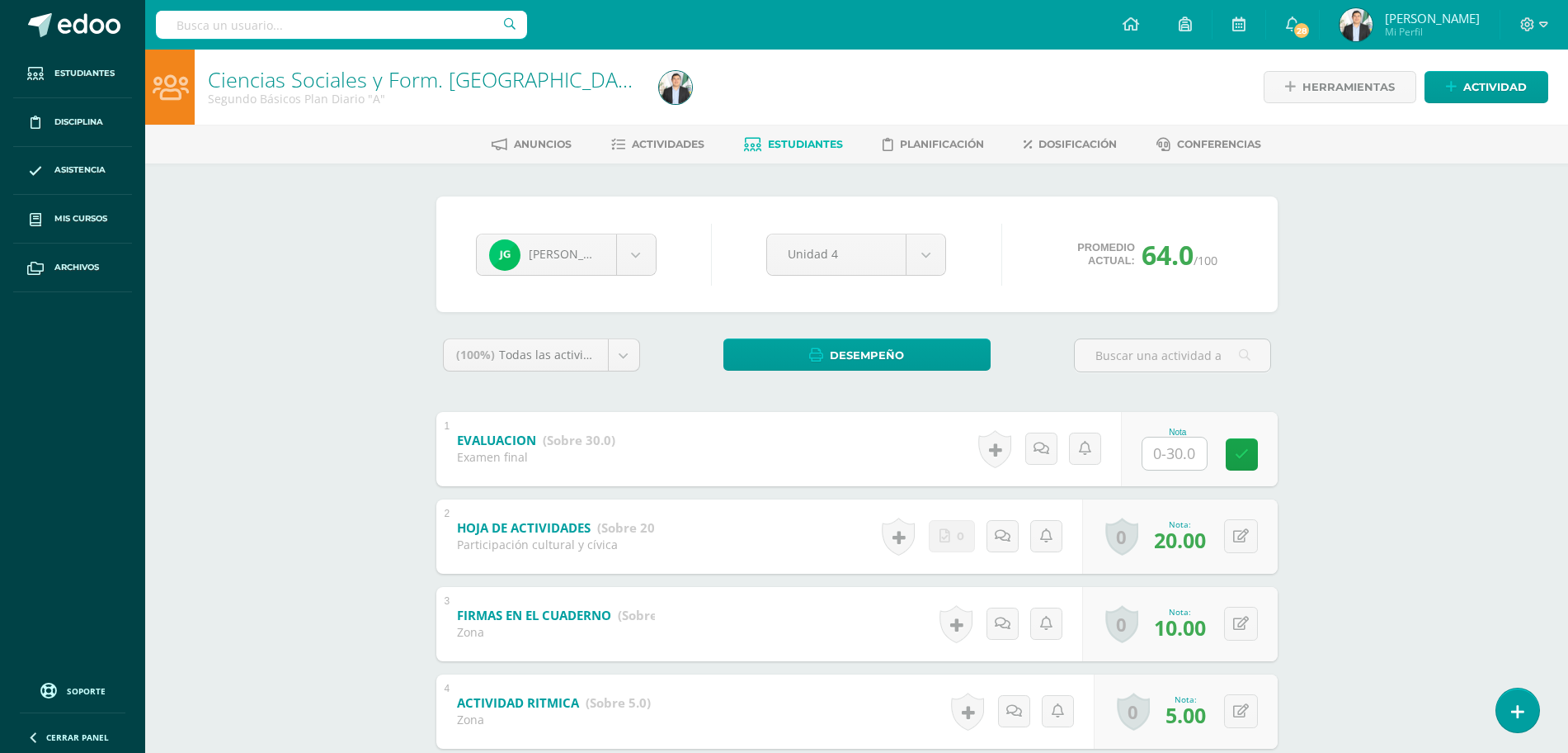
click at [1172, 446] on input "text" at bounding box center [1175, 454] width 64 height 32
type input "12"
click at [1368, 515] on div "Ciencias Sociales y Form. Ciudadana Segundo Básicos Plan Diario "A" Herramienta…" at bounding box center [857, 628] width 1423 height 1159
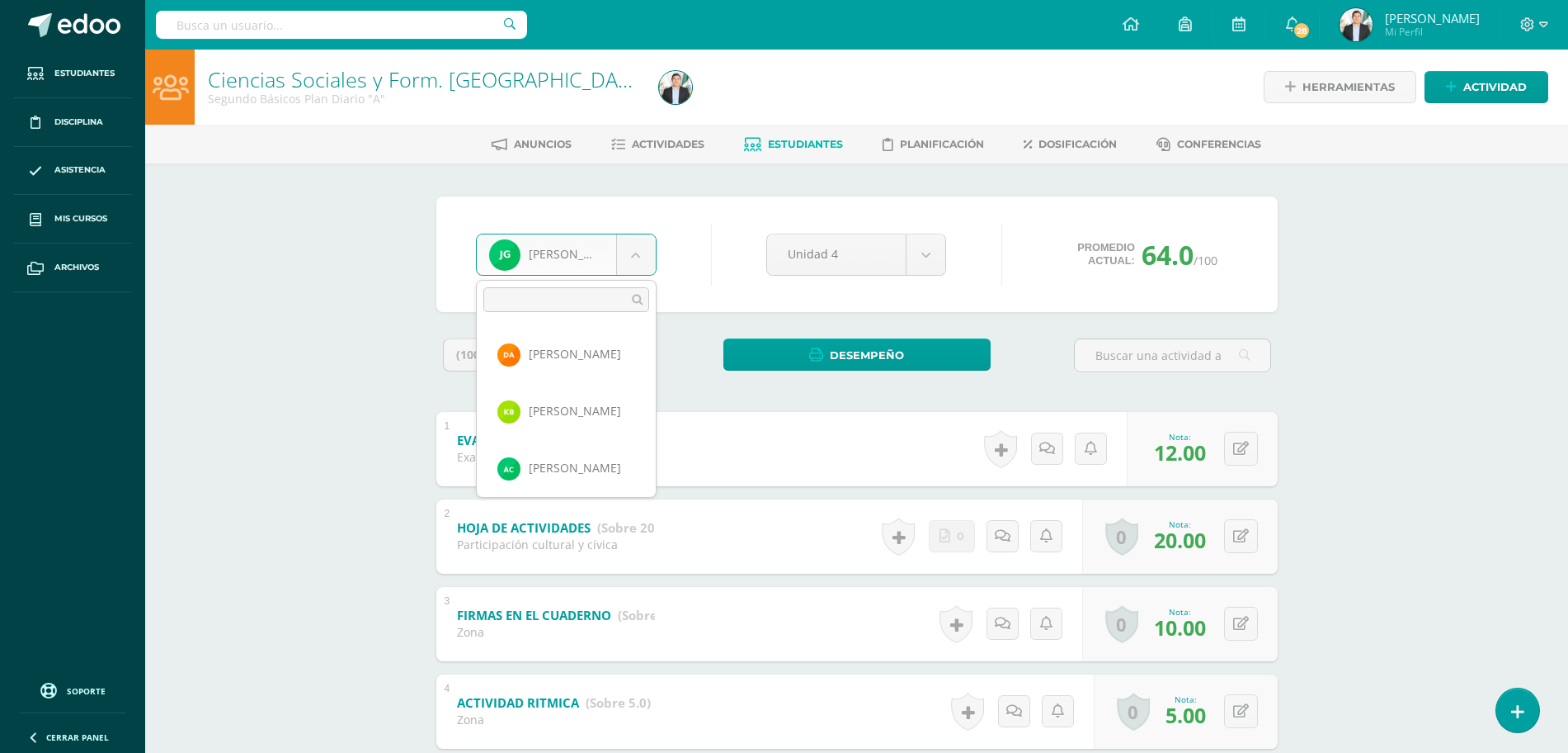
click at [527, 268] on body "Estudiantes Disciplina Asistencia Mis cursos Archivos Soporte Ayuda Reportar un…" at bounding box center [784, 604] width 1568 height 1209
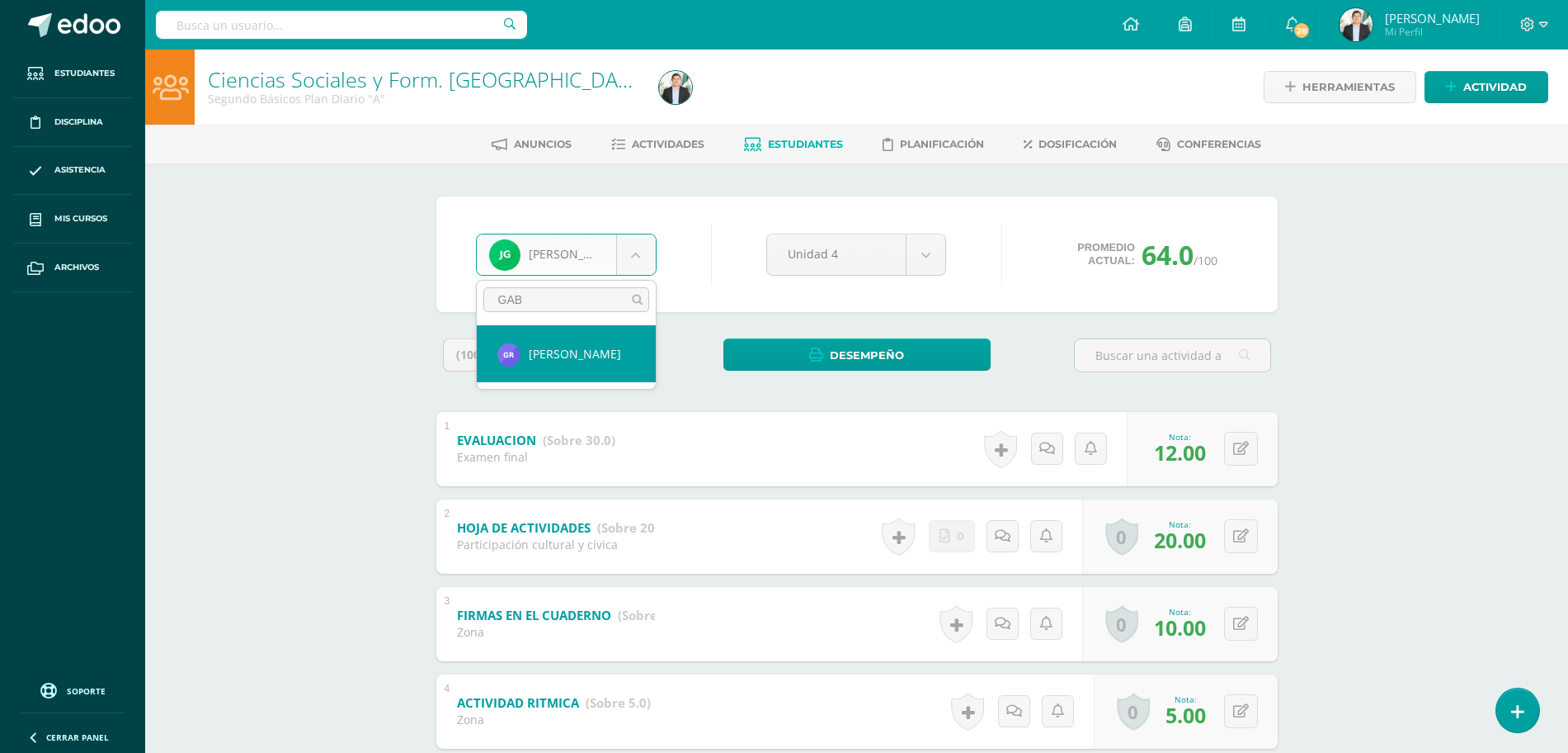
type input "GABR"
select select "8066"
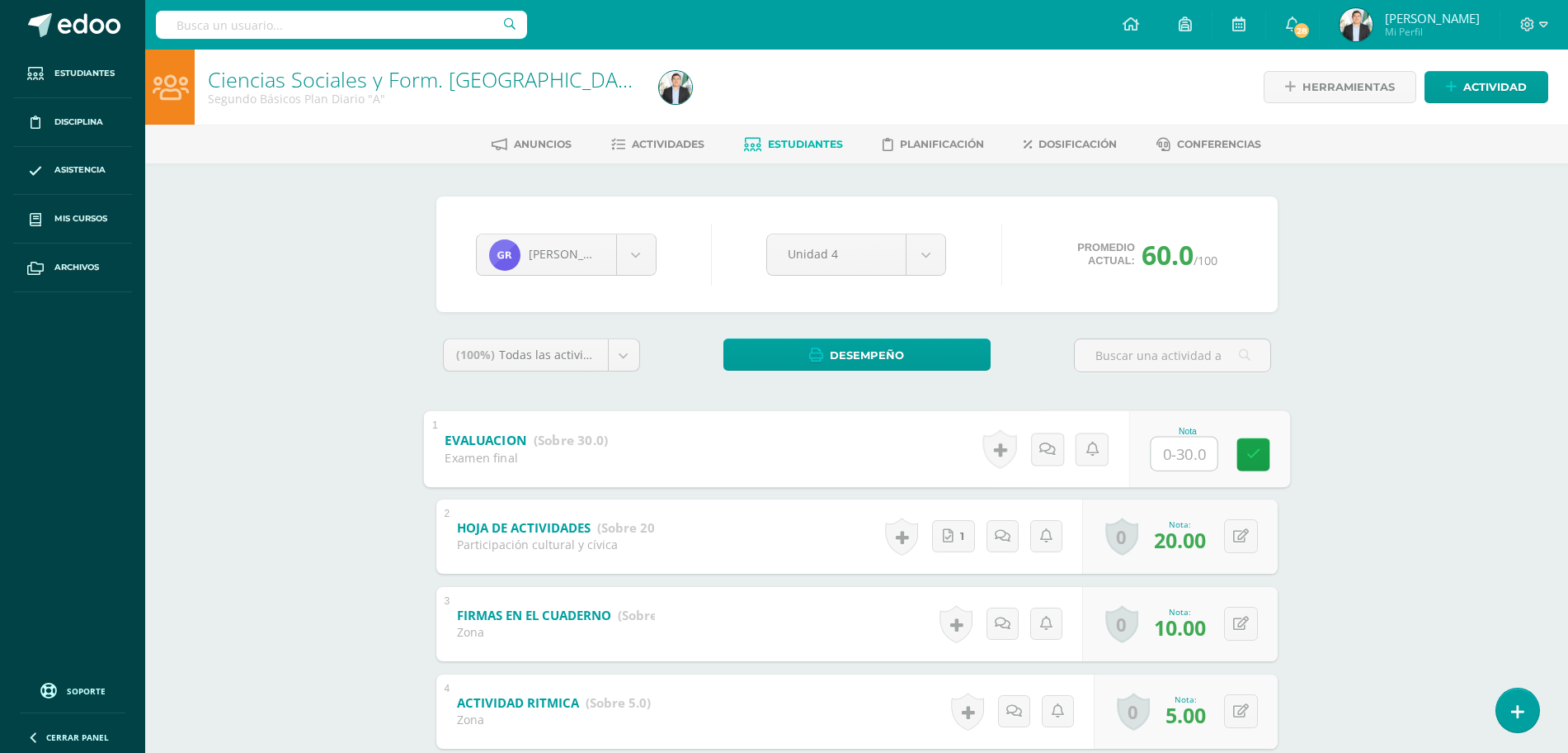
click at [1178, 468] on input "text" at bounding box center [1184, 453] width 66 height 33
type input "16"
click at [1433, 313] on div "Ciencias Sociales y Form. Ciudadana Segundo Básicos Plan Diario "A" Herramienta…" at bounding box center [857, 628] width 1423 height 1159
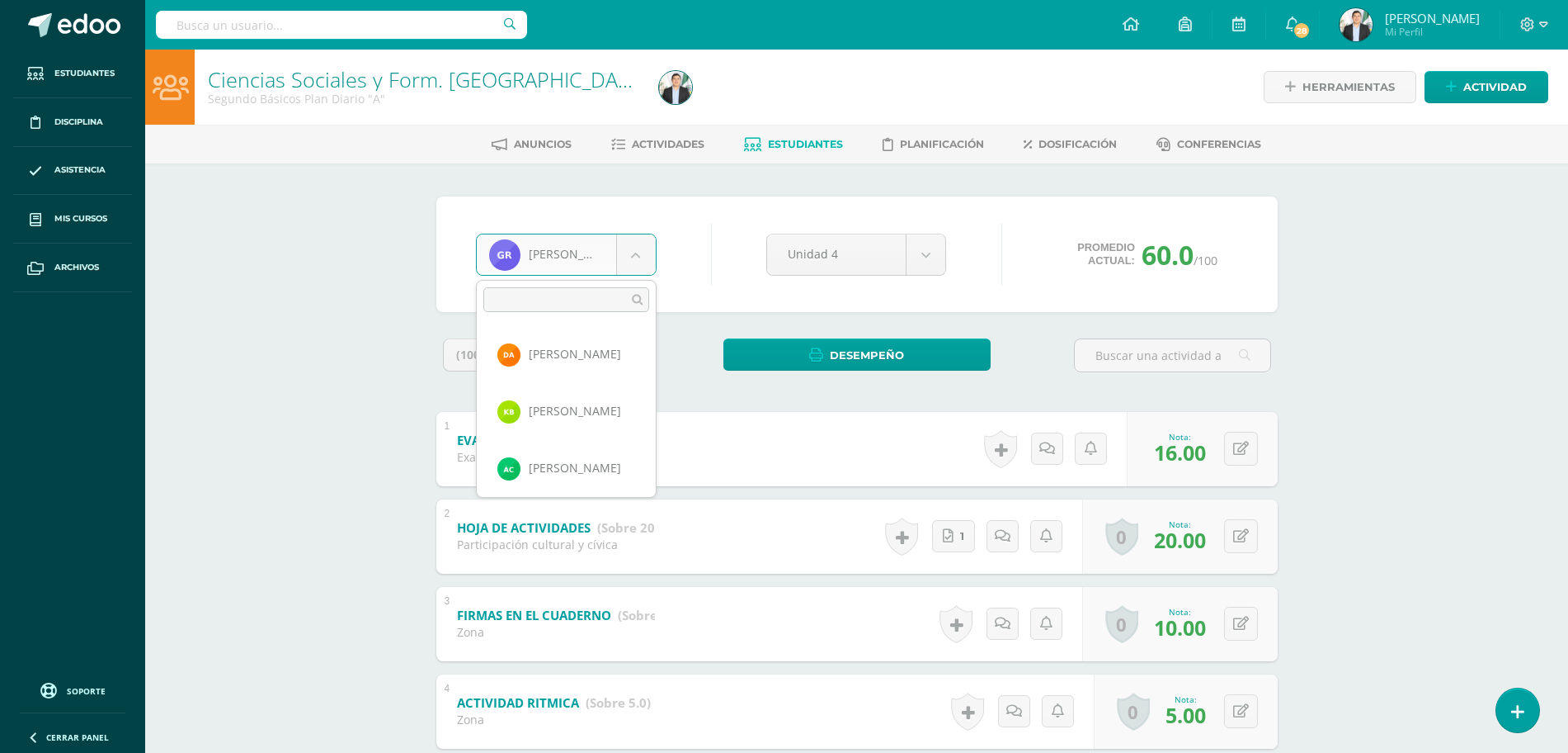
click at [624, 244] on body "Estudiantes Disciplina Asistencia Mis cursos Archivos Soporte Ayuda Reportar un…" at bounding box center [784, 604] width 1568 height 1209
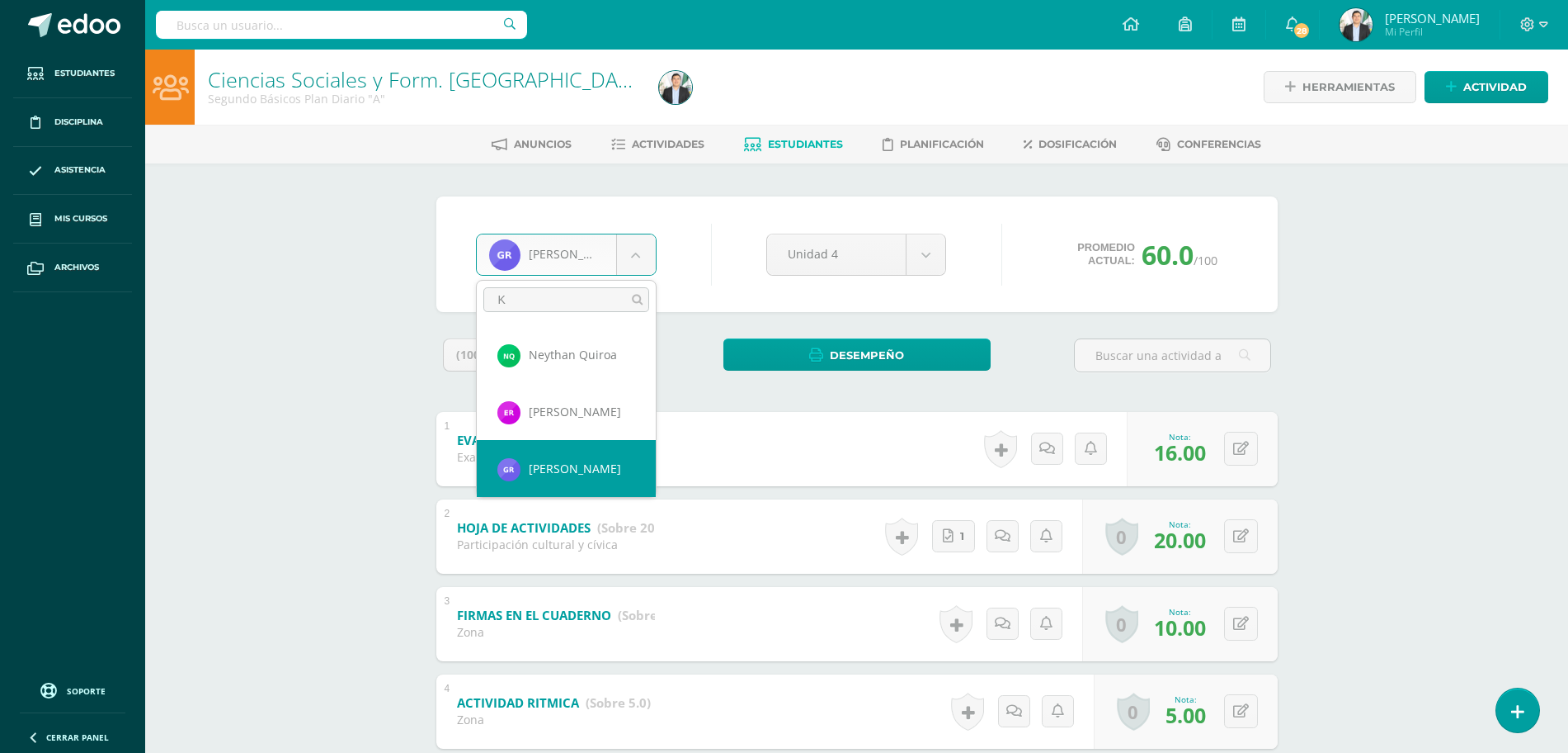
scroll to position [0, 0]
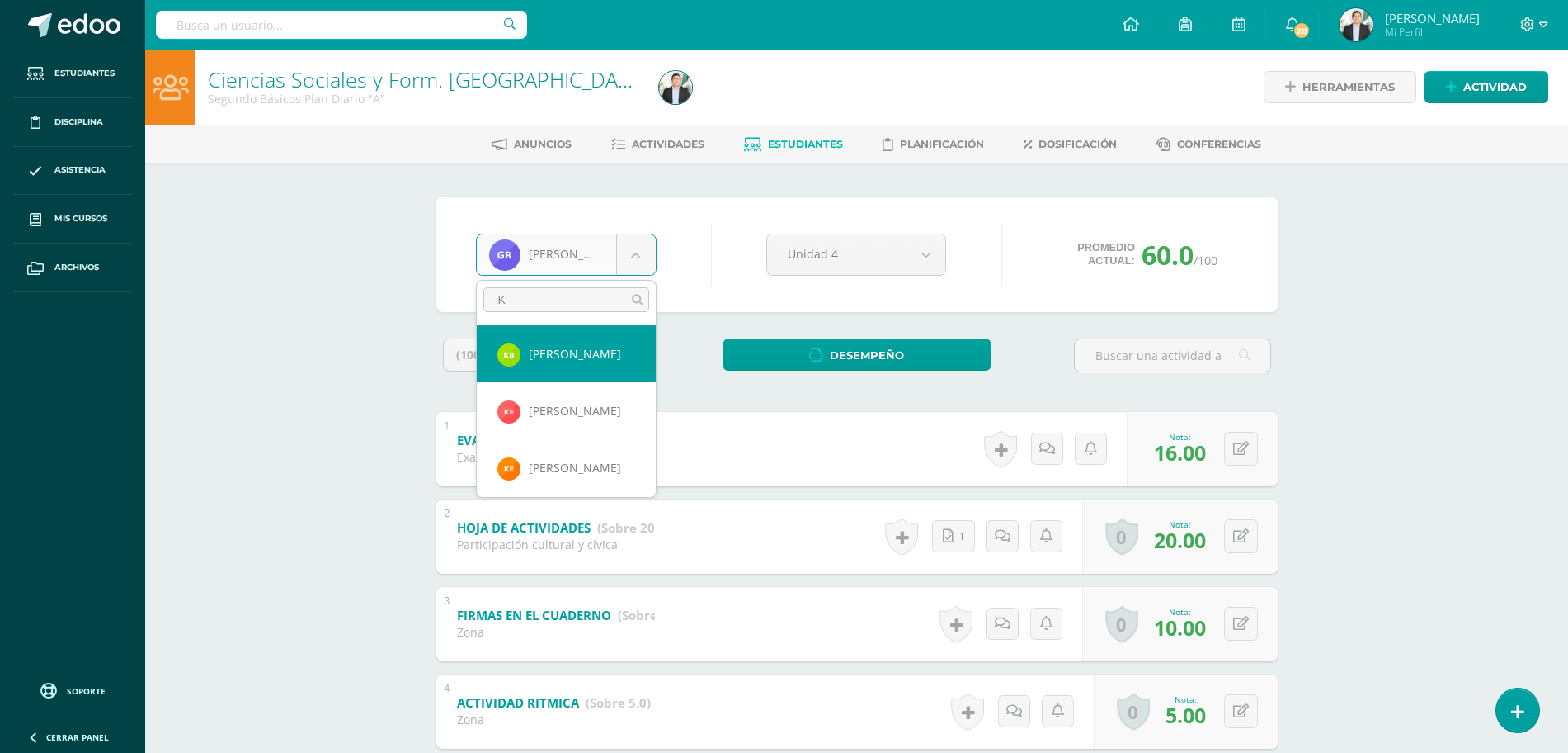
type input "KE"
select select "8681"
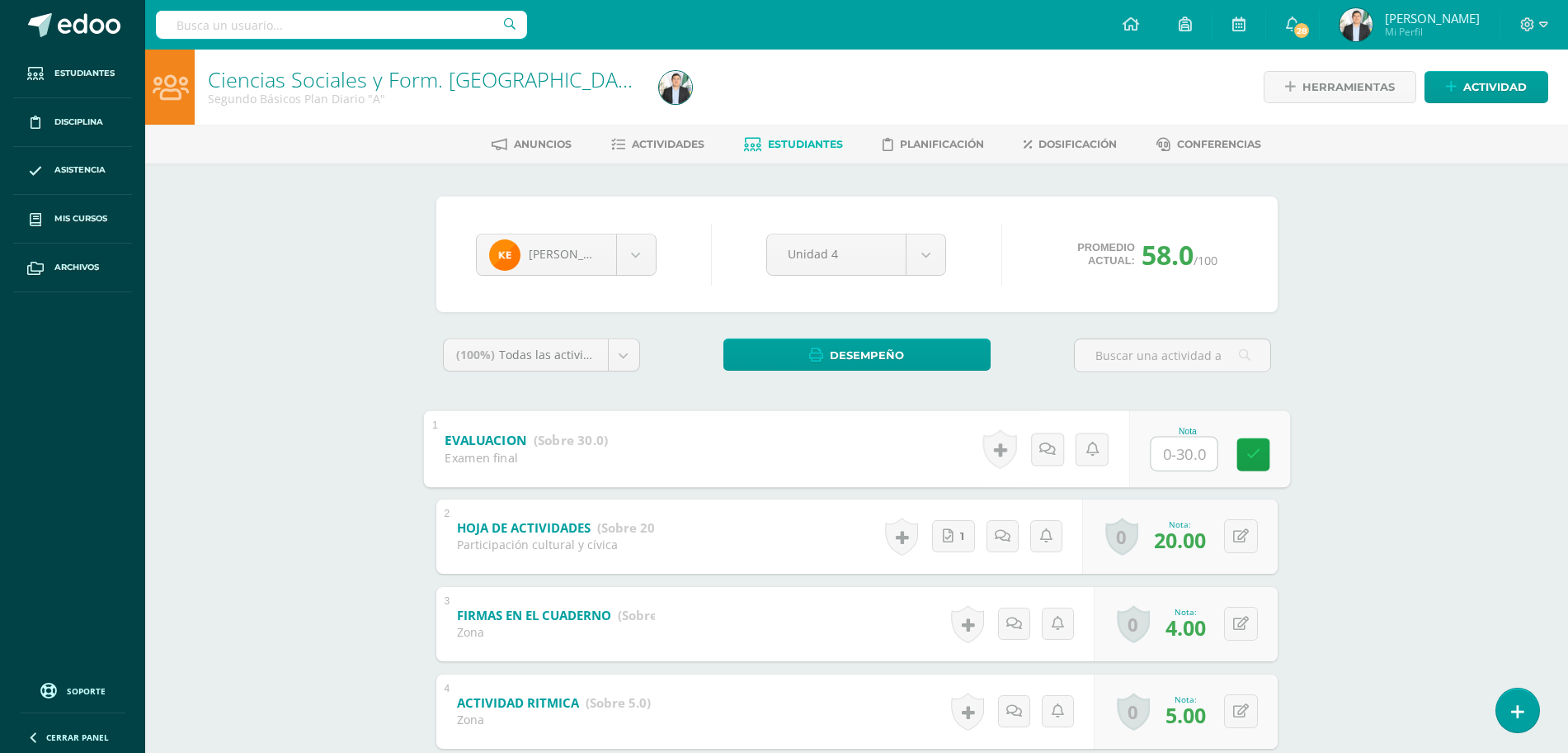
click at [1174, 442] on input "text" at bounding box center [1184, 453] width 66 height 33
type input "20"
click at [1414, 356] on div "Ciencias Sociales y Form. Ciudadana Segundo Básicos Plan Diario "A" Herramienta…" at bounding box center [857, 628] width 1423 height 1159
click at [537, 255] on body "Estudiantes Disciplina Asistencia Mis cursos Archivos Soporte Ayuda Reportar un…" at bounding box center [784, 604] width 1568 height 1209
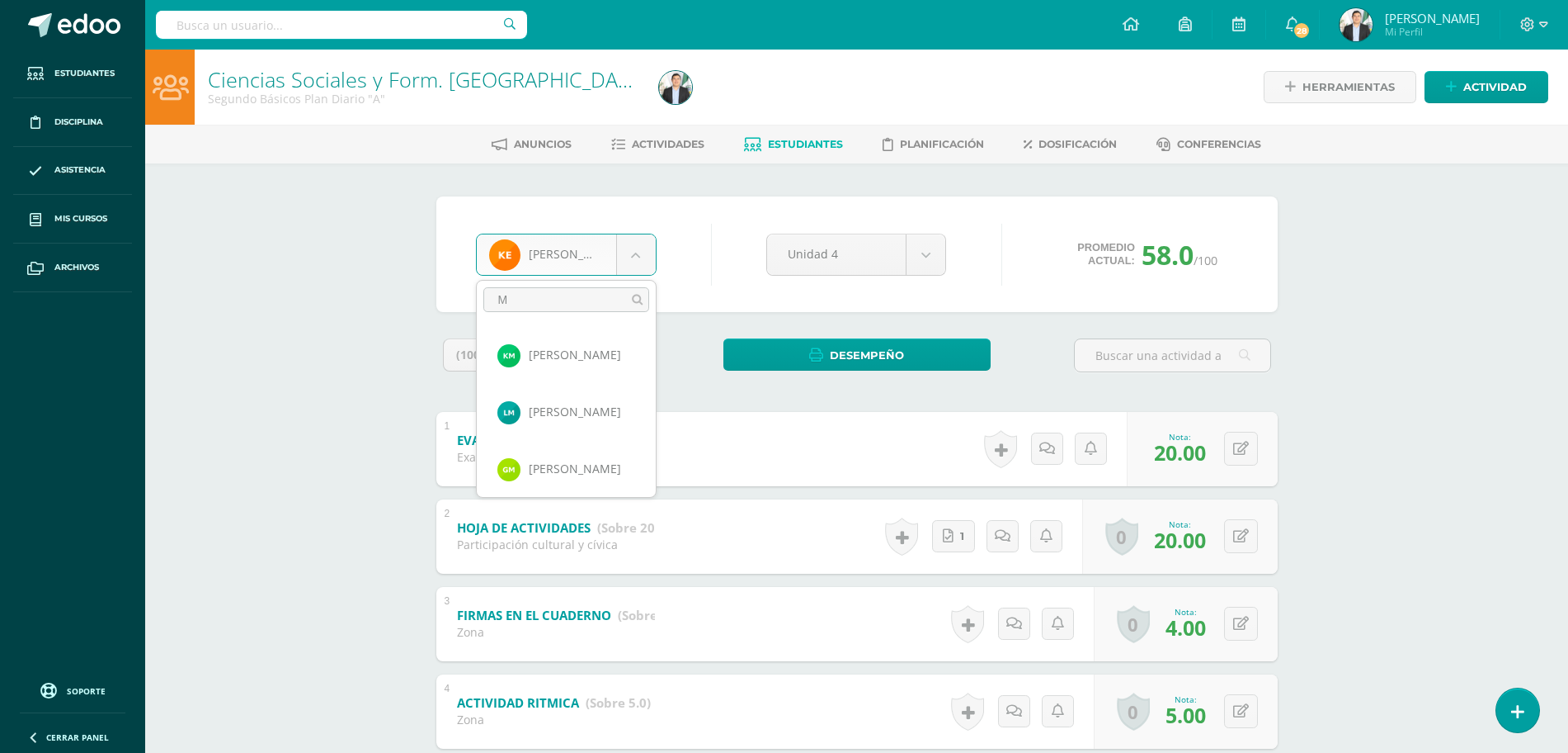
scroll to position [0, 0]
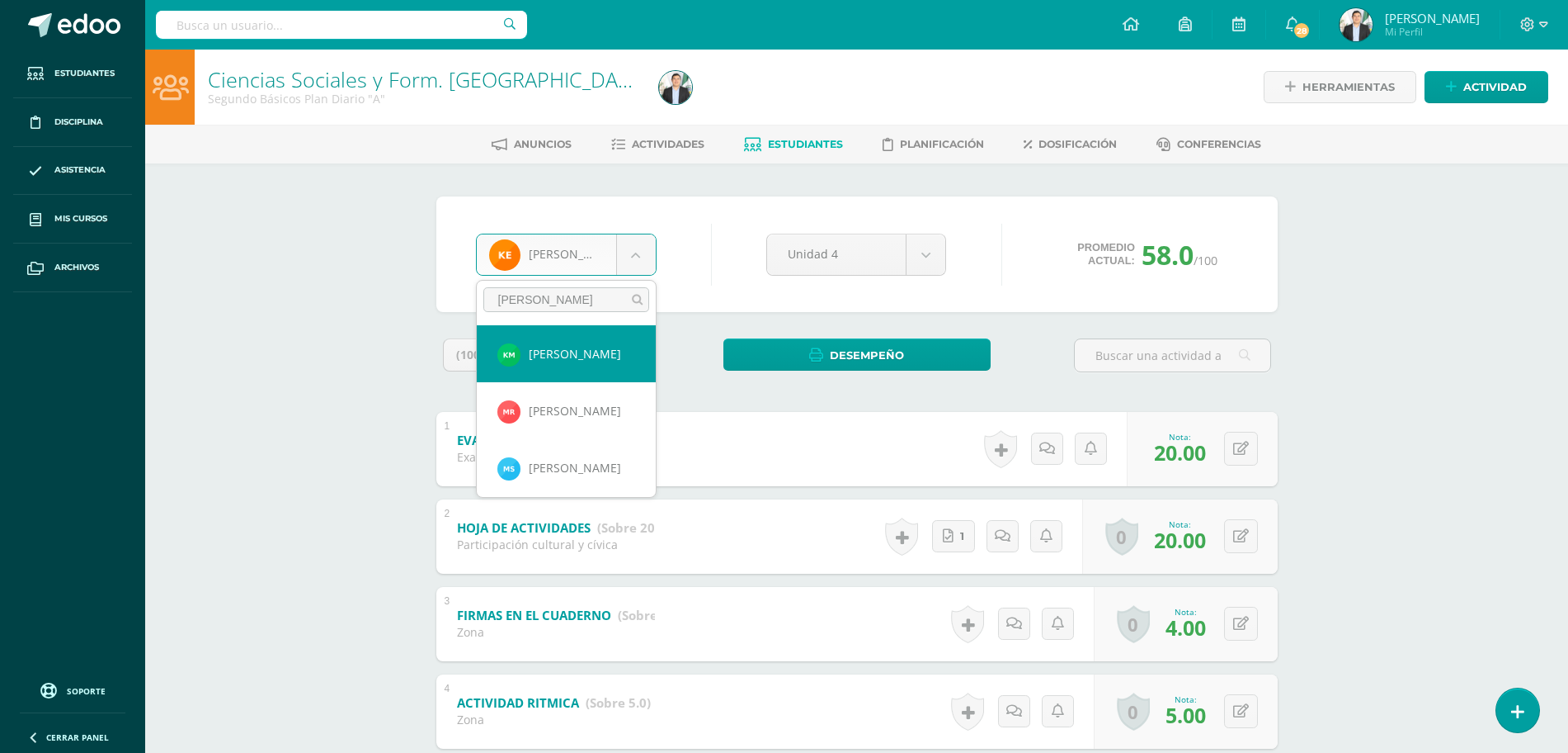
type input "MELA"
select select "8055"
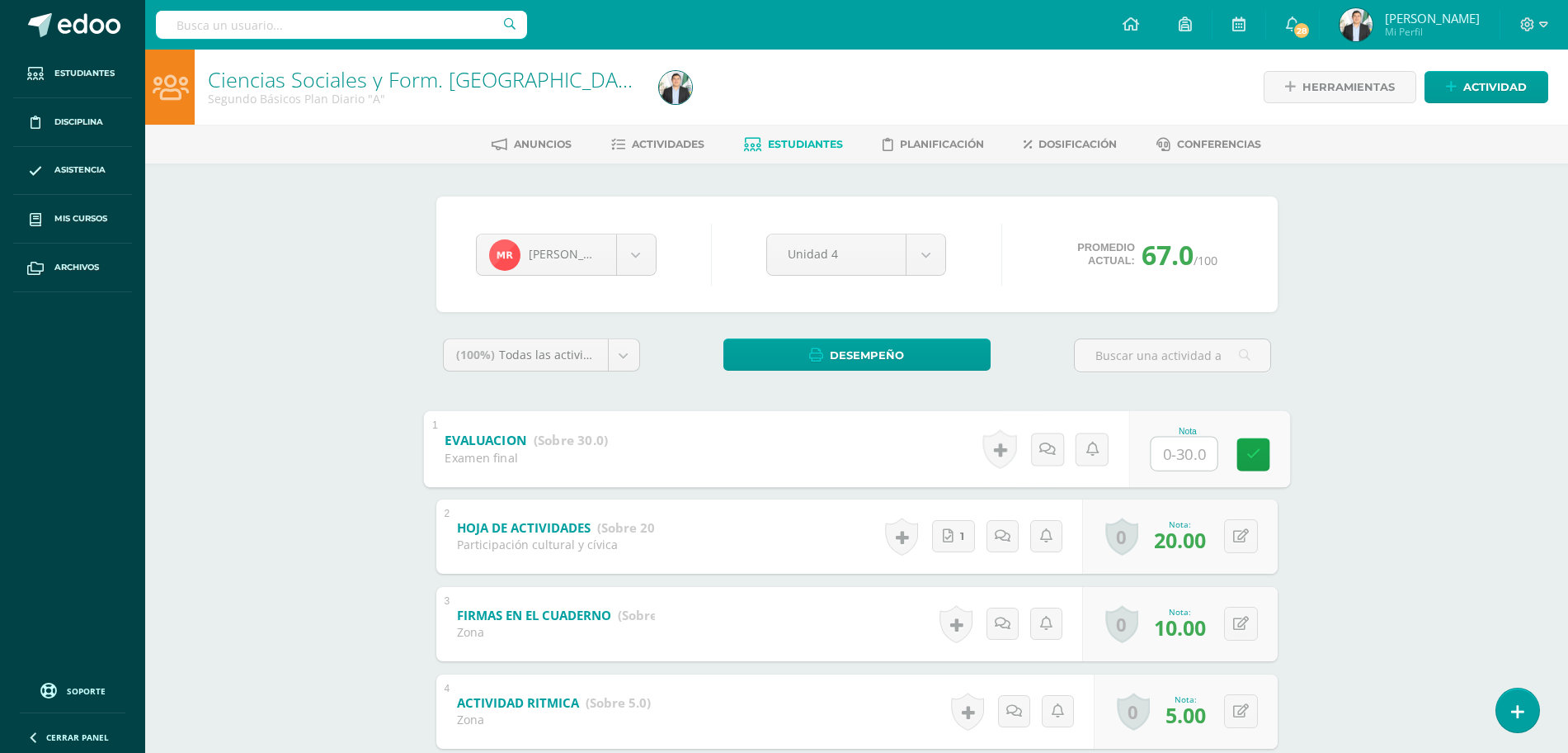
click at [1187, 439] on input "text" at bounding box center [1184, 453] width 66 height 33
type input "22"
click at [1388, 398] on div "Ciencias Sociales y Form. [GEOGRAPHIC_DATA] Segundo Básicos Plan Diario "A" Her…" at bounding box center [857, 628] width 1423 height 1159
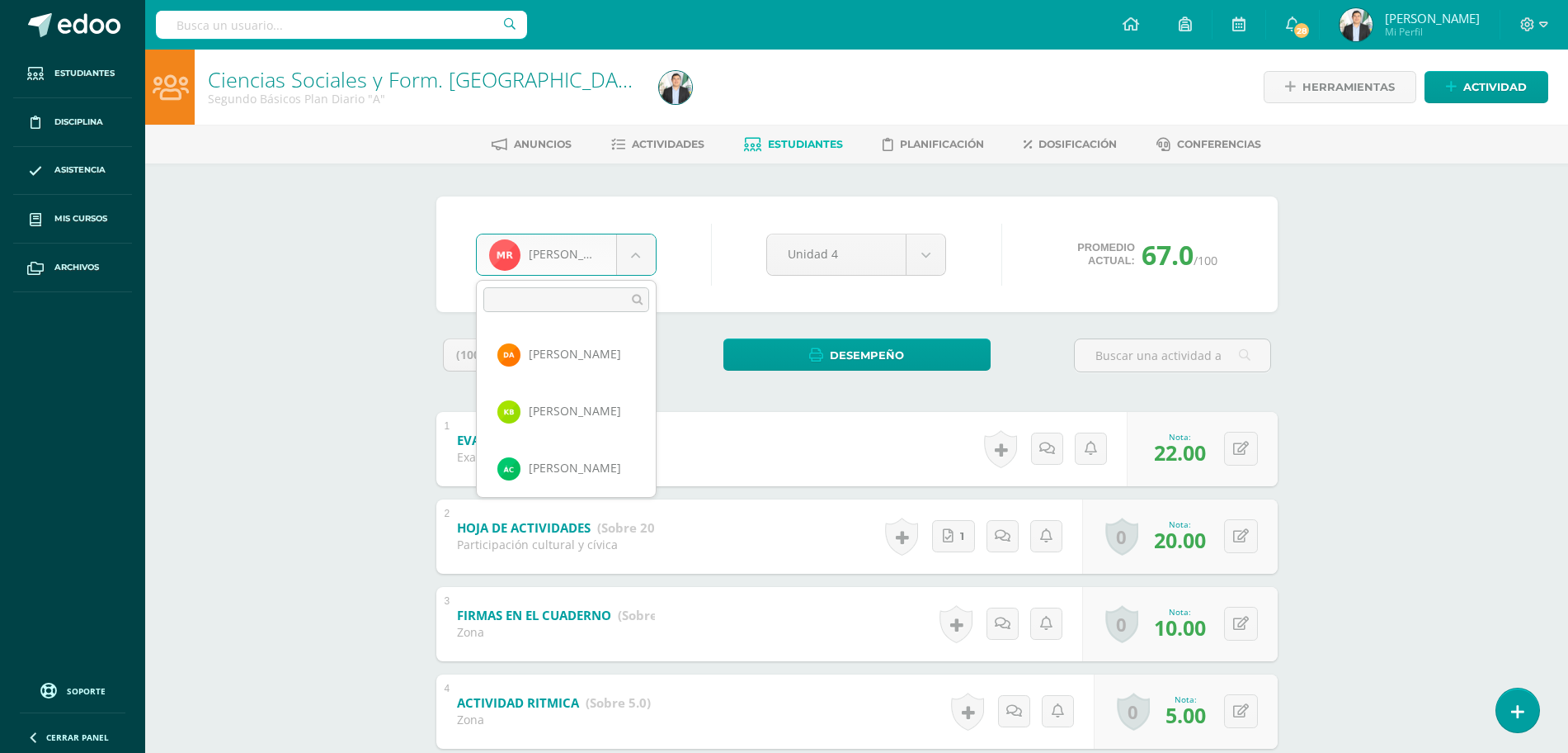
click at [599, 259] on body "Estudiantes Disciplina Asistencia Mis cursos Archivos Soporte Ayuda Reportar un…" at bounding box center [784, 604] width 1568 height 1209
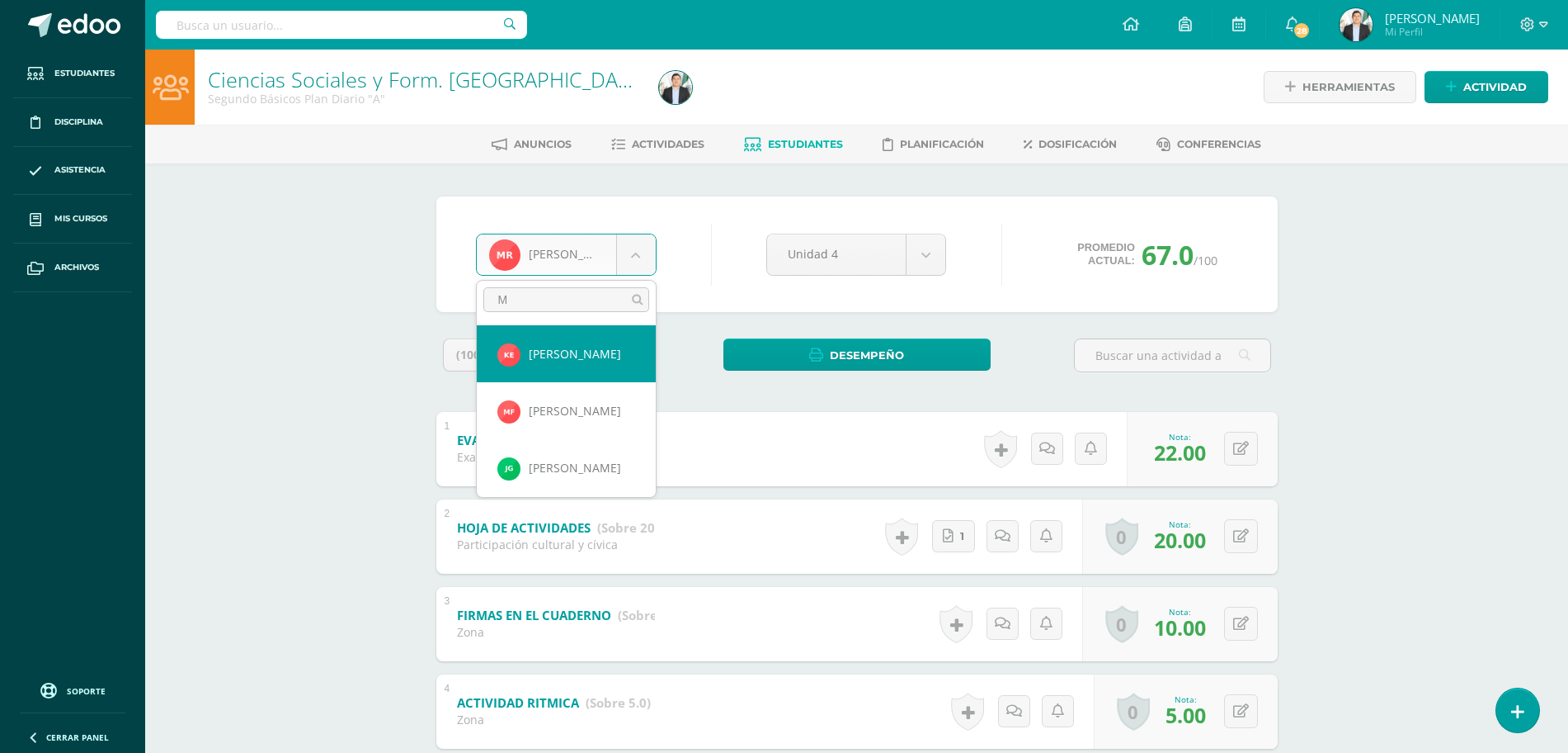
type input "MA"
select select "8676"
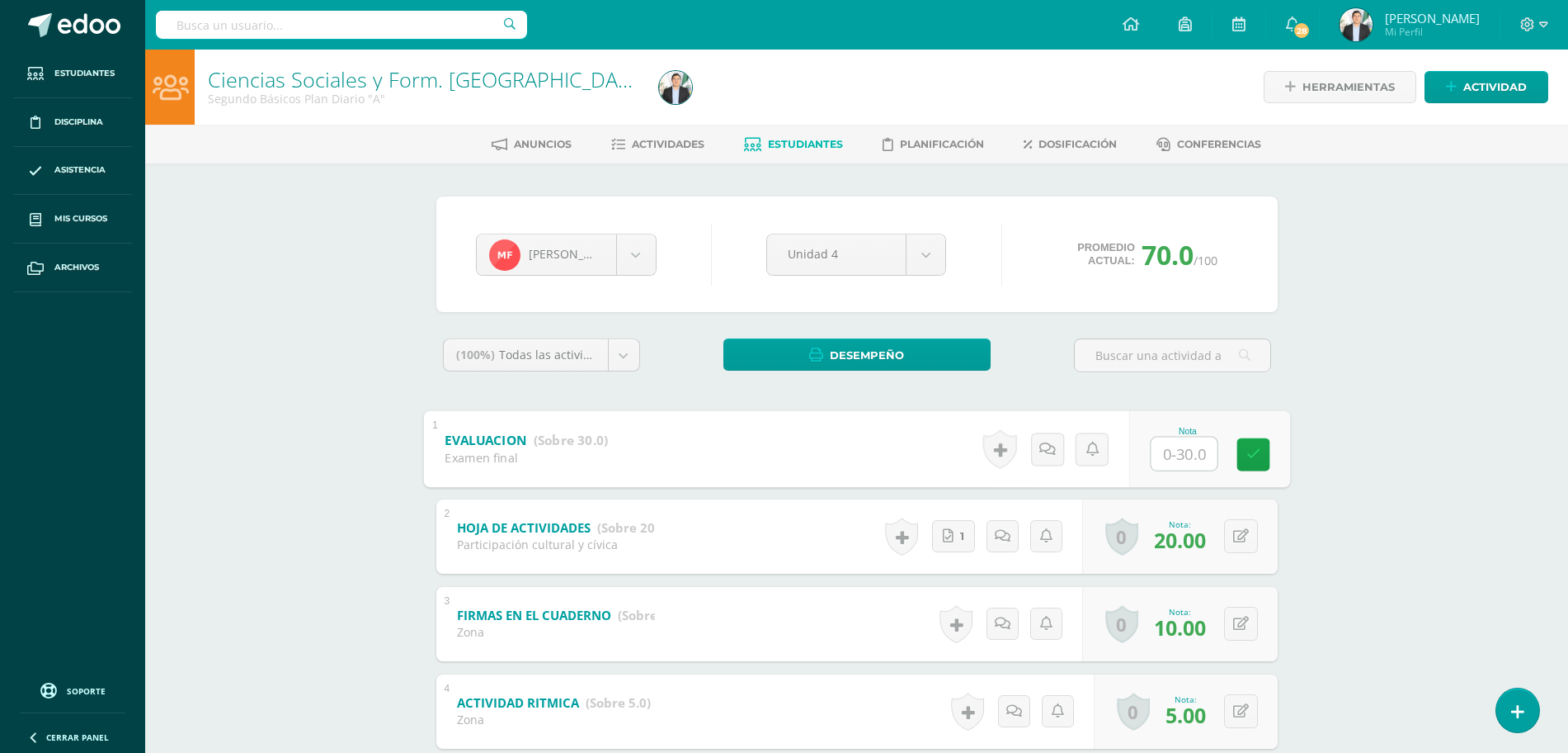
click at [1184, 439] on input "text" at bounding box center [1184, 453] width 66 height 33
type input "18"
click at [1349, 405] on div "Ciencias Sociales y Form. Ciudadana Segundo Básicos Plan Diario "A" Herramienta…" at bounding box center [857, 628] width 1423 height 1159
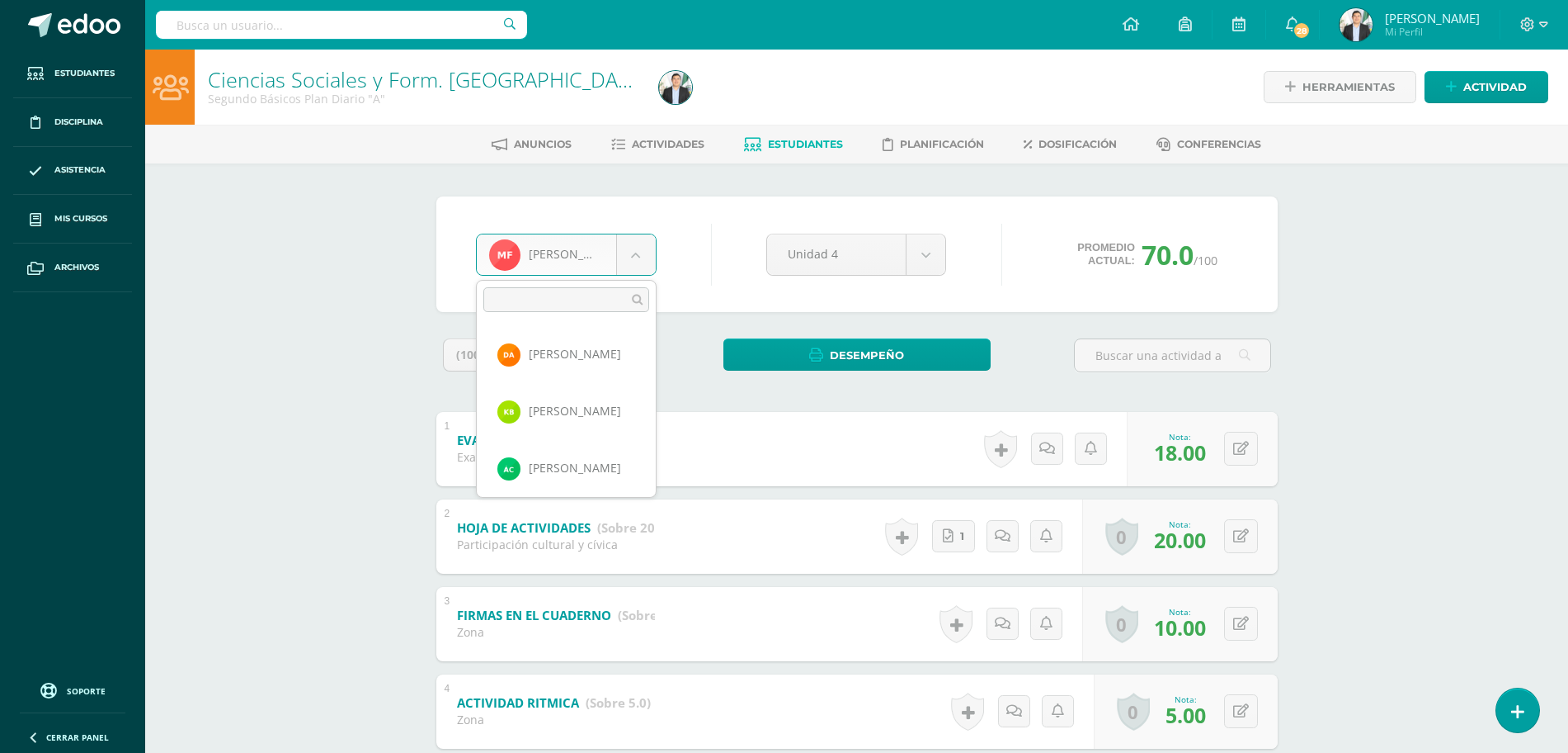
click at [630, 272] on body "Estudiantes Disciplina Asistencia Mis cursos Archivos Soporte Ayuda Reportar un…" at bounding box center [784, 604] width 1568 height 1209
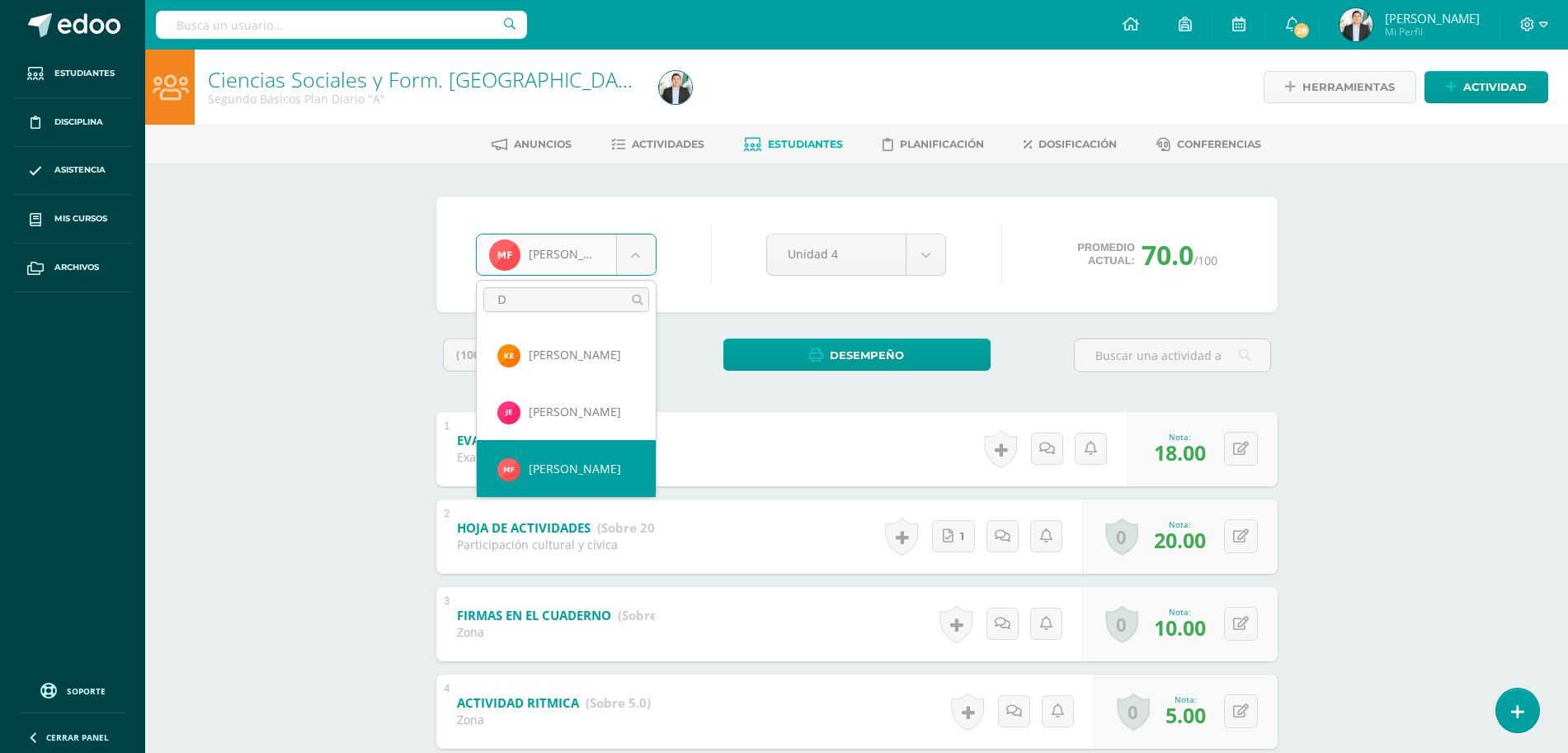
scroll to position [0, 0]
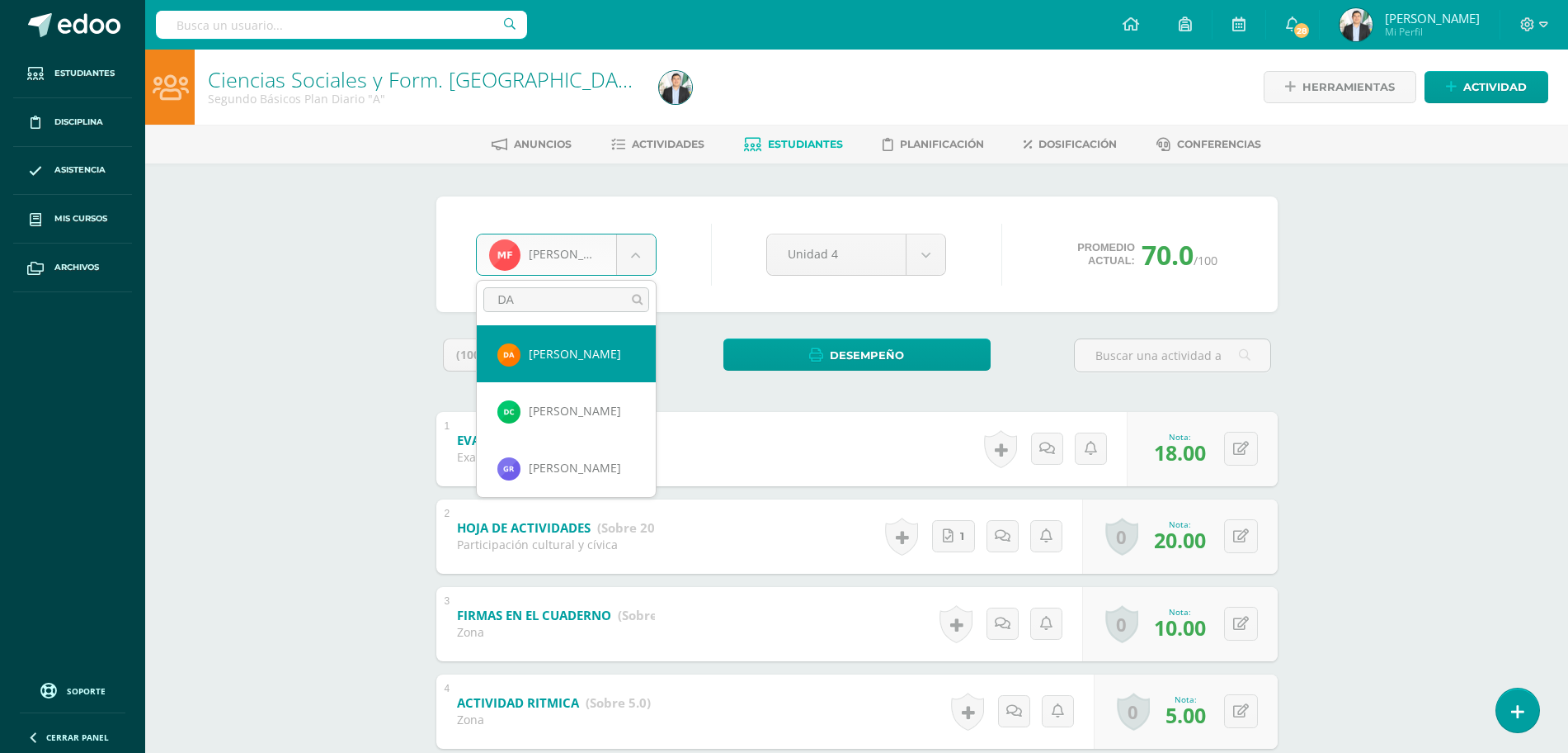
type input "DAV"
select select "8064"
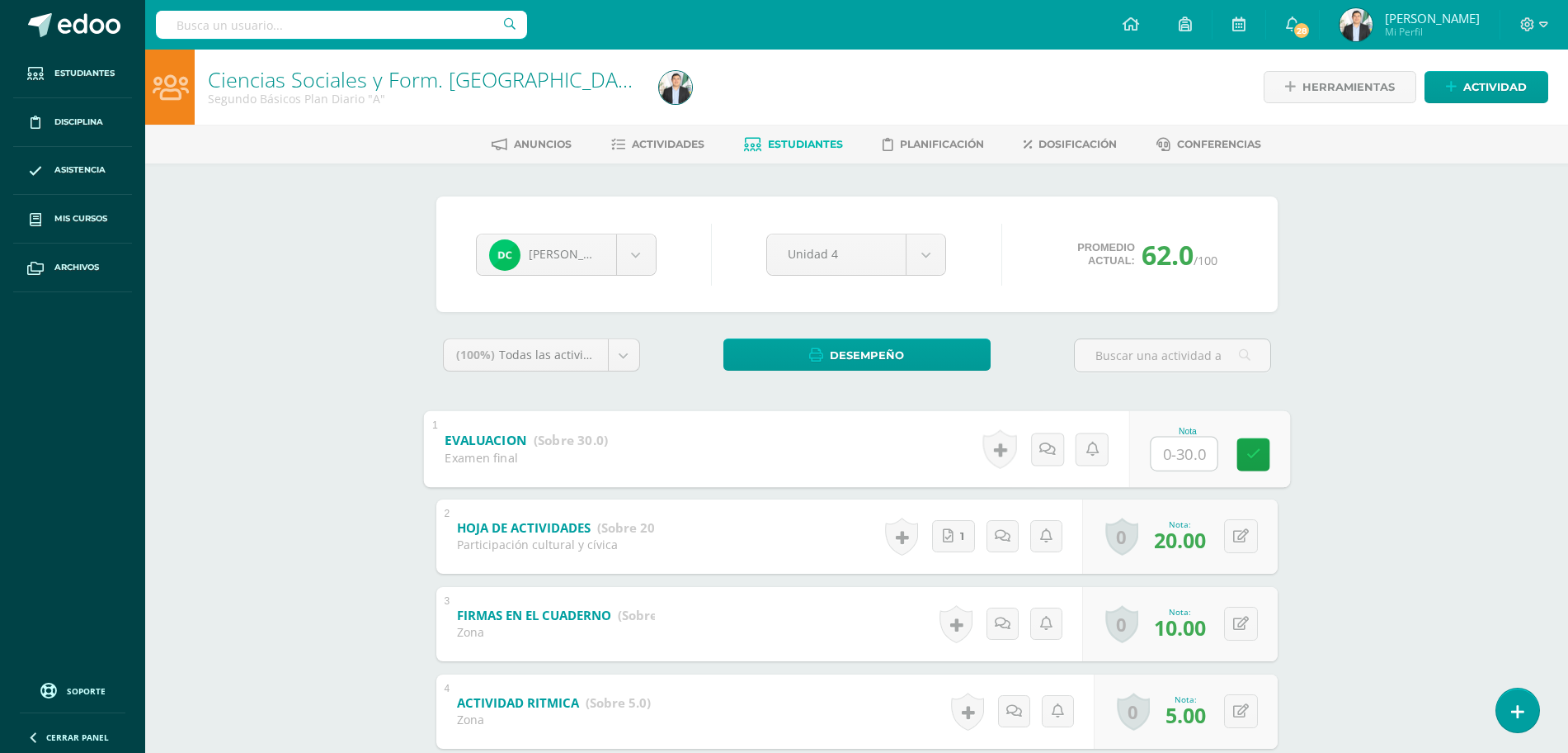
click at [1189, 463] on input "text" at bounding box center [1184, 453] width 66 height 33
type input "13"
click at [1347, 413] on div "Ciencias Sociales y Form. Ciudadana Segundo Básicos Plan Diario "A" Herramienta…" at bounding box center [857, 628] width 1423 height 1159
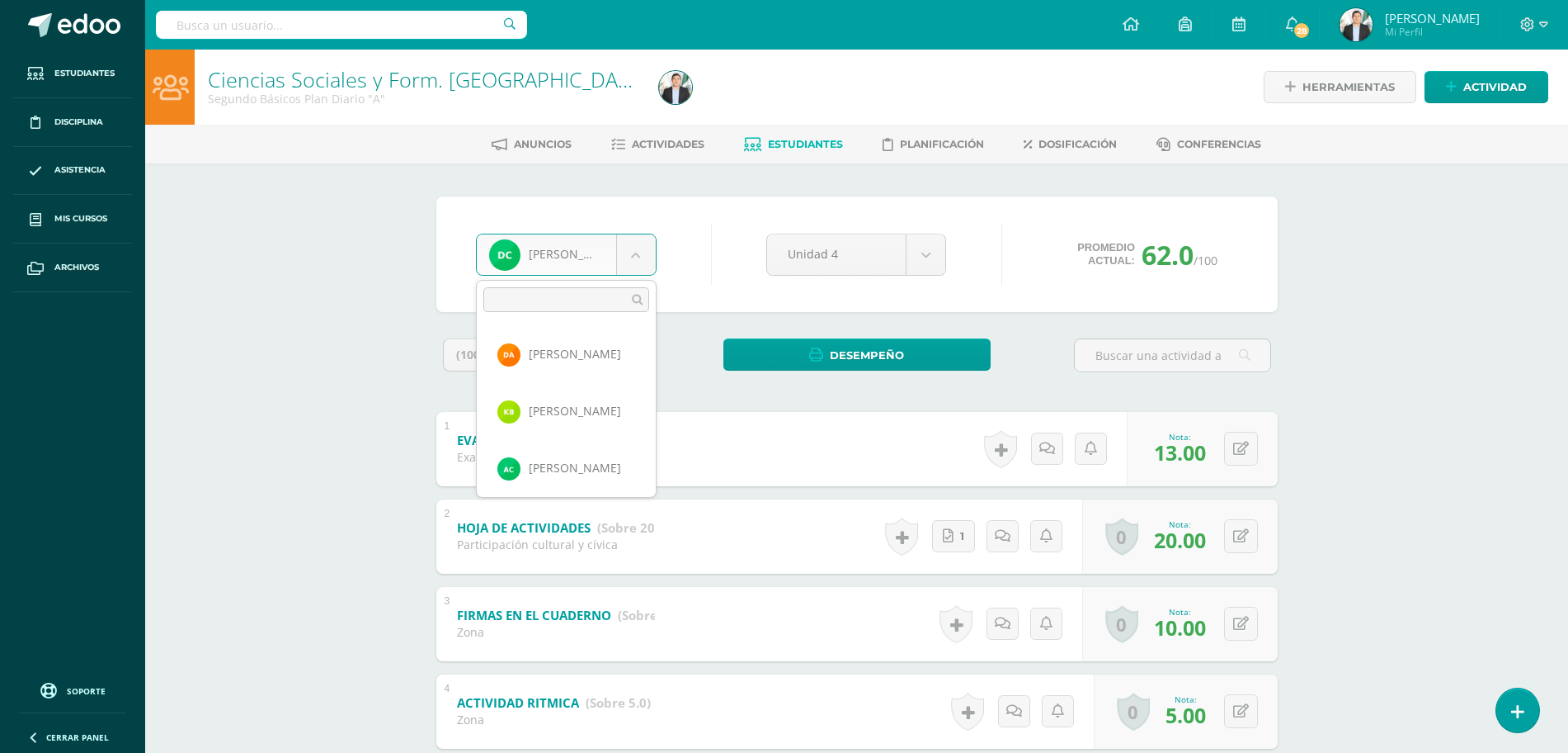
click at [578, 251] on body "Estudiantes Disciplina Asistencia Mis cursos Archivos Soporte Ayuda Reportar un…" at bounding box center [784, 604] width 1568 height 1209
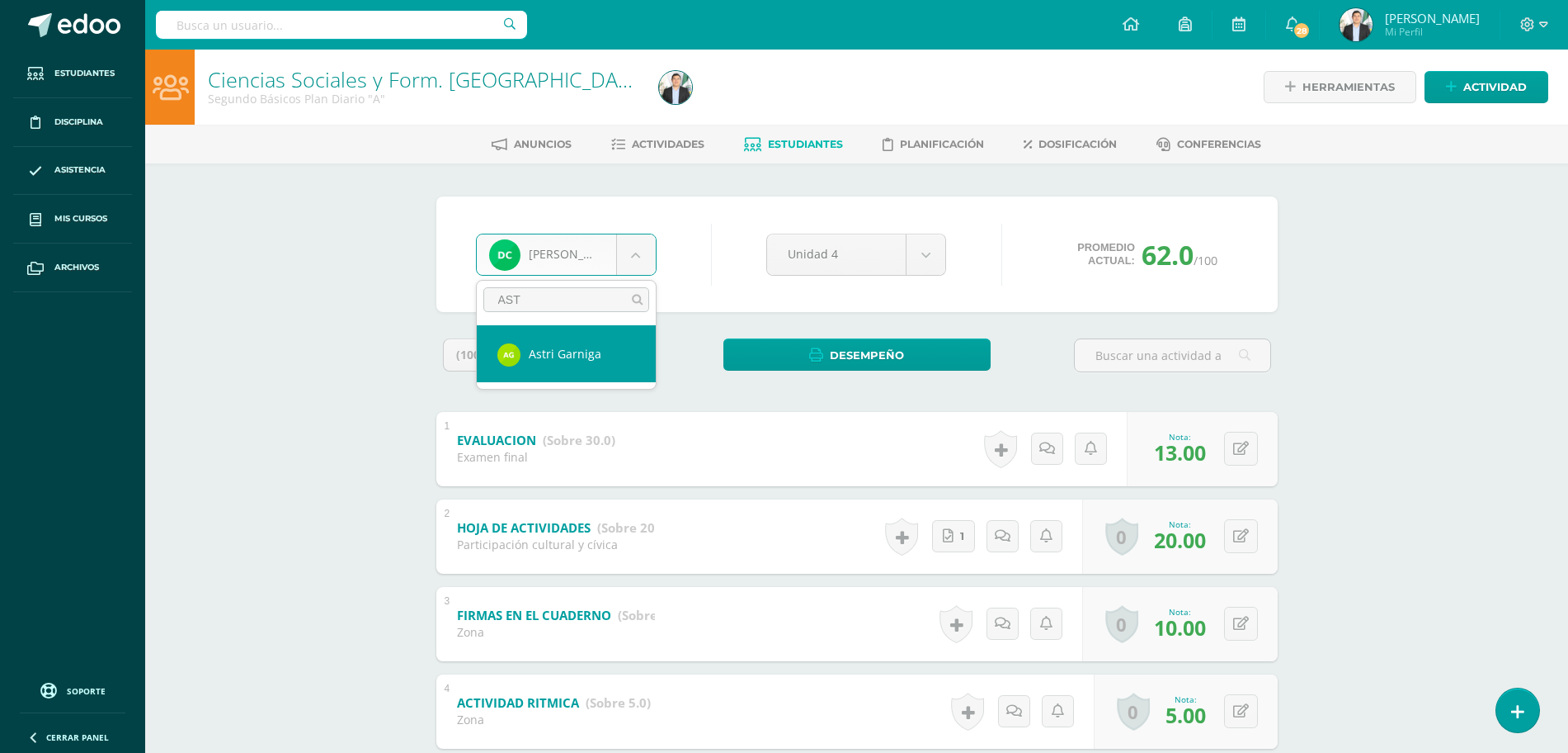
type input "ASTR"
select select "8057"
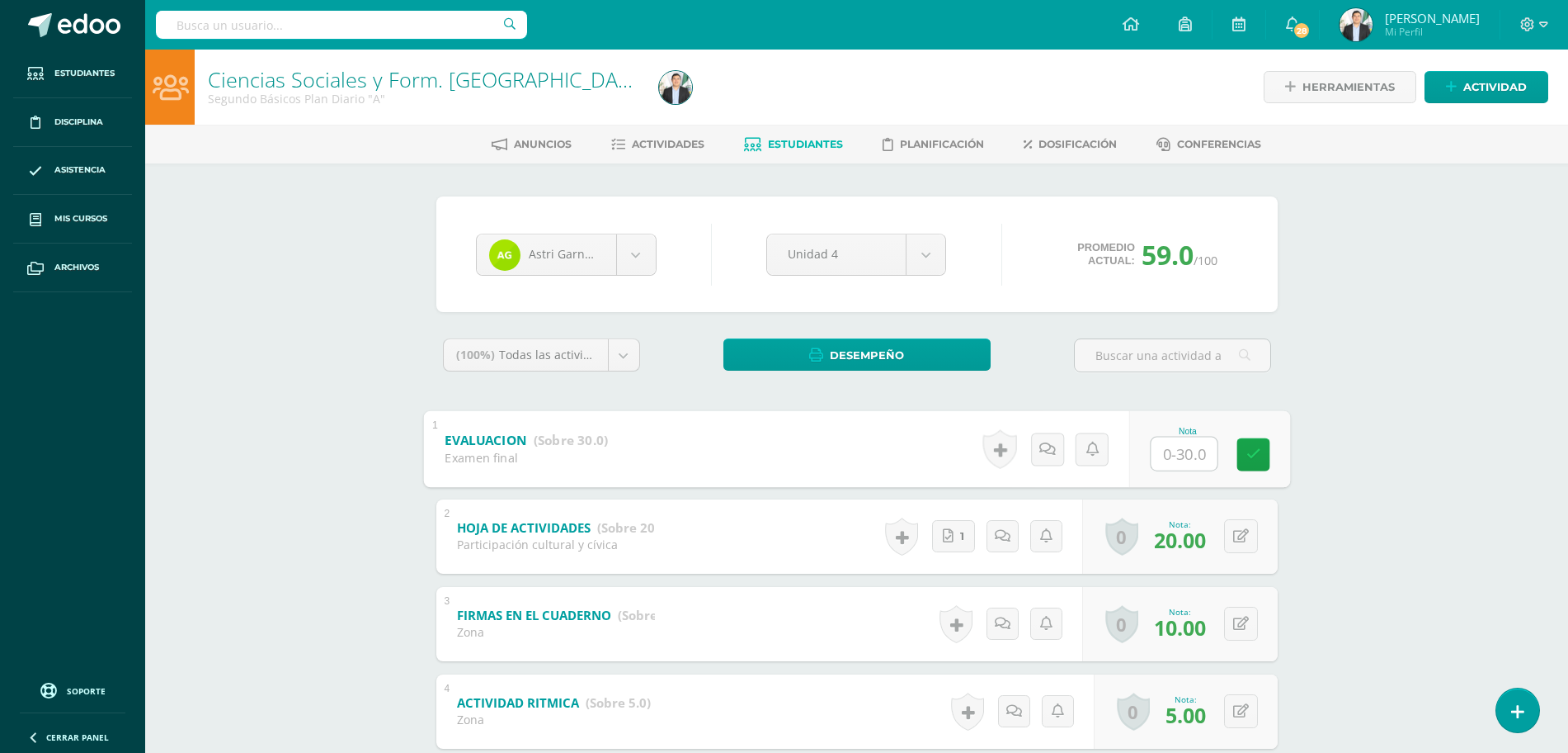
click at [1172, 451] on input "text" at bounding box center [1184, 453] width 66 height 33
type input "18"
click at [1350, 421] on div "Ciencias Sociales y Form. [GEOGRAPHIC_DATA] Segundo Básicos Plan Diario "A" Her…" at bounding box center [857, 628] width 1423 height 1159
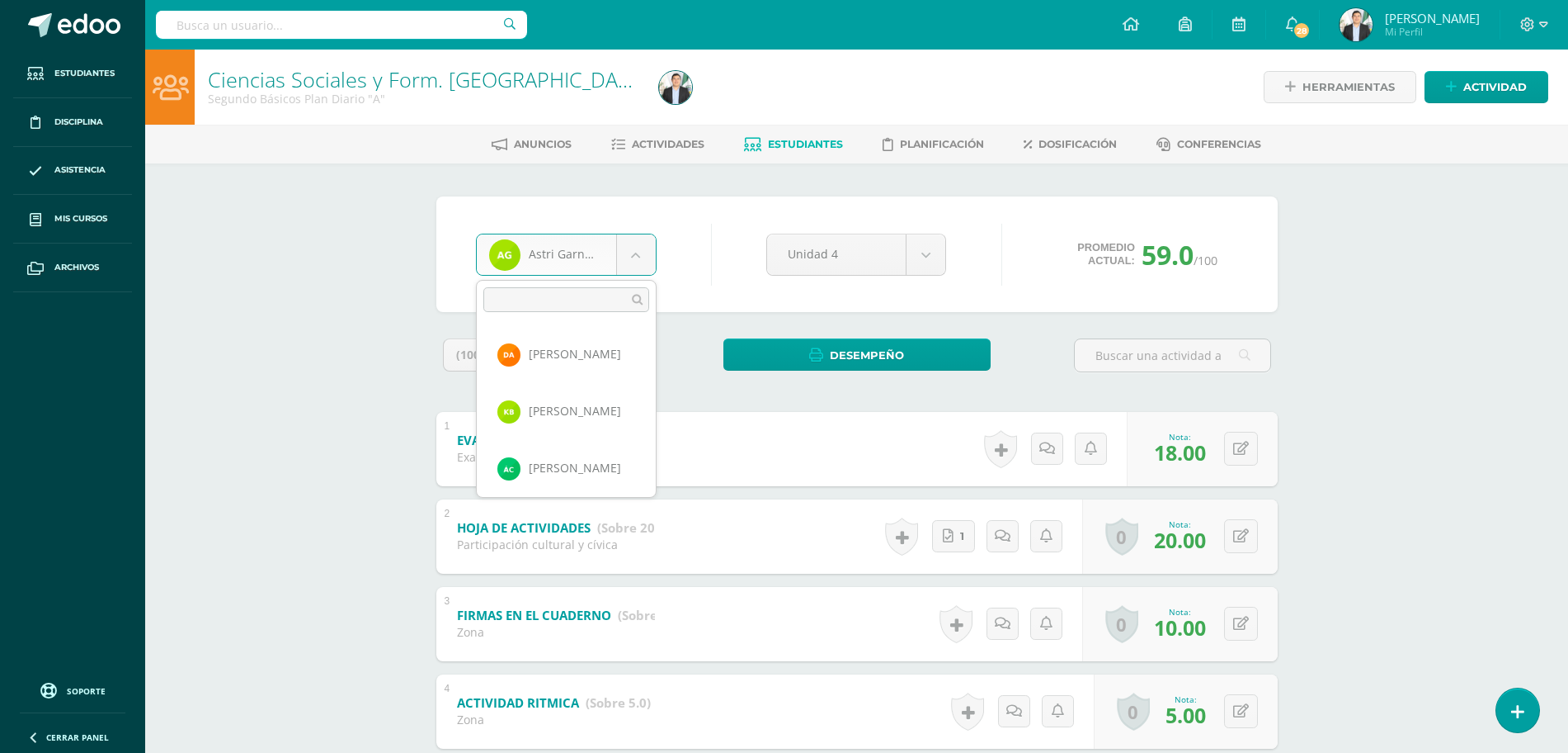
click at [531, 274] on body "Estudiantes Disciplina Asistencia Mis cursos Archivos Soporte Ayuda Reportar un…" at bounding box center [784, 604] width 1568 height 1209
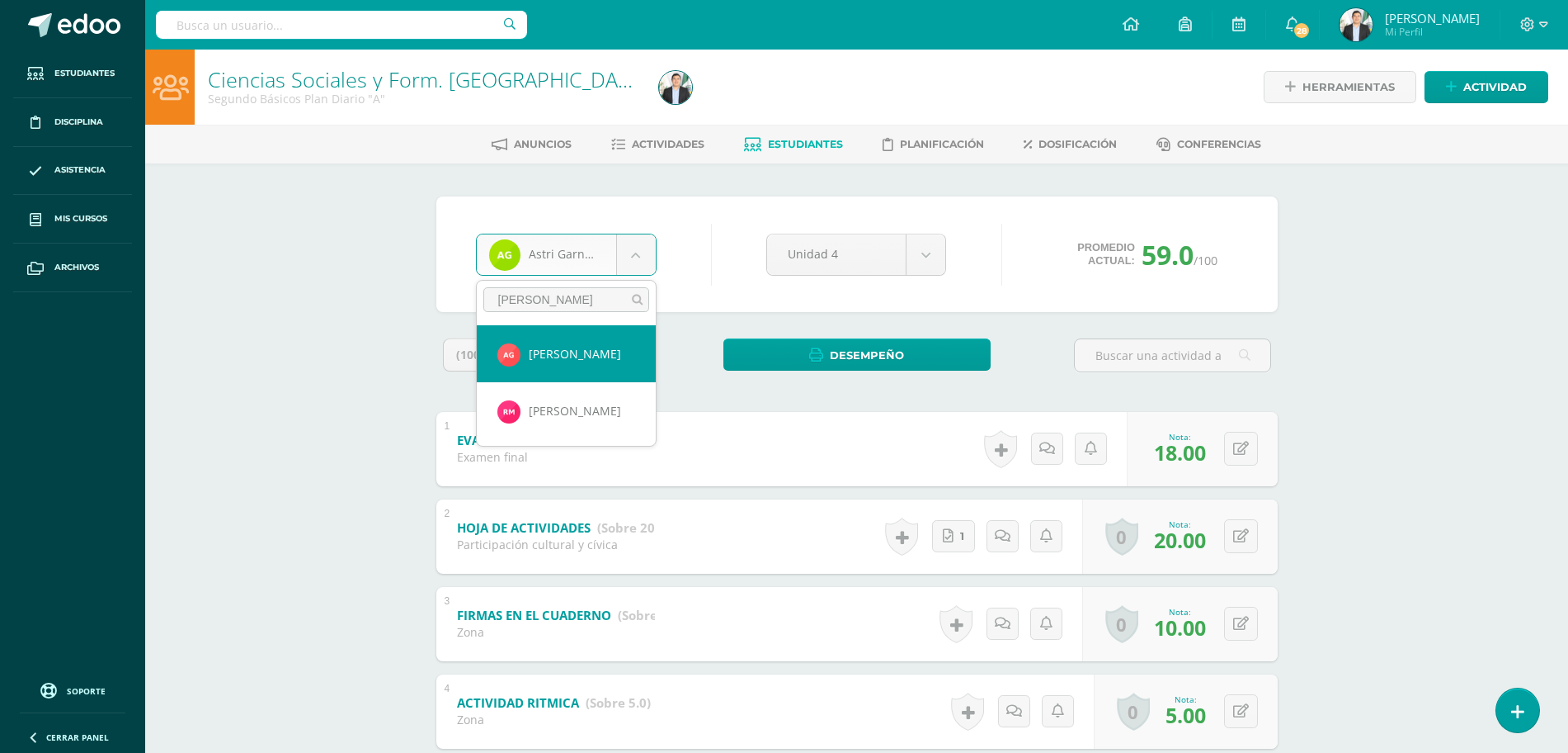
type input "[PERSON_NAME]"
select select "8070"
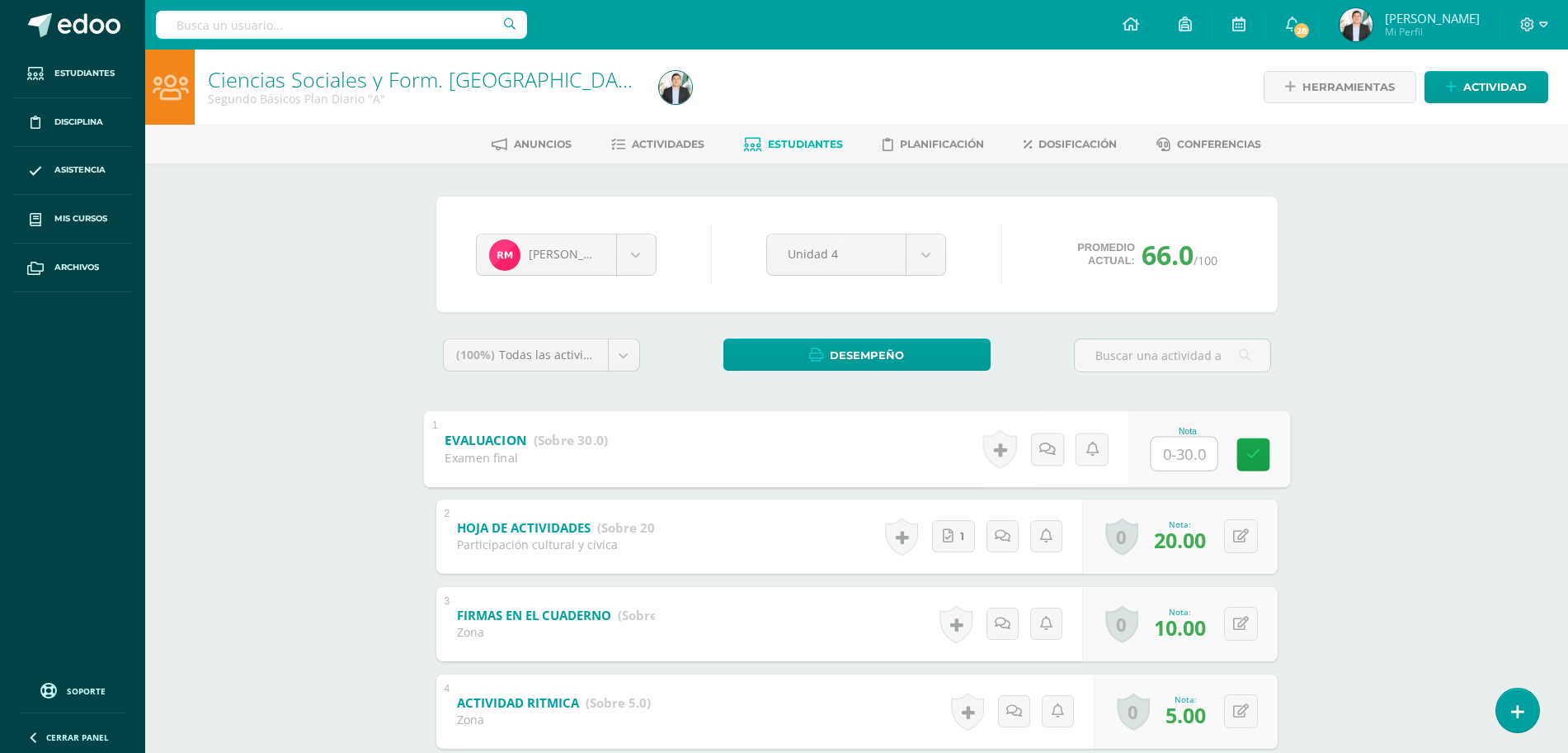
click at [1180, 457] on input "text" at bounding box center [1184, 453] width 66 height 33
type input "17"
click at [1375, 419] on div "Ciencias Sociales y Form. Ciudadana Segundo Básicos Plan Diario "A" Herramienta…" at bounding box center [857, 628] width 1423 height 1159
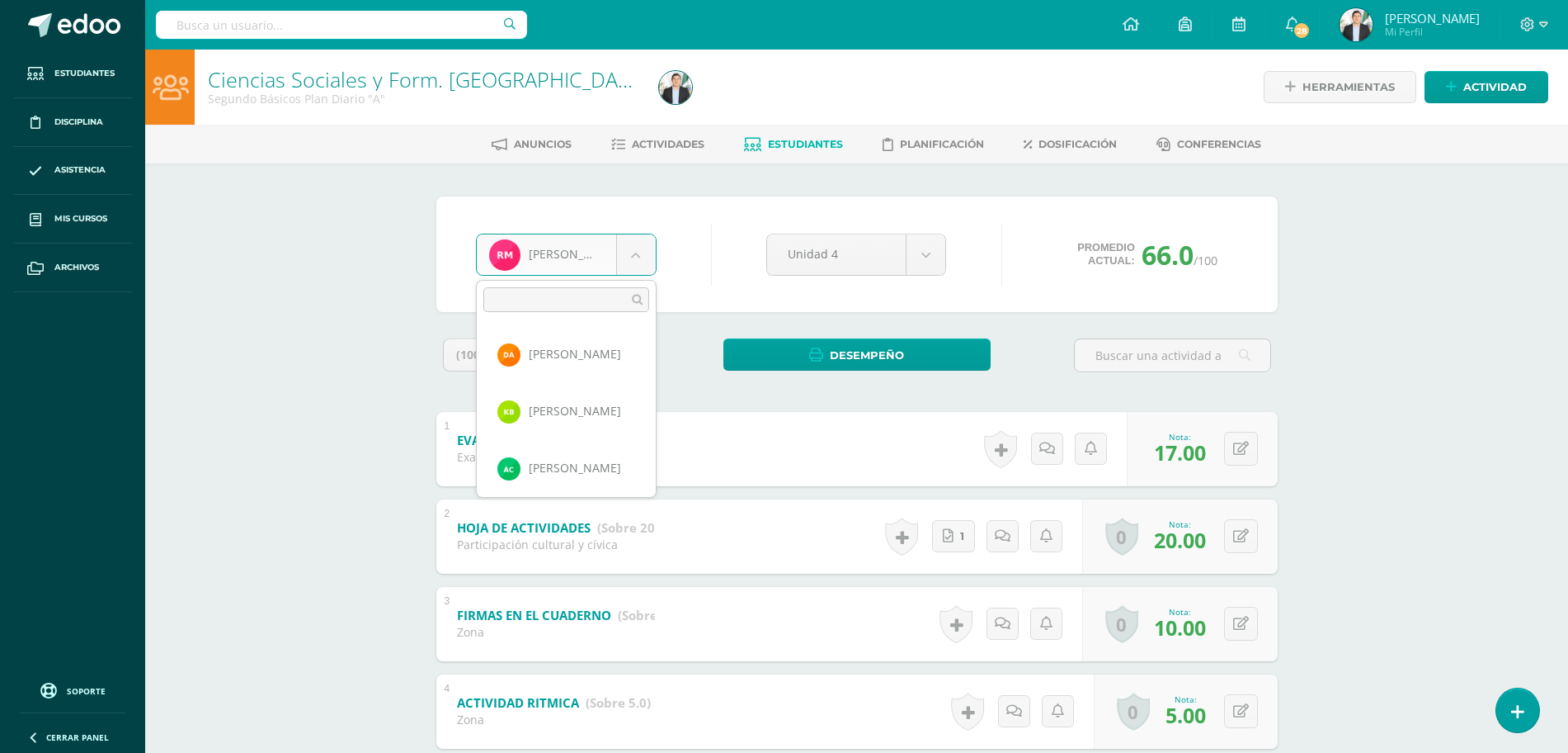
click at [613, 240] on body "Estudiantes Disciplina Asistencia Mis cursos Archivos Soporte Ayuda Reportar un…" at bounding box center [784, 604] width 1568 height 1209
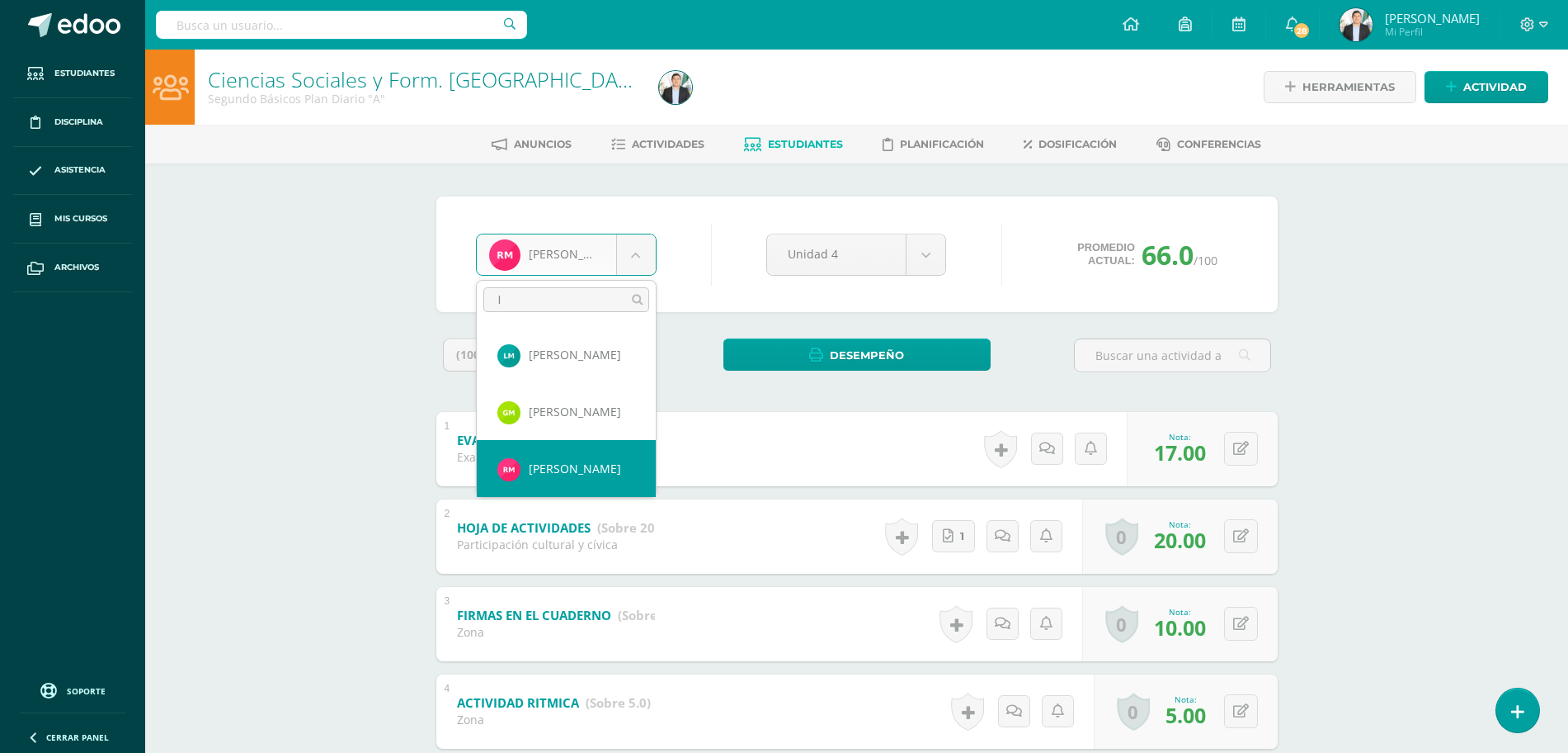
scroll to position [0, 0]
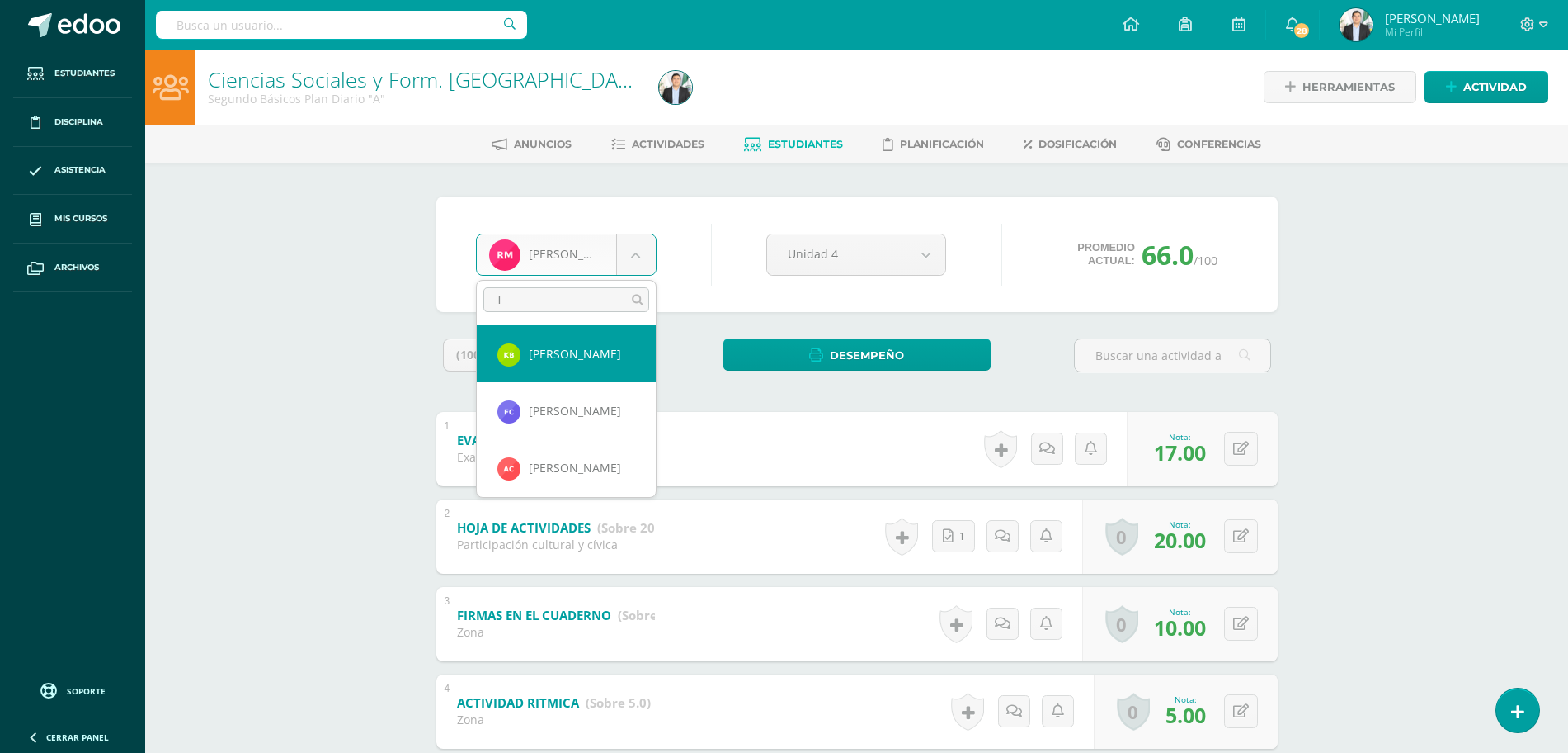
type input "IV"
select select "8674"
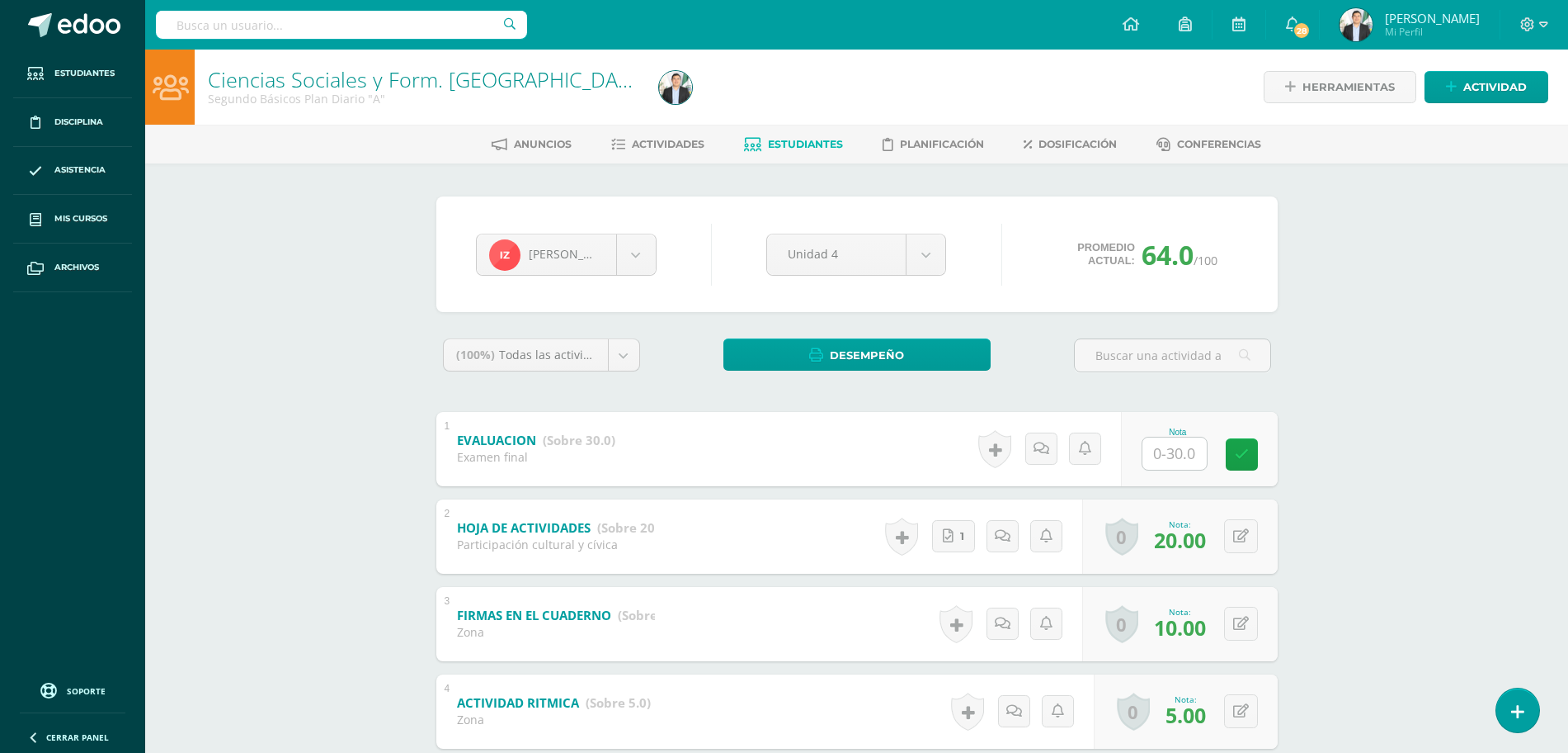
click at [1168, 462] on input "text" at bounding box center [1175, 454] width 64 height 32
type input "10"
click at [1406, 402] on div "Ciencias Sociales y Form. Ciudadana Segundo Básicos Plan Diario "A" Herramienta…" at bounding box center [857, 628] width 1423 height 1159
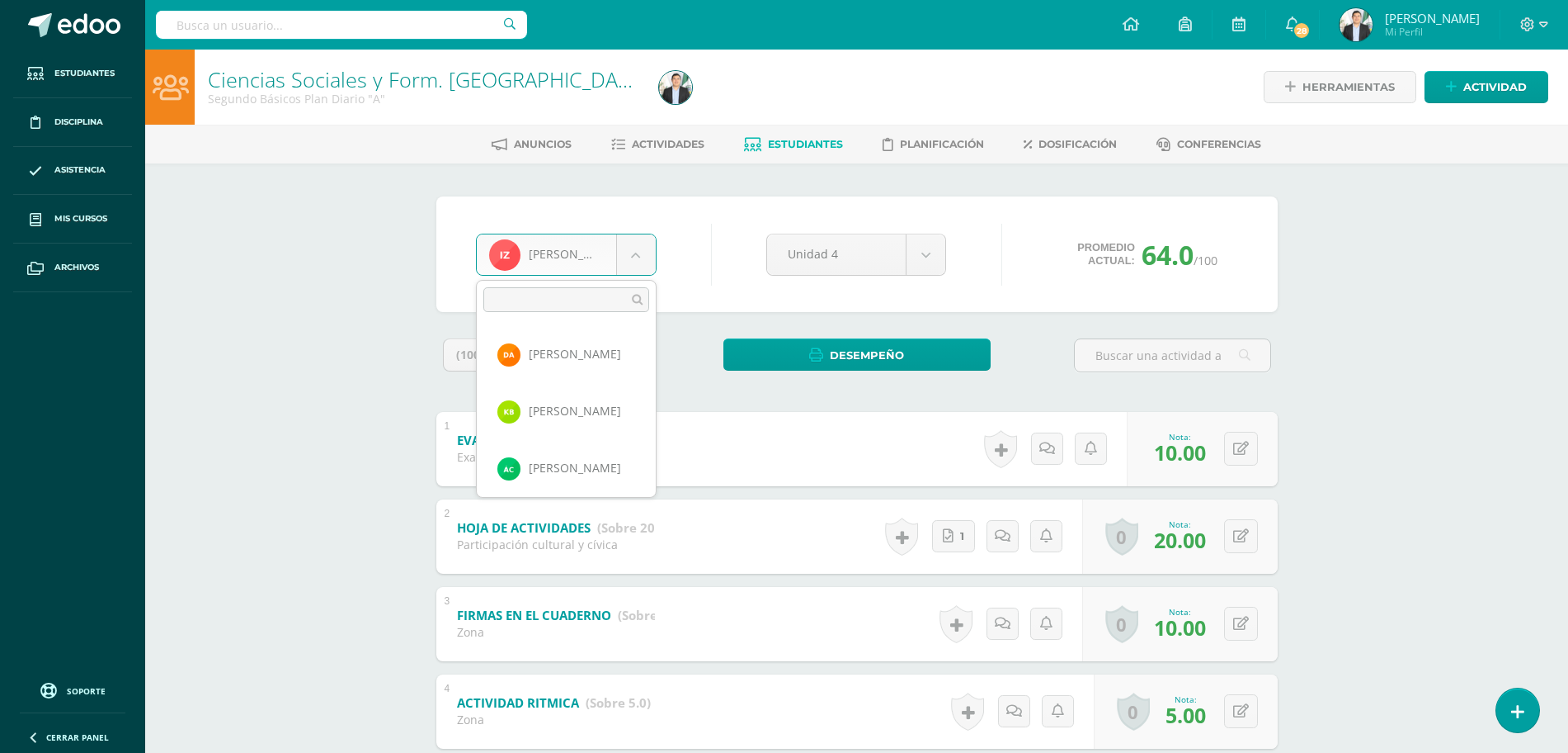
click at [619, 267] on body "Estudiantes Disciplina Asistencia Mis cursos Archivos Soporte Ayuda Reportar un…" at bounding box center [784, 604] width 1568 height 1209
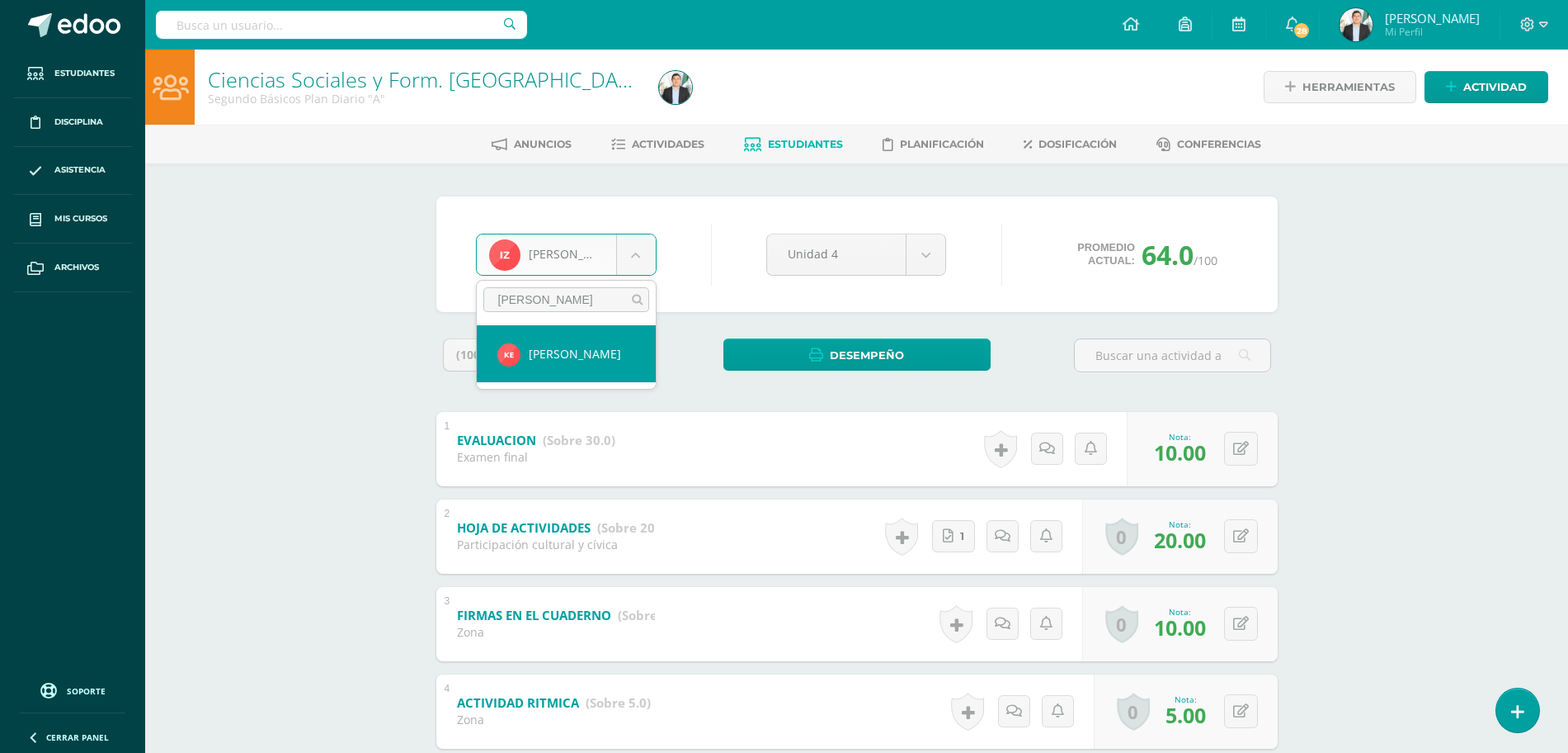
type input "KIMB"
select select "8054"
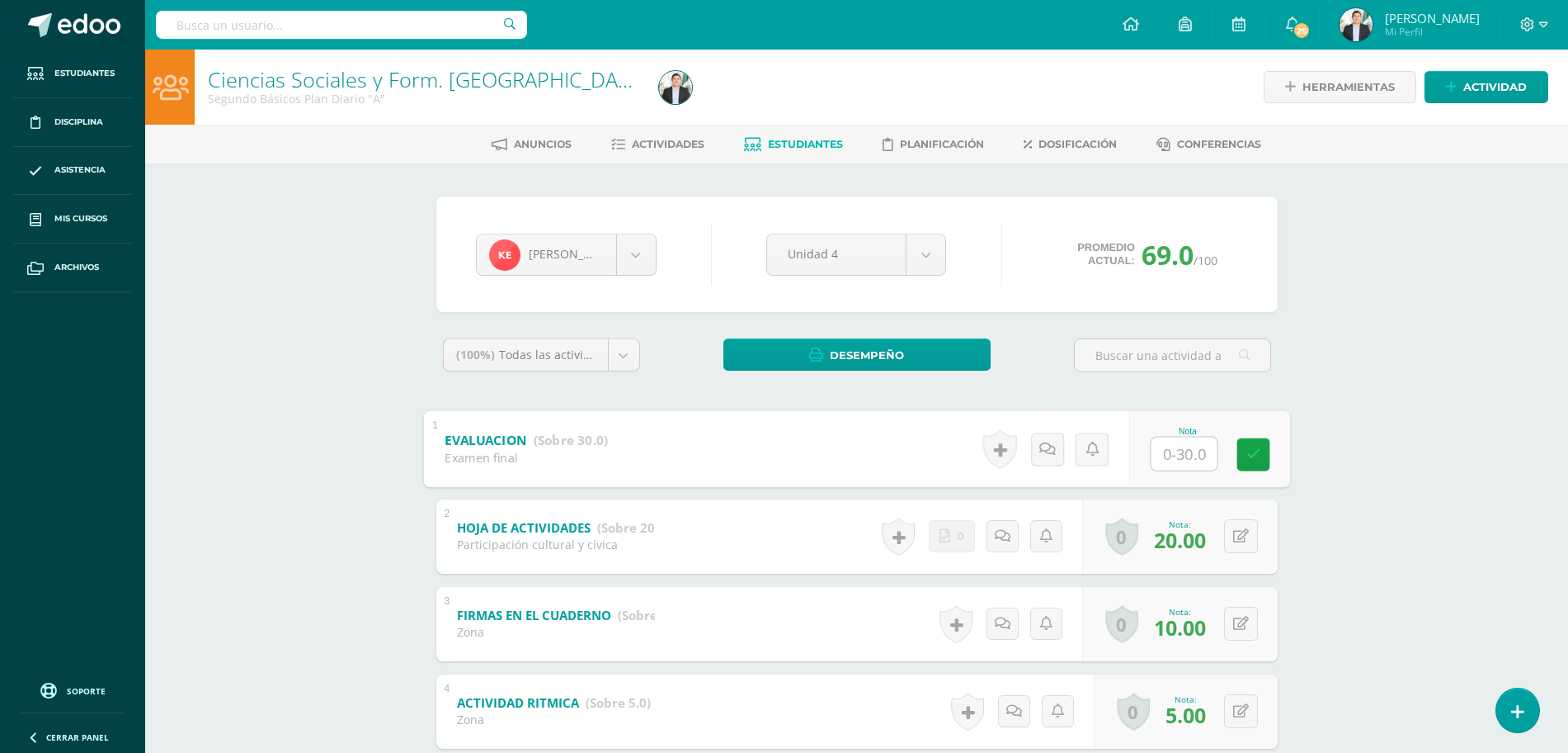
click at [1163, 458] on input "text" at bounding box center [1184, 453] width 66 height 33
type input "18"
click at [1383, 422] on div "Ciencias Sociales y Form. Ciudadana Segundo Básicos Plan Diario "A" Herramienta…" at bounding box center [857, 628] width 1423 height 1159
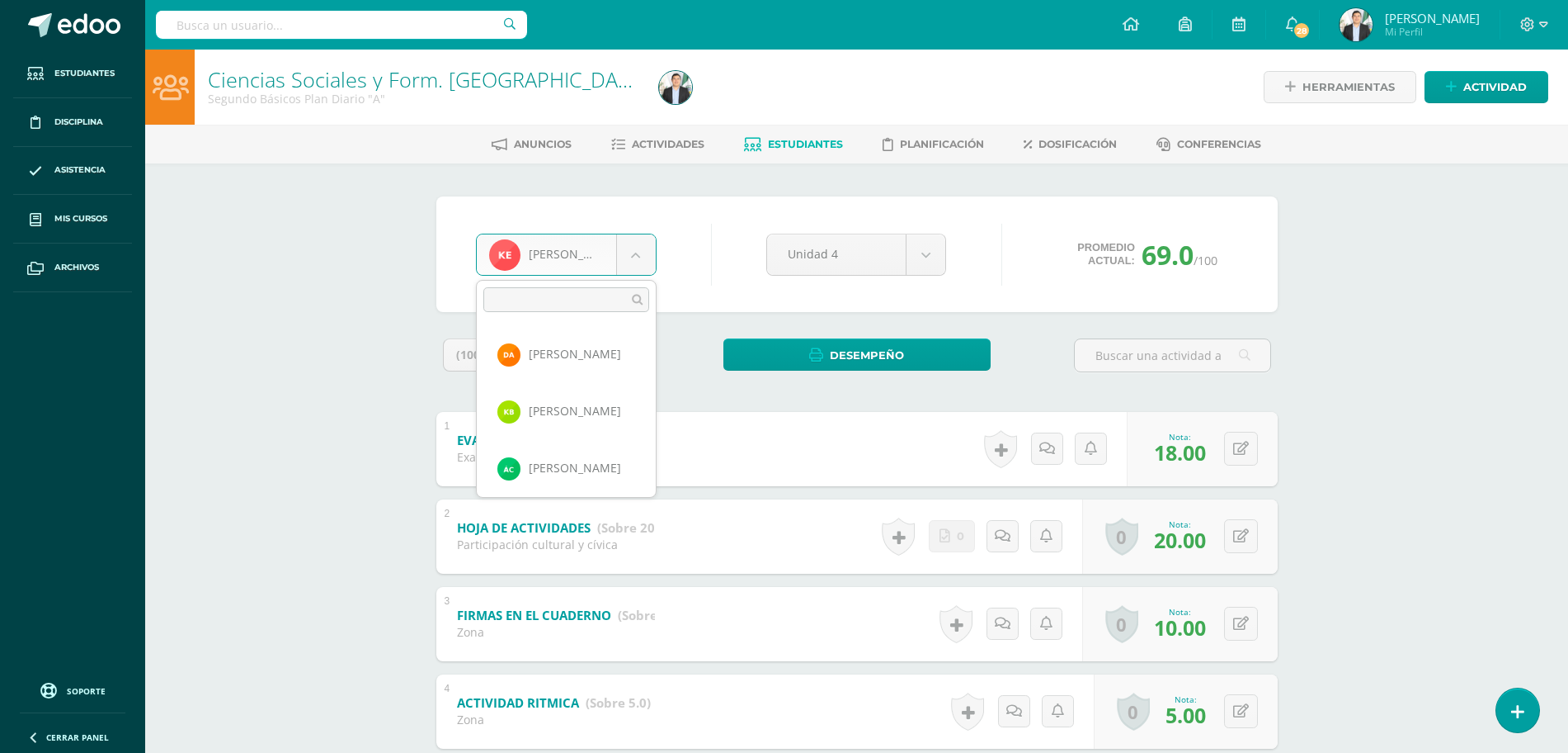
click at [522, 250] on body "Estudiantes Disciplina Asistencia Mis cursos Archivos Soporte Ayuda Reportar un…" at bounding box center [784, 604] width 1568 height 1209
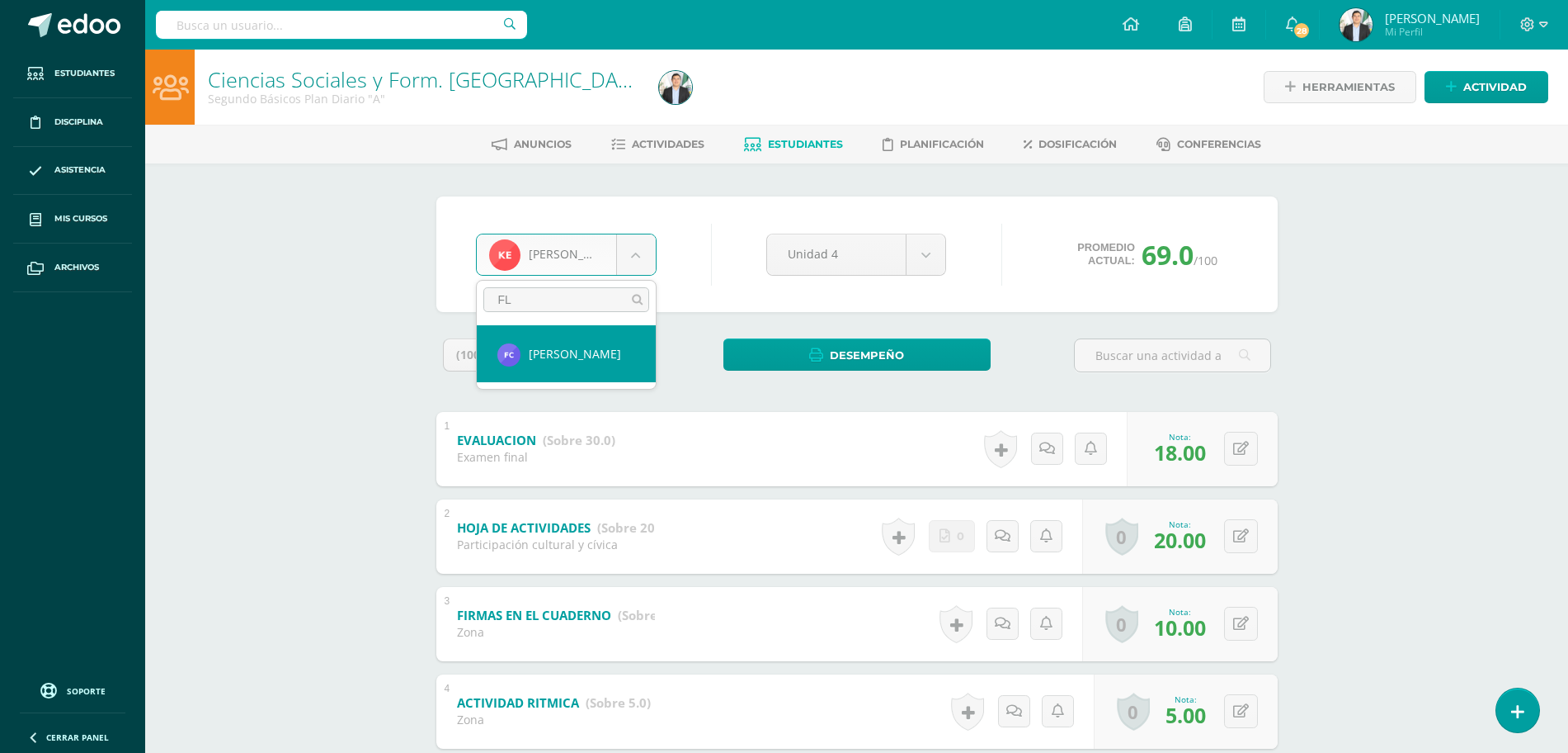
type input "FLO"
select select "8677"
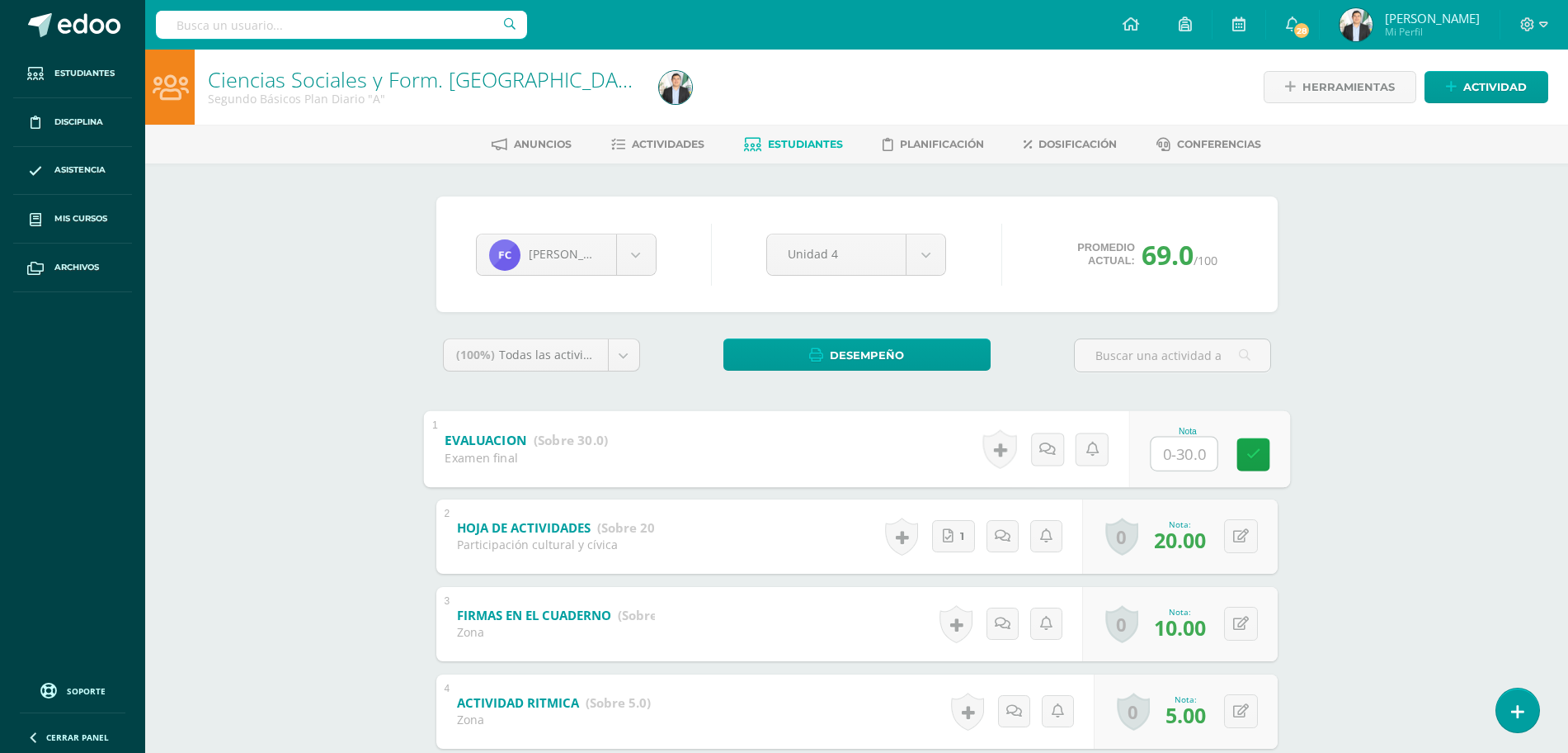
click at [1156, 439] on input "text" at bounding box center [1184, 453] width 66 height 33
type input "14"
click at [1316, 426] on div "Ciencias Sociales y Form. Ciudadana Segundo Básicos Plan Diario "A" Herramienta…" at bounding box center [857, 628] width 1423 height 1159
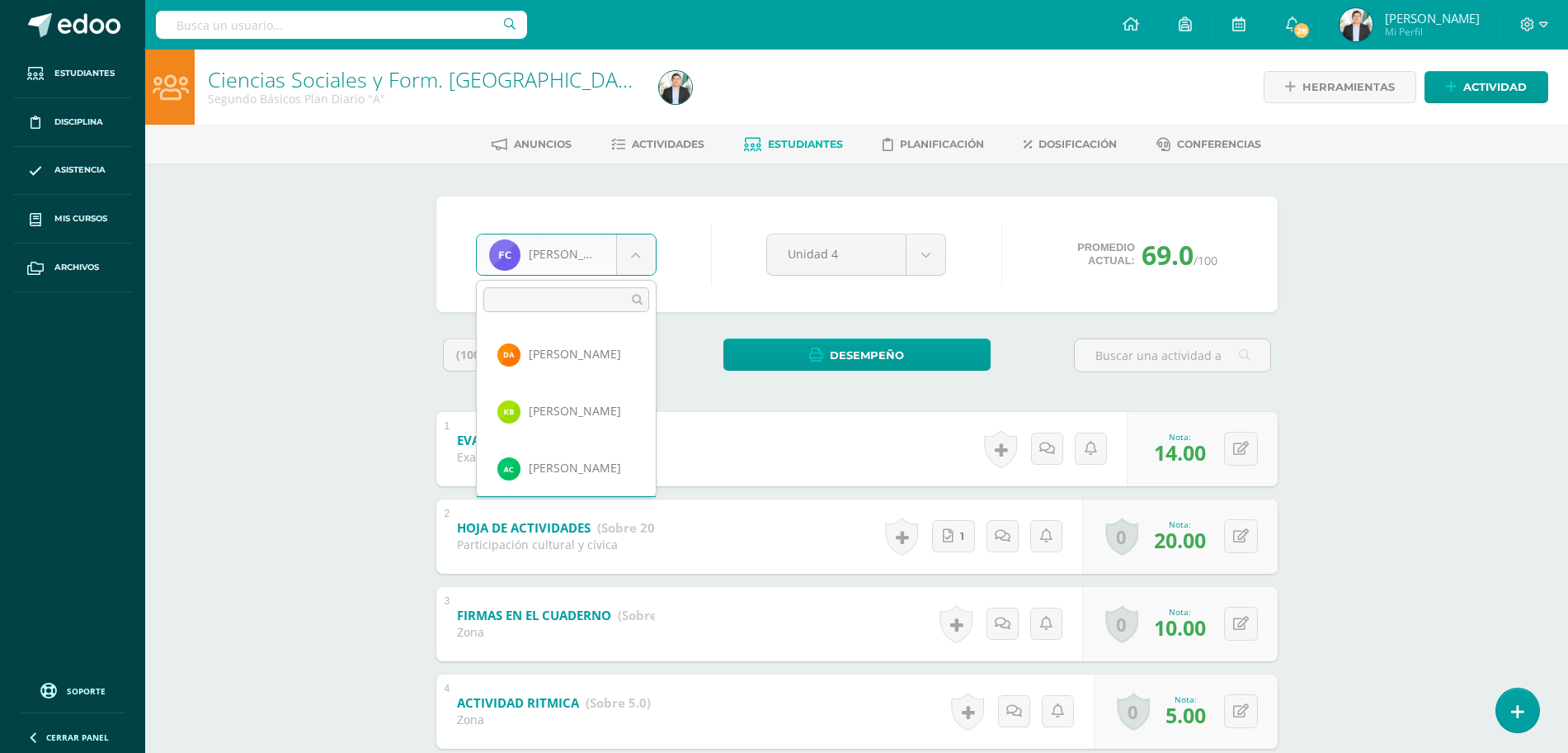
click at [616, 269] on body "Estudiantes Disciplina Asistencia Mis cursos Archivos Soporte Ayuda Reportar un…" at bounding box center [784, 604] width 1568 height 1209
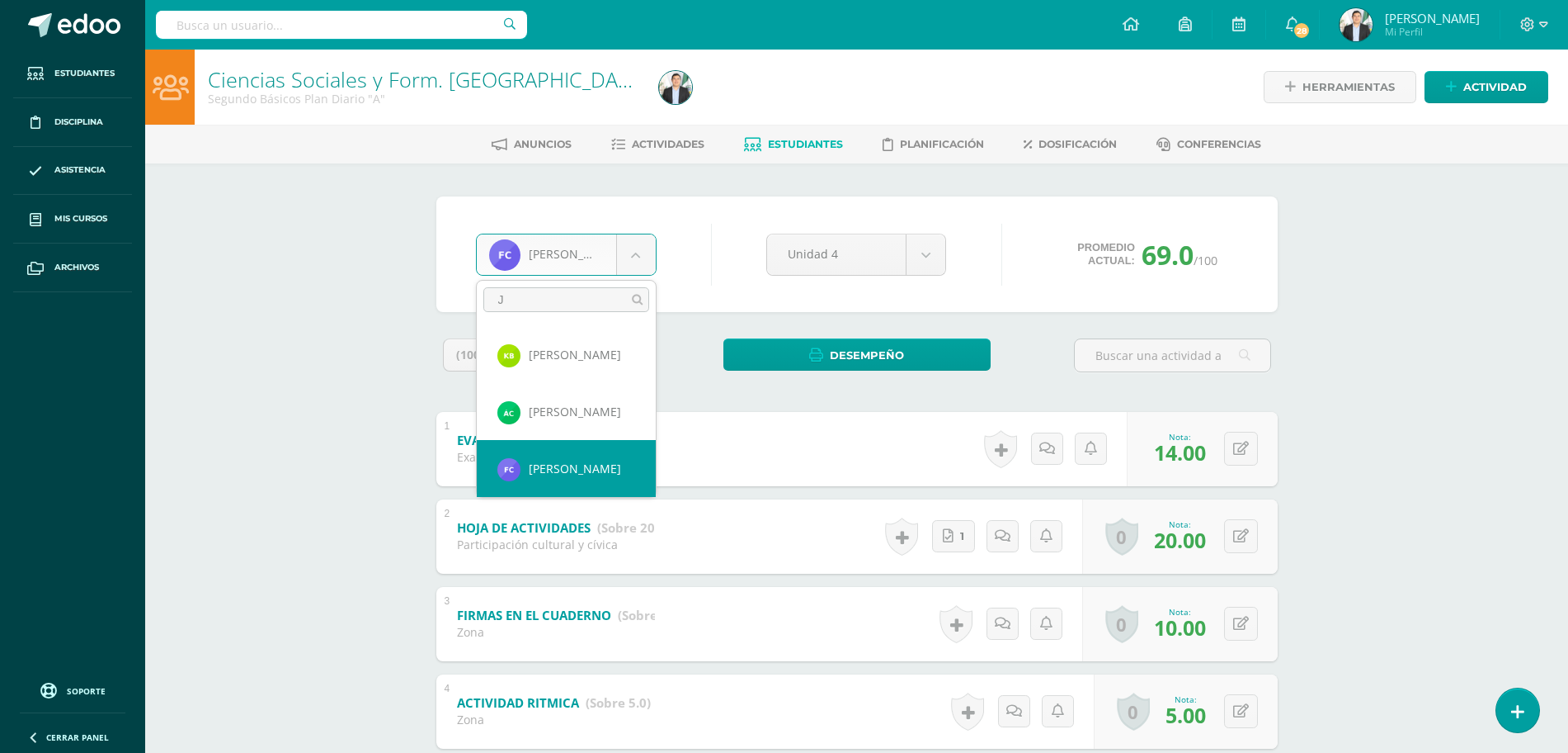
scroll to position [0, 0]
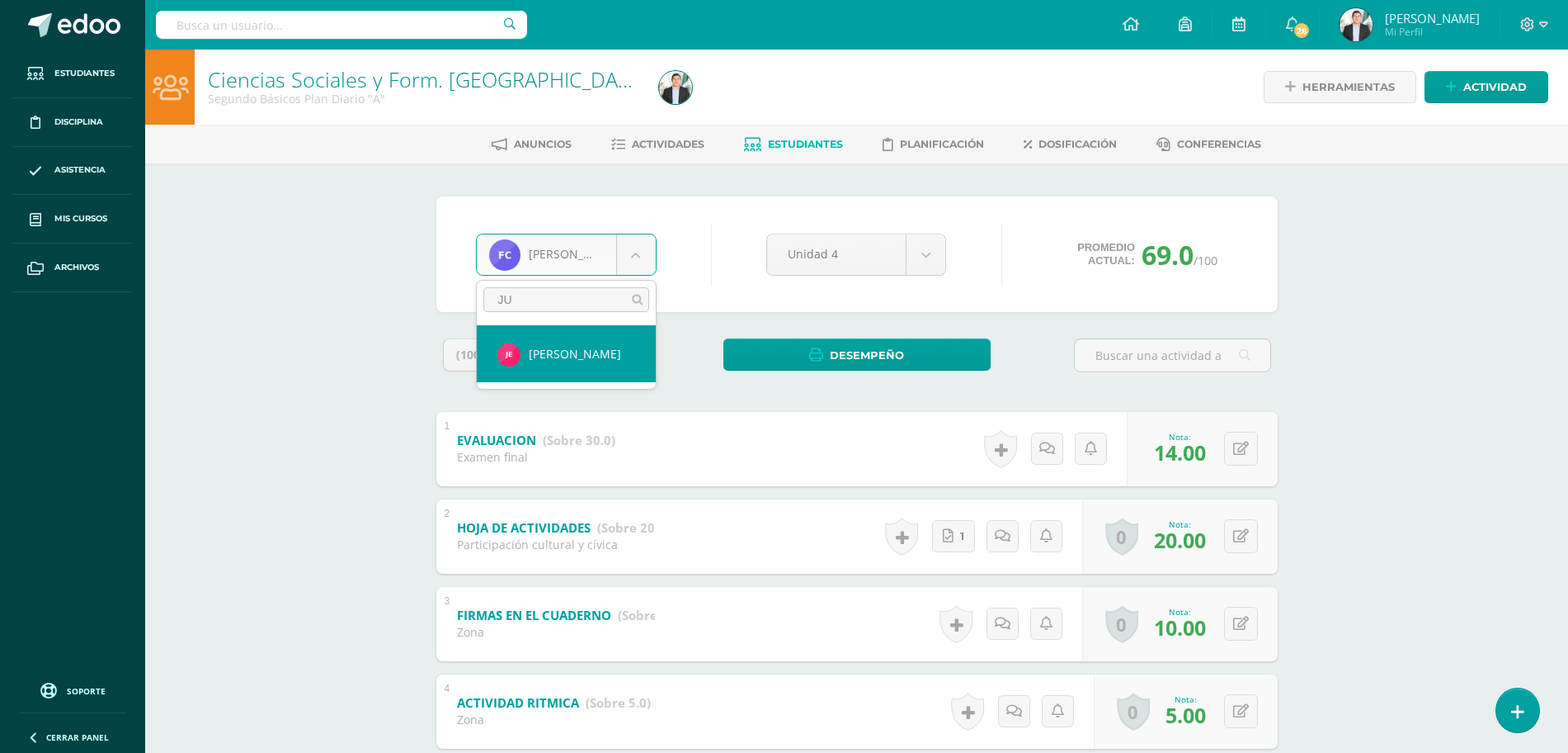
type input "JUA"
select select "8062"
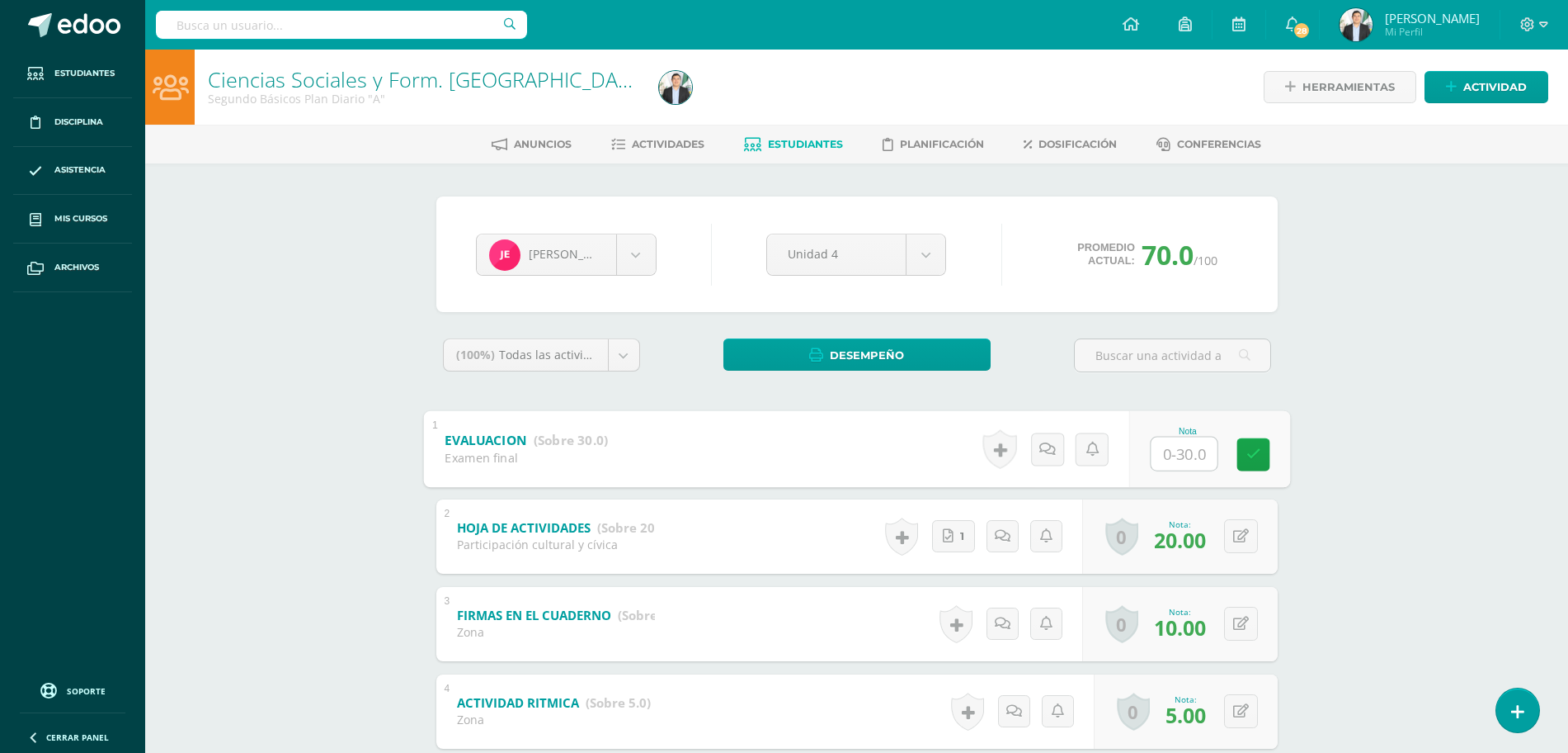
click at [1182, 455] on input "text" at bounding box center [1184, 453] width 66 height 33
type input "18"
click at [1295, 473] on div "[PERSON_NAME] [PERSON_NAME] [PERSON_NAME] [PERSON_NAME] [PERSON_NAME] [PERSON_N…" at bounding box center [857, 686] width 907 height 1045
click at [1489, 453] on div "Ciencias Sociales y Form. [GEOGRAPHIC_DATA] Segundo Básicos Plan Diario "A" Her…" at bounding box center [857, 628] width 1423 height 1159
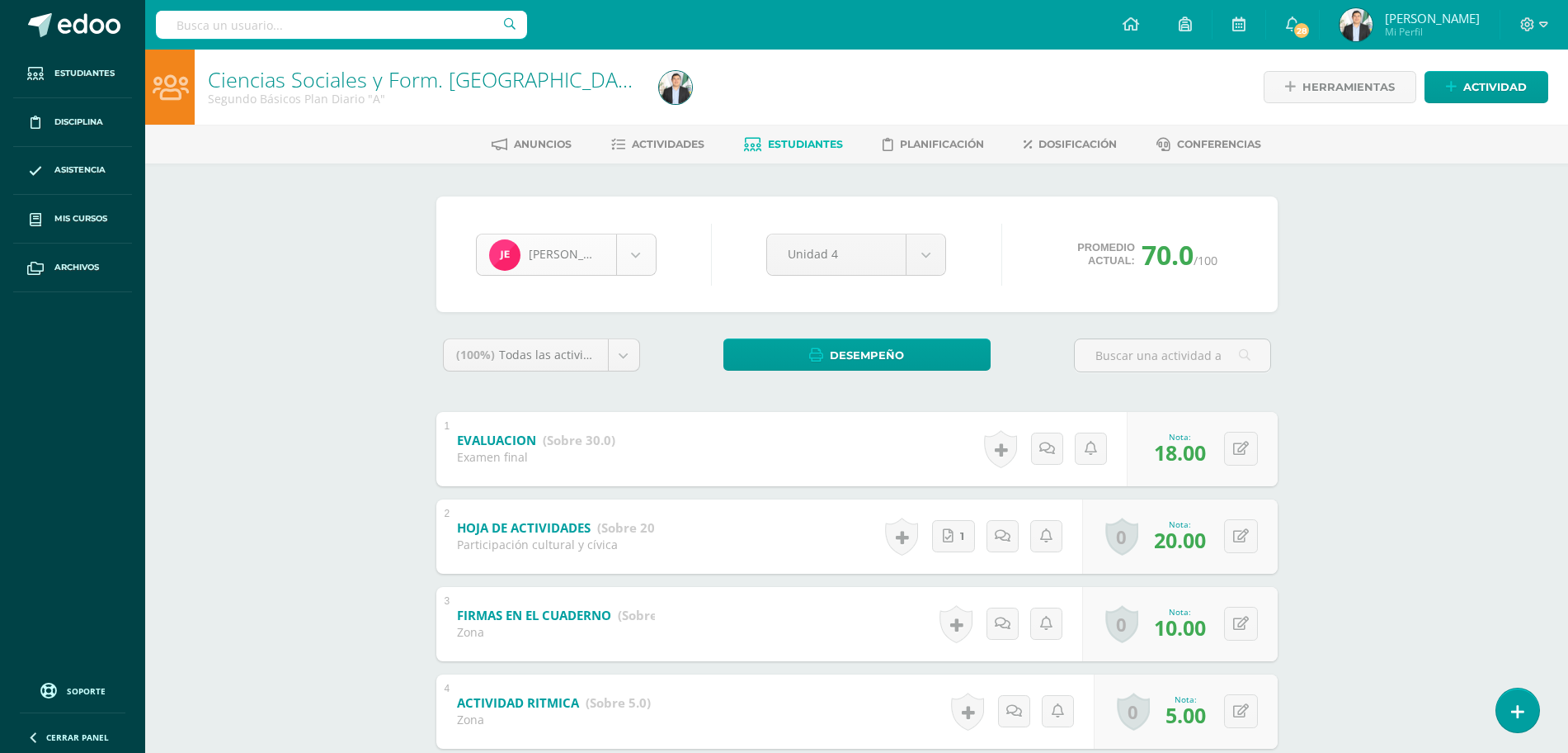
click at [607, 264] on body "Estudiantes Disciplina Asistencia Mis cursos Archivos Soporte Ayuda Reportar un…" at bounding box center [784, 604] width 1568 height 1209
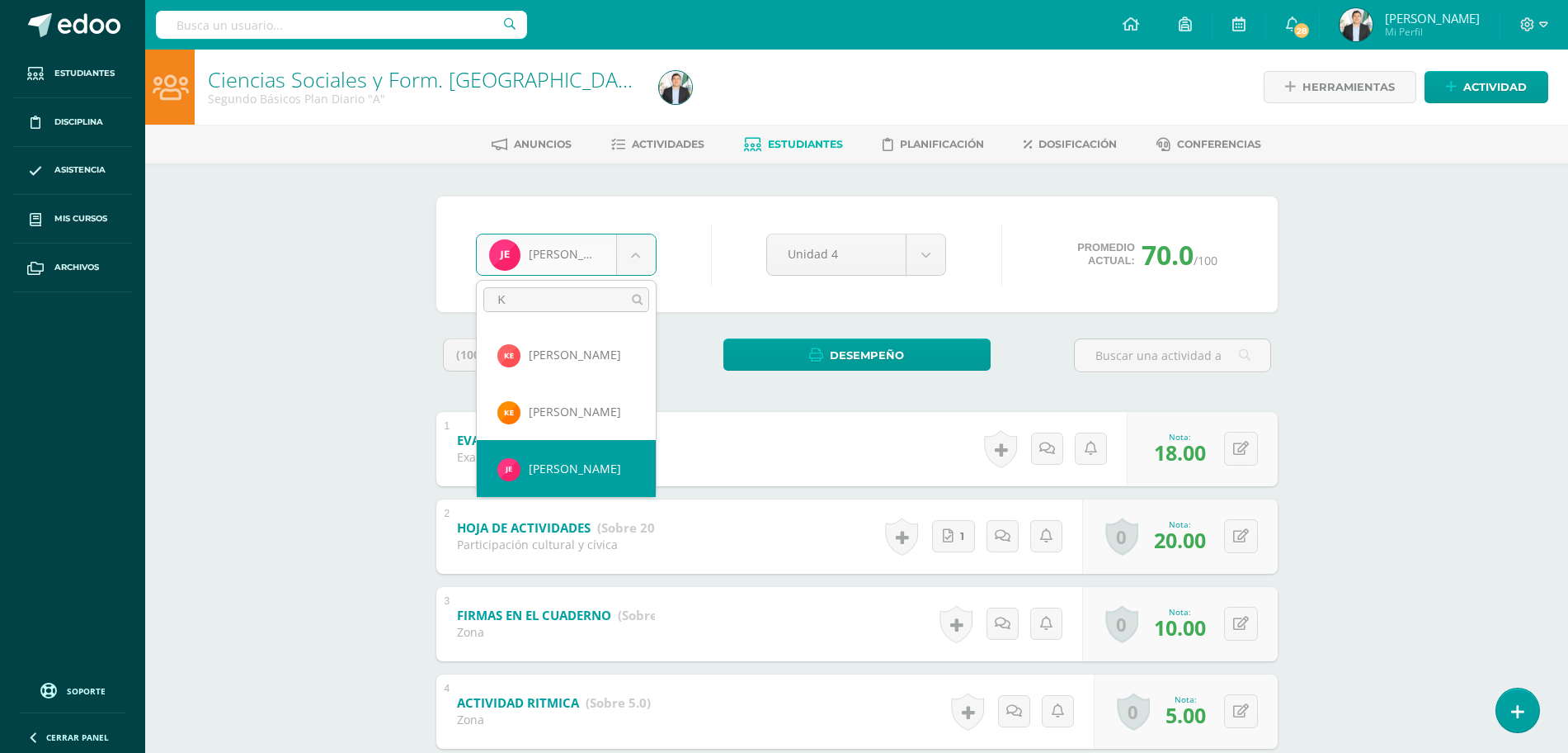
scroll to position [0, 0]
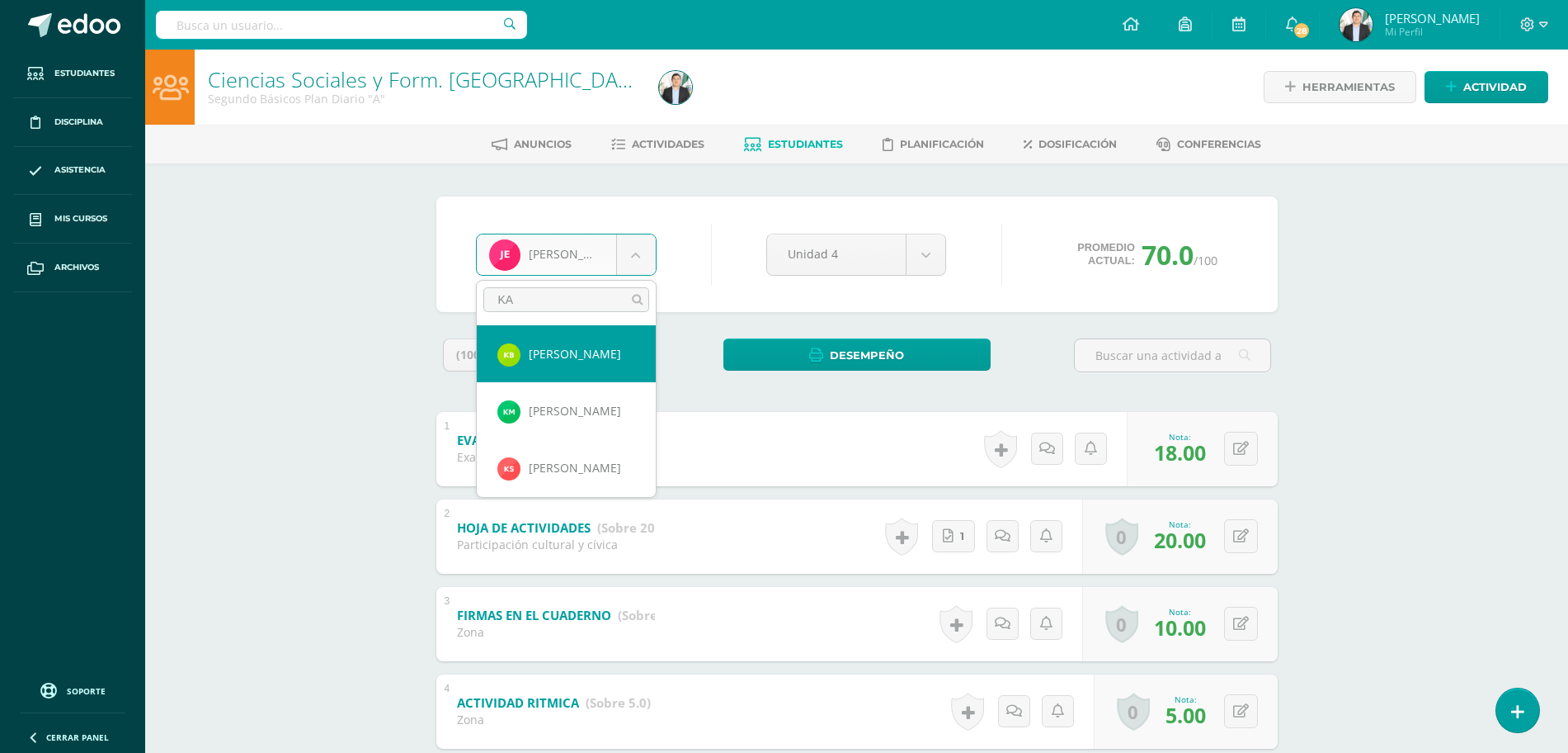
type input "KAR"
select select "8625"
